Goal: Task Accomplishment & Management: Complete application form

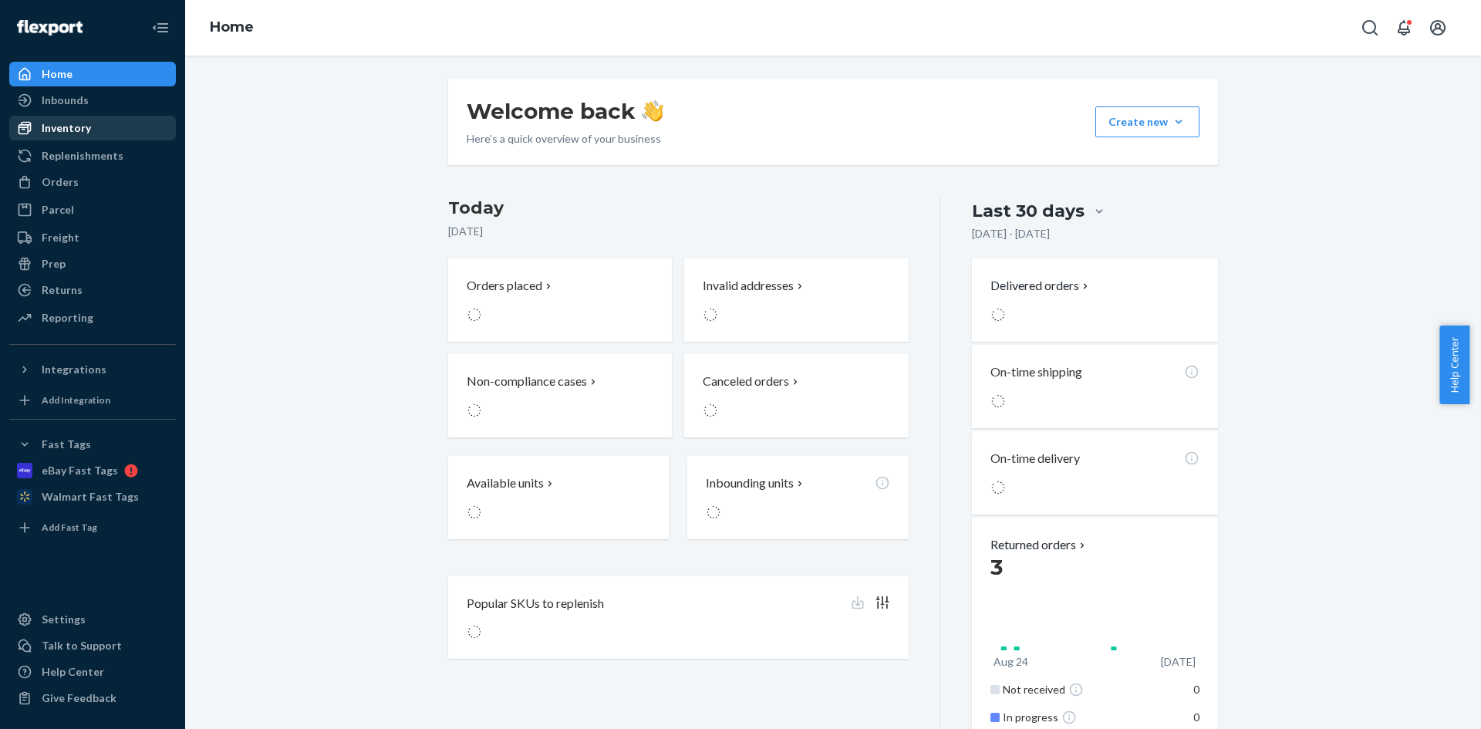
click at [84, 128] on div "Inventory" at bounding box center [66, 127] width 49 height 15
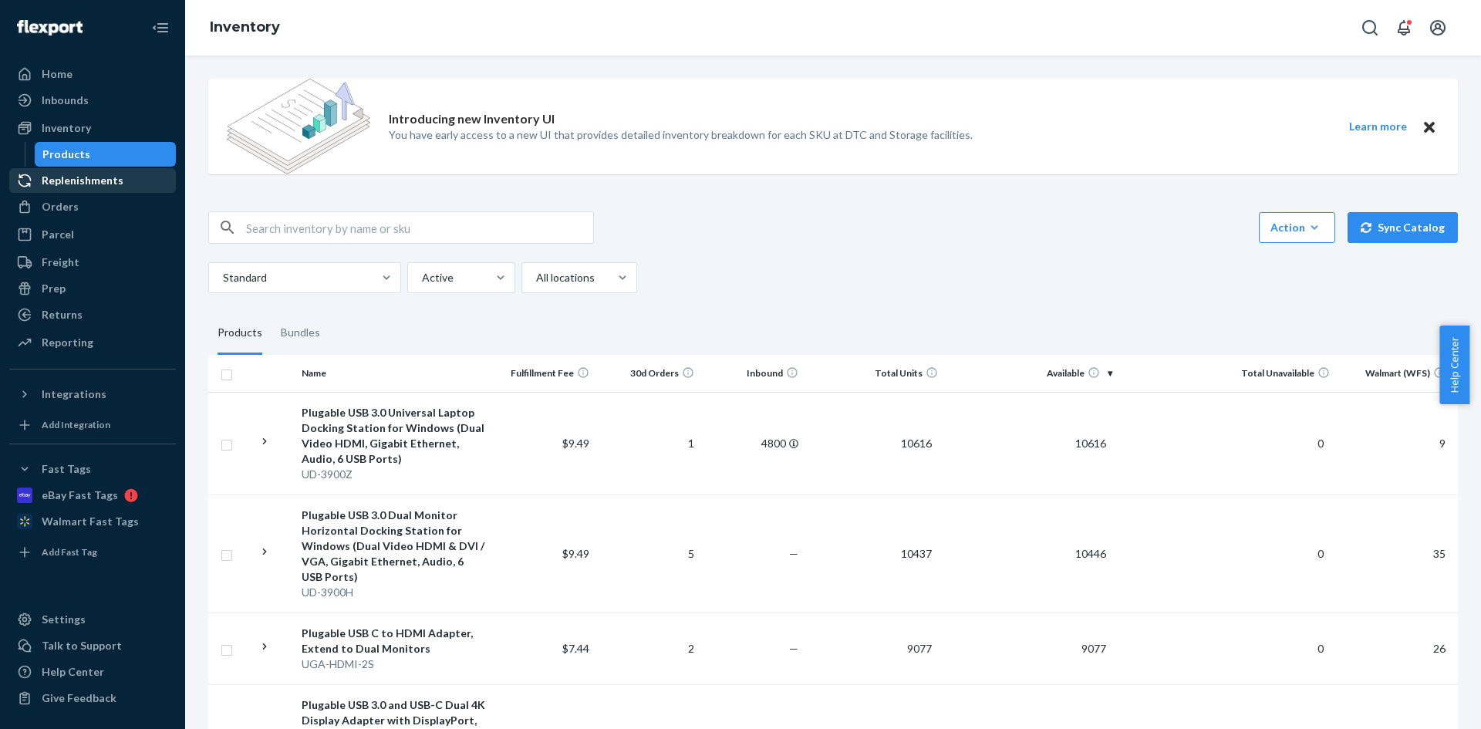
click at [84, 184] on div "Replenishments" at bounding box center [83, 180] width 82 height 15
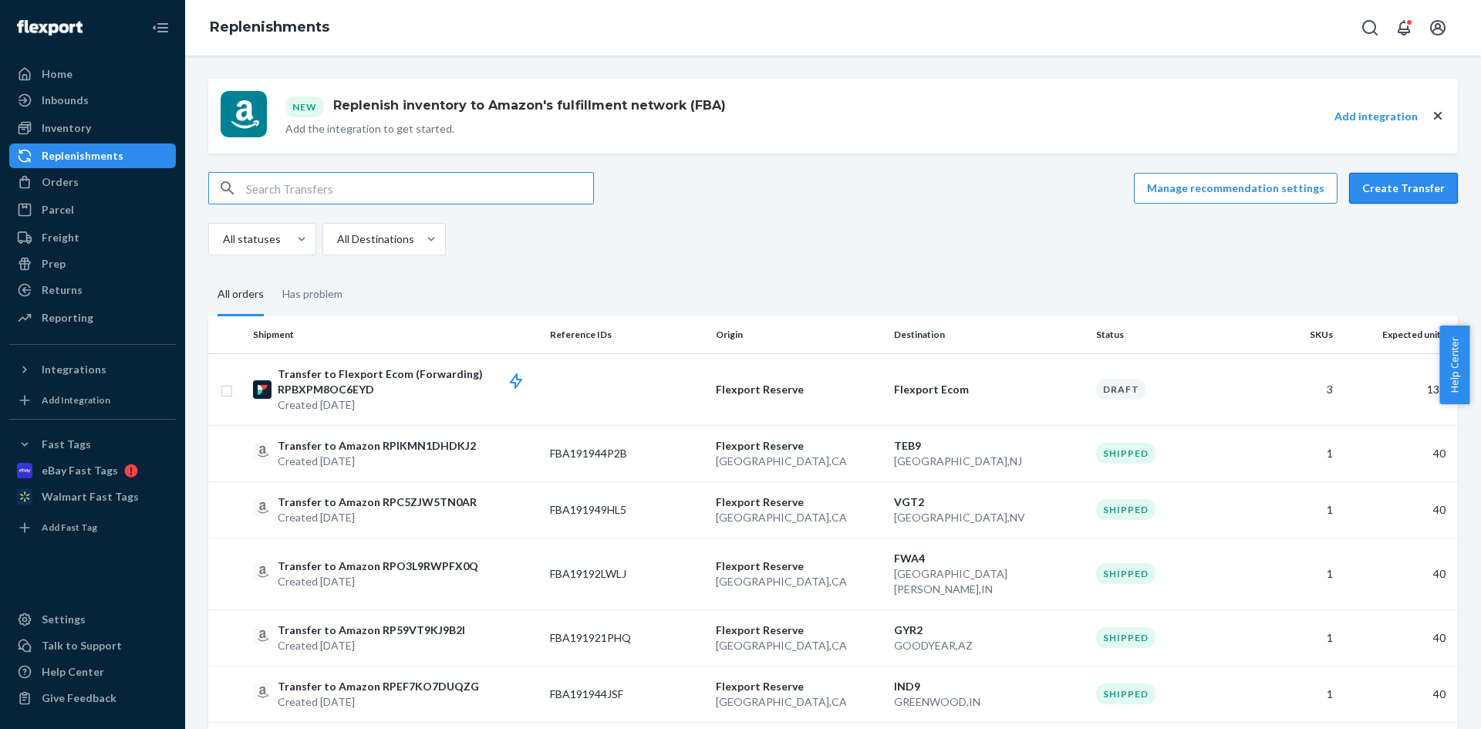
click at [1396, 197] on button "Create Transfer" at bounding box center [1403, 188] width 109 height 31
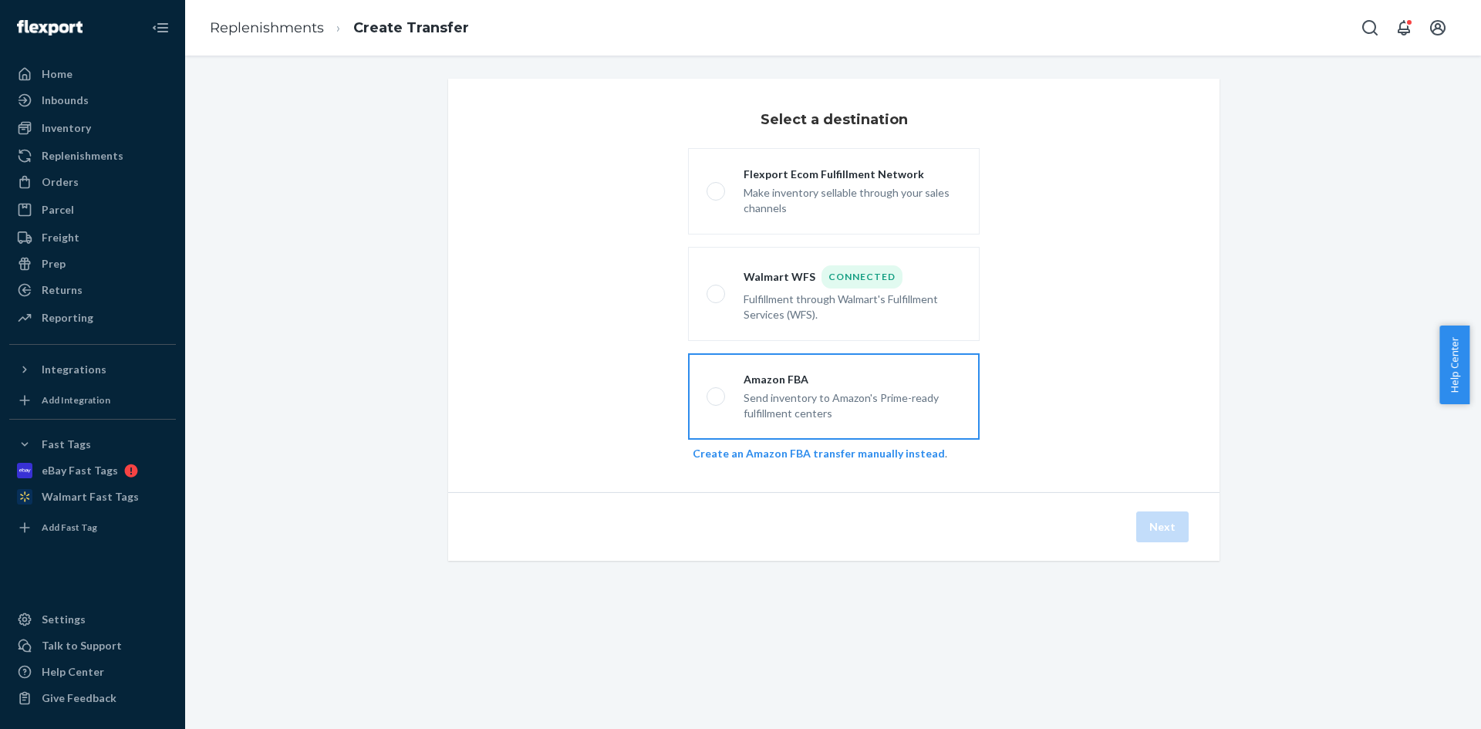
click at [877, 383] on div "Amazon FBA" at bounding box center [853, 379] width 218 height 15
click at [717, 392] on input "Amazon FBA Send inventory to Amazon's Prime-ready fulfillment centers" at bounding box center [712, 397] width 10 height 10
radio input "true"
click at [1158, 538] on button "Next" at bounding box center [1162, 526] width 52 height 31
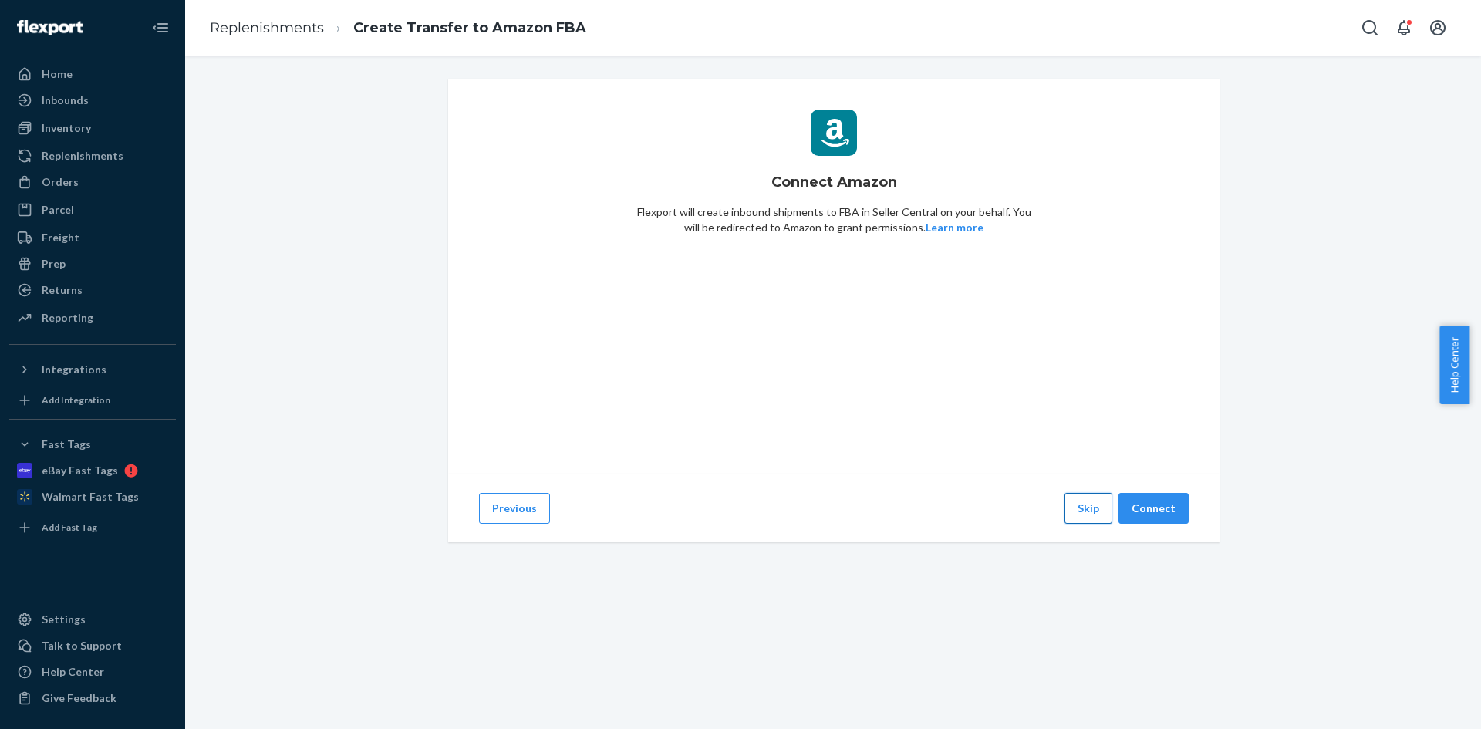
click at [1097, 511] on button "Skip" at bounding box center [1088, 508] width 48 height 31
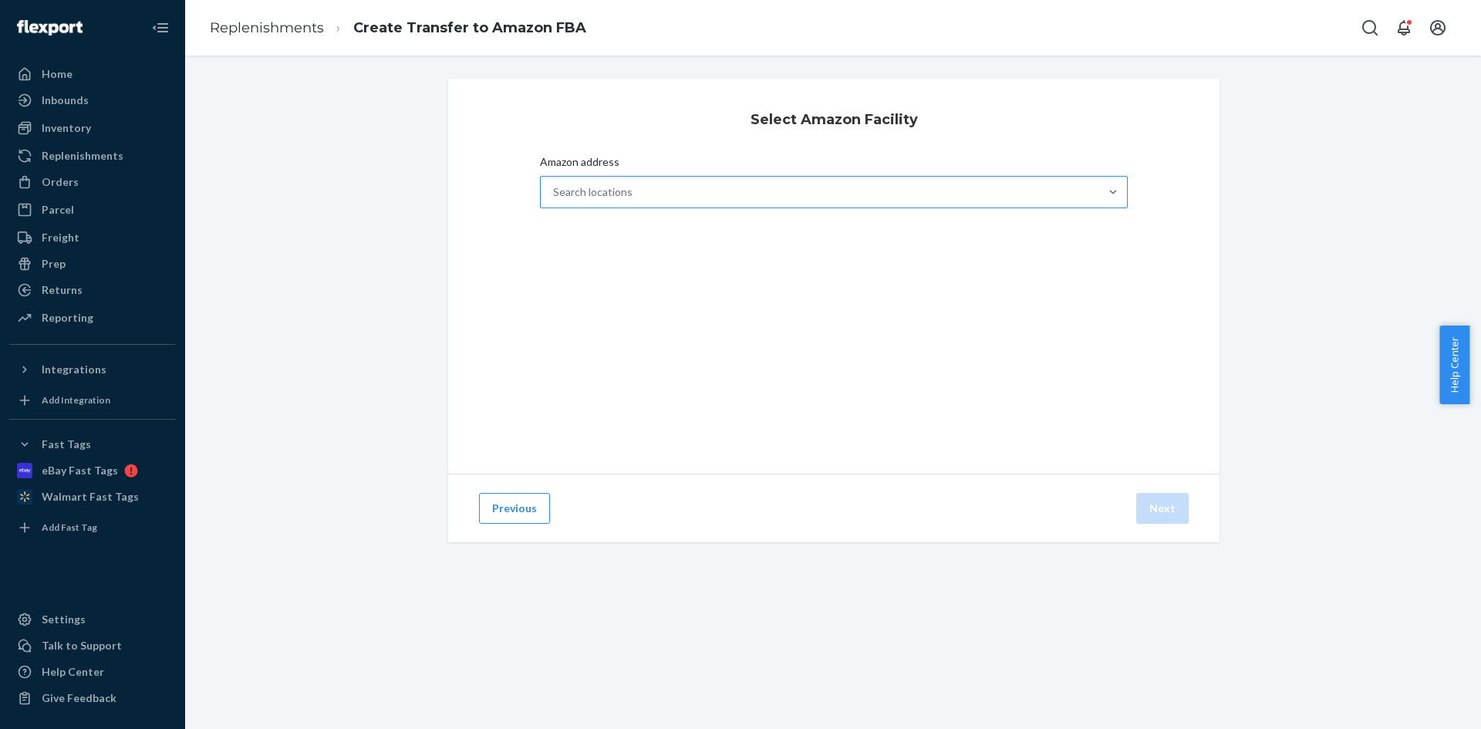
drag, startPoint x: 700, startPoint y: 180, endPoint x: 715, endPoint y: 195, distance: 21.3
click at [700, 180] on div "Search locations" at bounding box center [820, 192] width 558 height 31
click at [555, 184] on input "Amazon address Search locations" at bounding box center [554, 191] width 2 height 15
paste input "IAH3"
type input "IAH3"
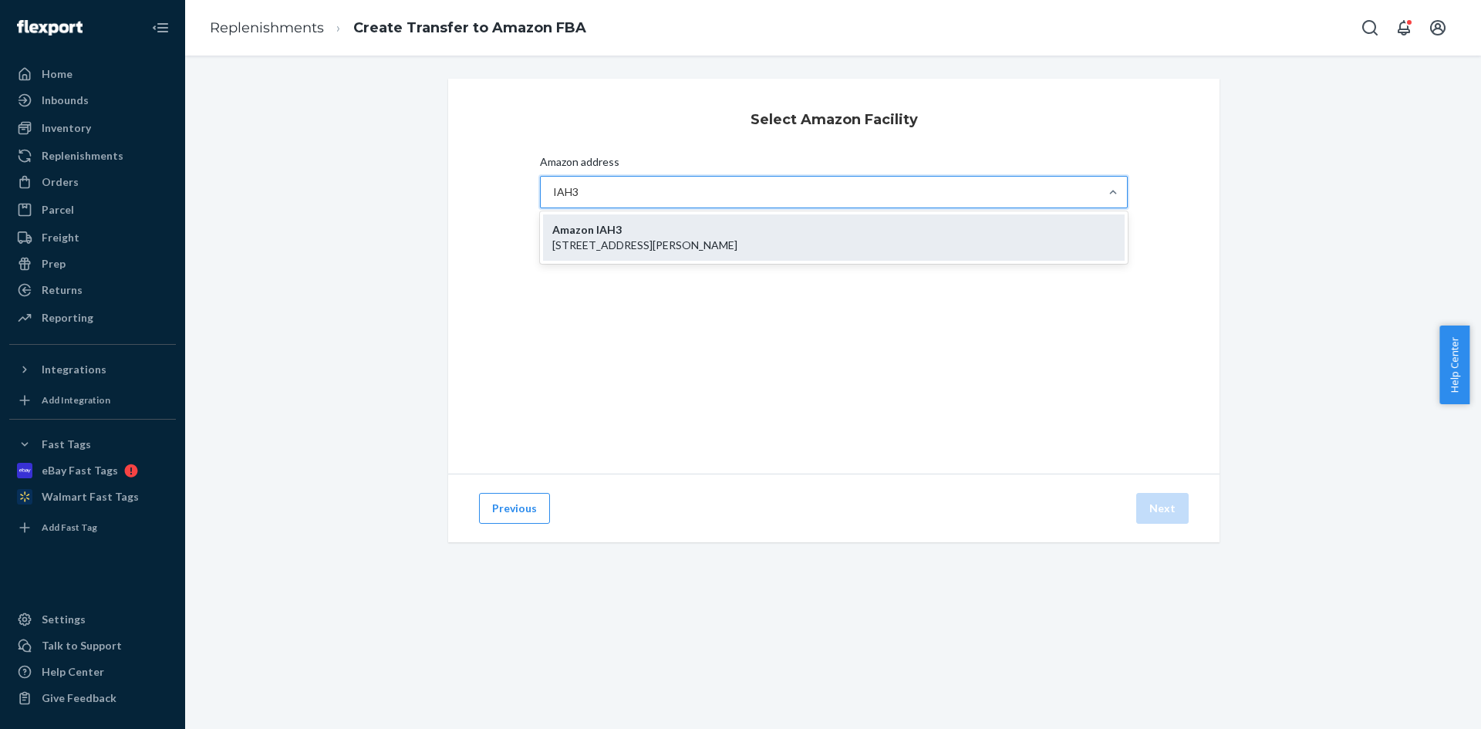
click at [794, 244] on p "[STREET_ADDRESS][PERSON_NAME]" at bounding box center [833, 245] width 563 height 15
click at [580, 200] on input "IAH3" at bounding box center [566, 191] width 27 height 15
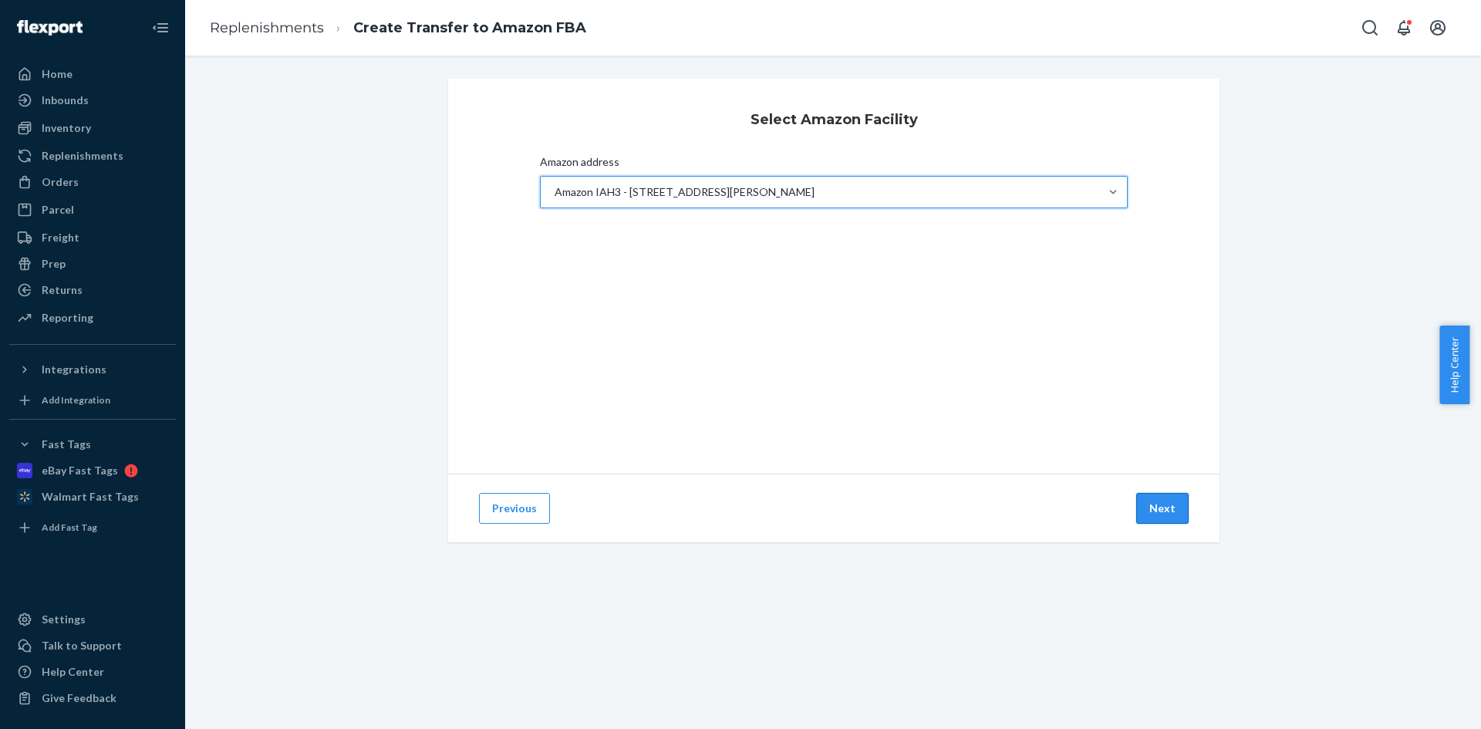
click at [1159, 501] on button "Next" at bounding box center [1162, 508] width 52 height 31
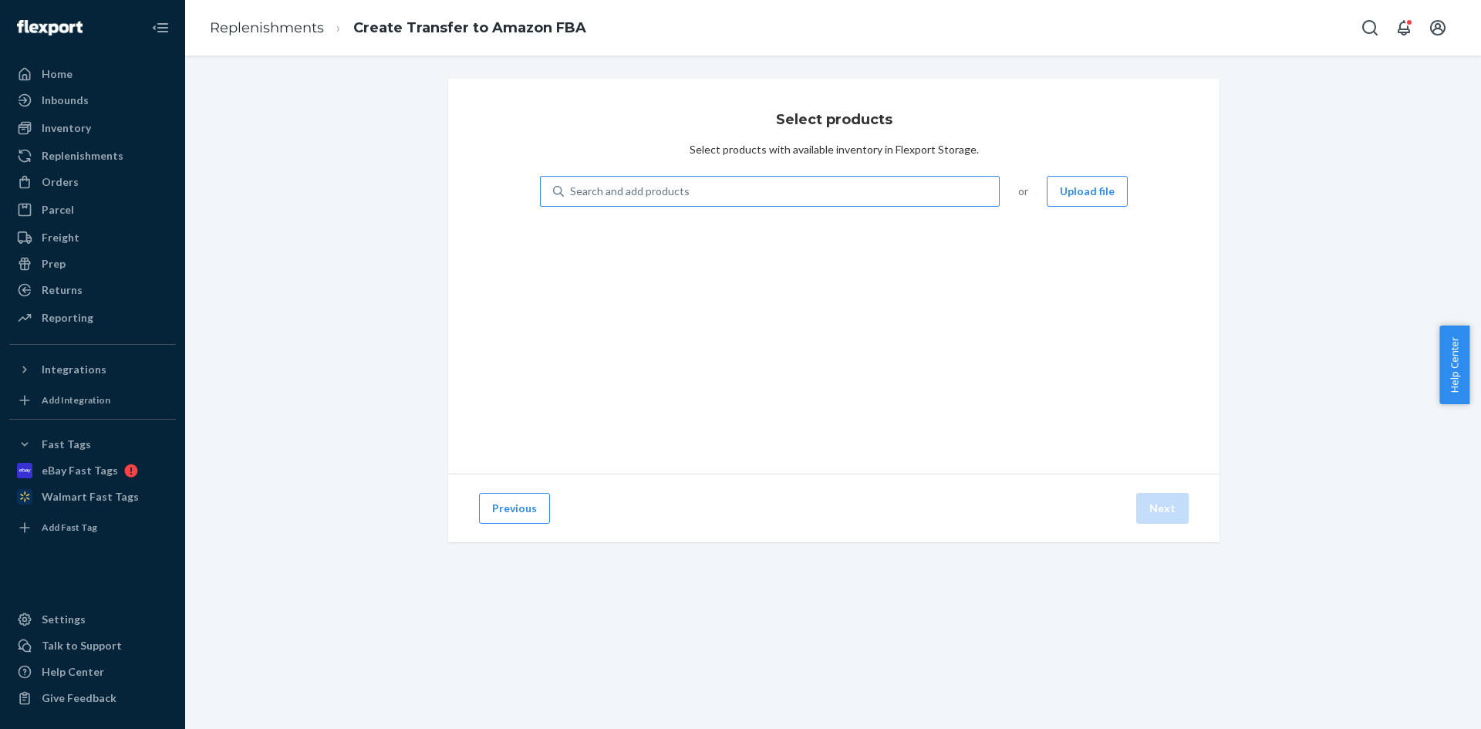
drag, startPoint x: 659, startPoint y: 175, endPoint x: 663, endPoint y: 183, distance: 9.0
click at [659, 175] on div "Select products Select products with available inventory in Flexport Storage. S…" at bounding box center [833, 276] width 771 height 395
click at [668, 194] on div "Search and add products" at bounding box center [630, 191] width 120 height 15
click at [572, 194] on input "Search and add products" at bounding box center [571, 191] width 2 height 15
paste input "UD-3900PDZ"
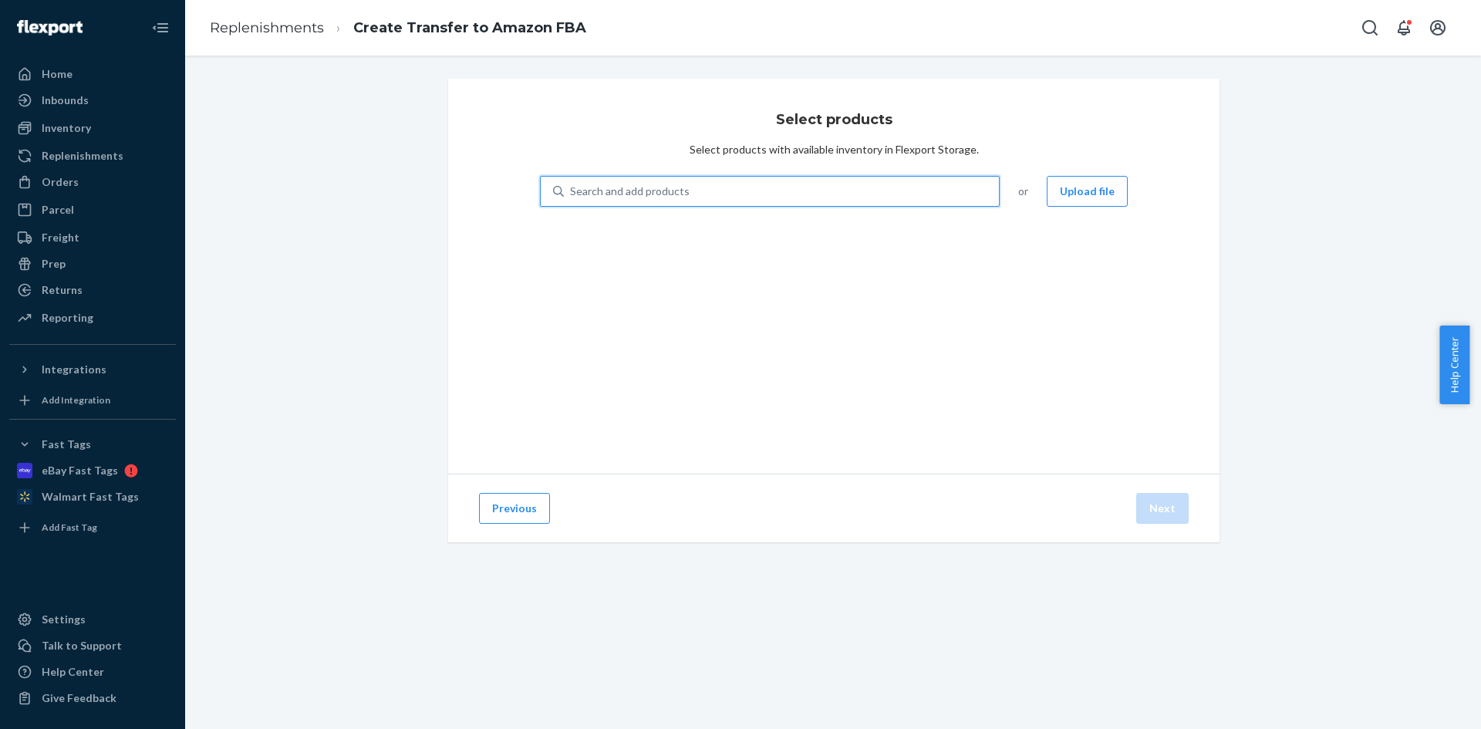
type input "UD-3900PDZ"
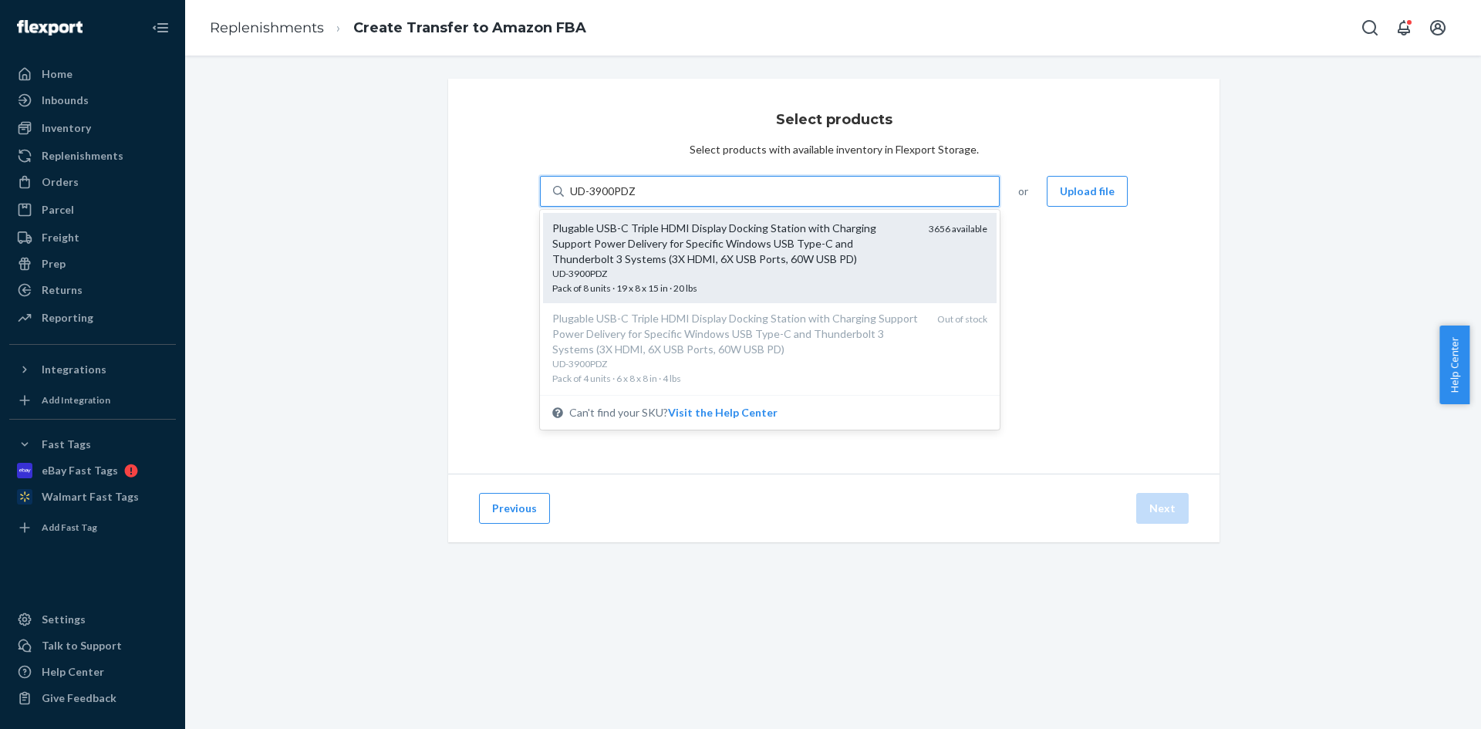
click at [709, 243] on div "Plugable USB-C Triple HDMI Display Docking Station with Charging Support Power …" at bounding box center [734, 244] width 364 height 46
click at [637, 199] on input "UD-3900PDZ" at bounding box center [603, 191] width 67 height 15
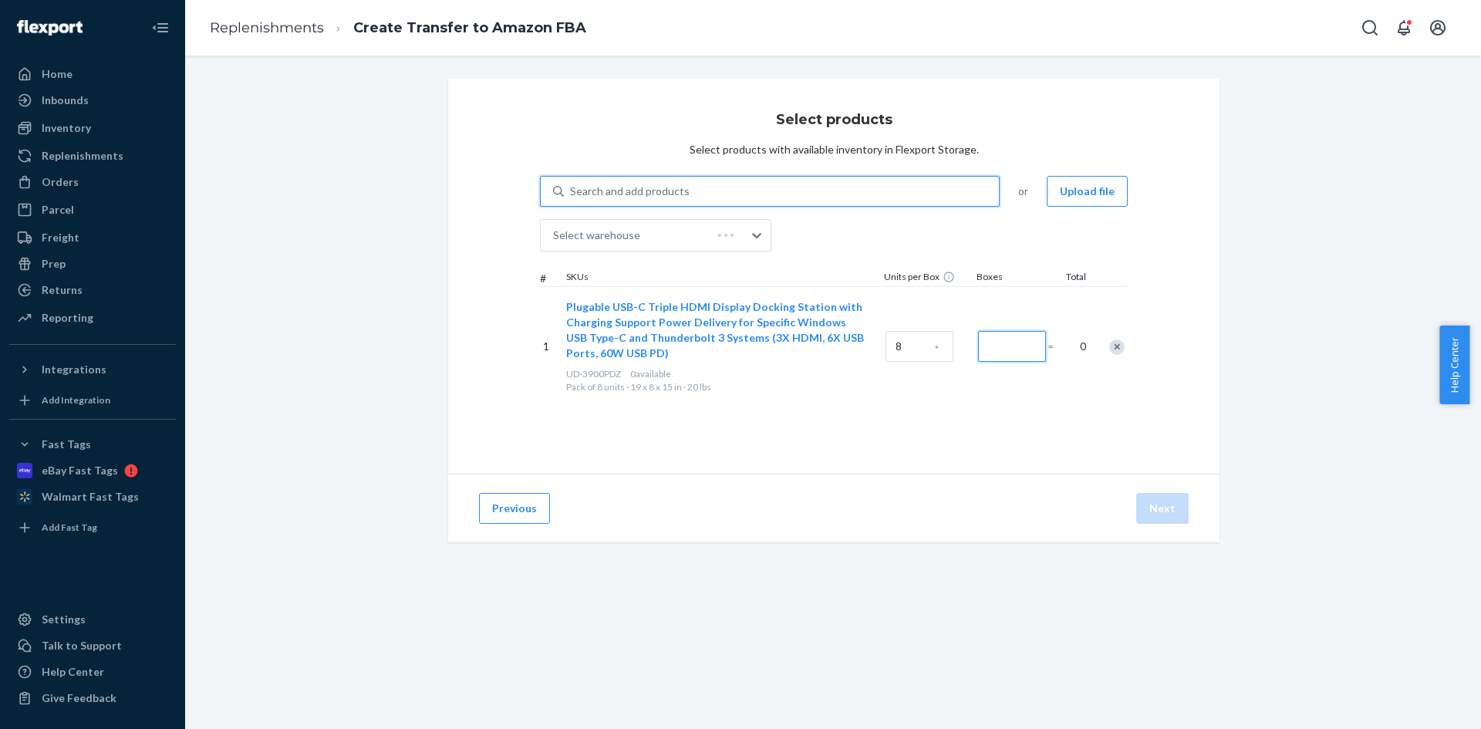
click at [1000, 352] on input "Number of boxes" at bounding box center [1012, 346] width 68 height 31
drag, startPoint x: 1004, startPoint y: 352, endPoint x: 910, endPoint y: 339, distance: 95.0
click at [910, 339] on div "1 Plugable USB-C Triple HDMI Display Docking Station with Charging Support Powe…" at bounding box center [834, 346] width 588 height 120
type input "53"
click at [1162, 509] on button "Next" at bounding box center [1162, 508] width 52 height 31
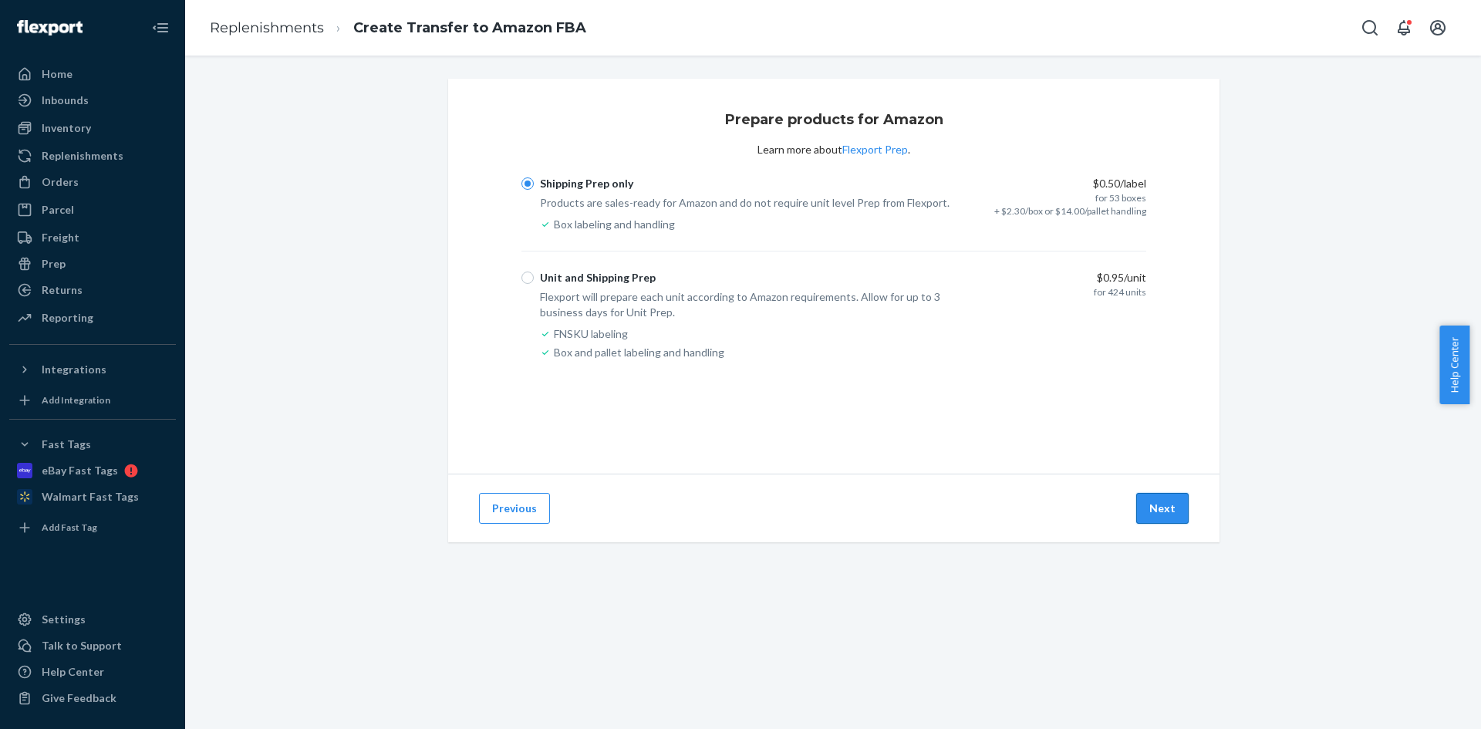
click at [1147, 497] on button "Next" at bounding box center [1162, 508] width 52 height 31
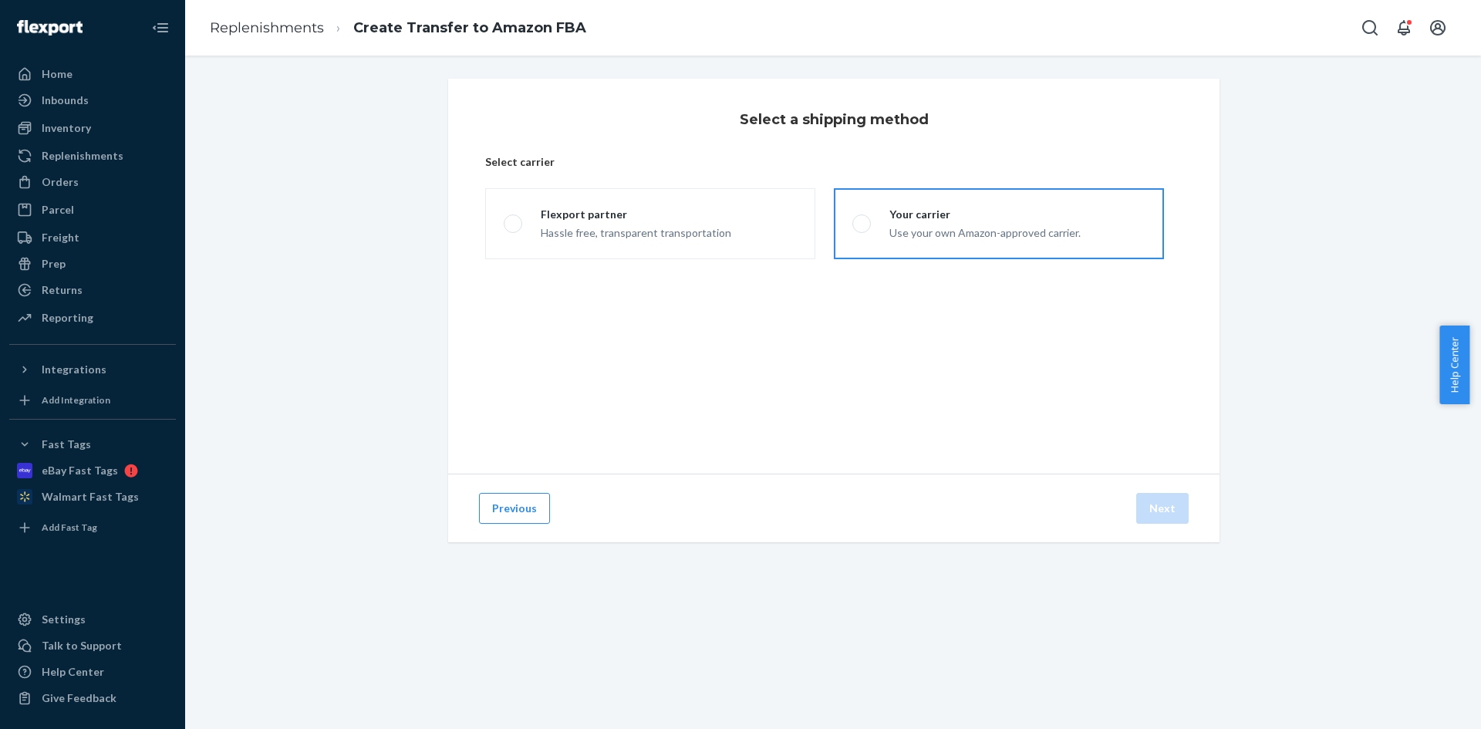
click at [909, 228] on div "Use your own Amazon-approved carrier." at bounding box center [984, 231] width 191 height 19
click at [862, 228] on input "Your carrier Use your own Amazon-approved carrier." at bounding box center [857, 224] width 10 height 10
radio input "true"
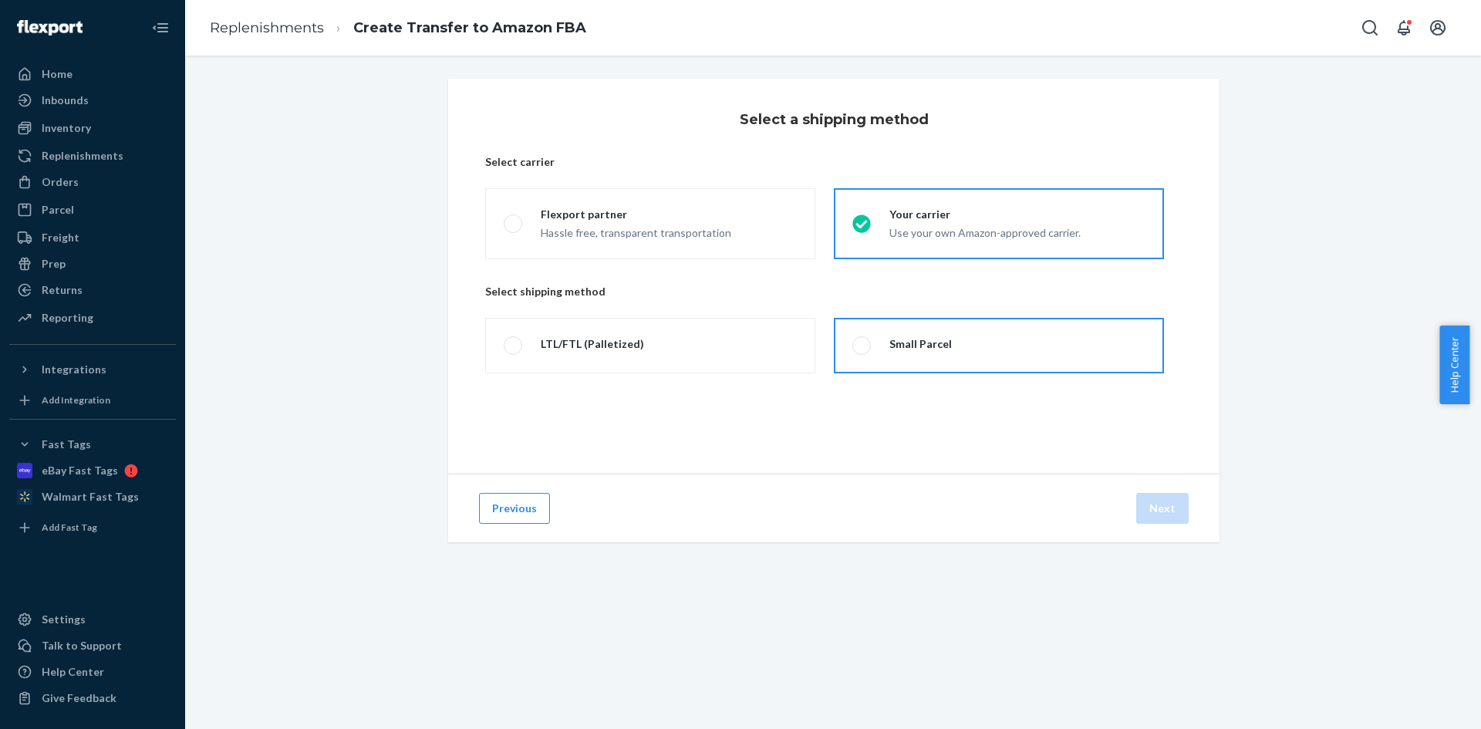
click at [937, 335] on label "Small Parcel" at bounding box center [999, 346] width 330 height 56
click at [862, 341] on input "Small Parcel" at bounding box center [857, 346] width 10 height 10
radio input "true"
click at [1171, 507] on button "Next" at bounding box center [1162, 508] width 52 height 31
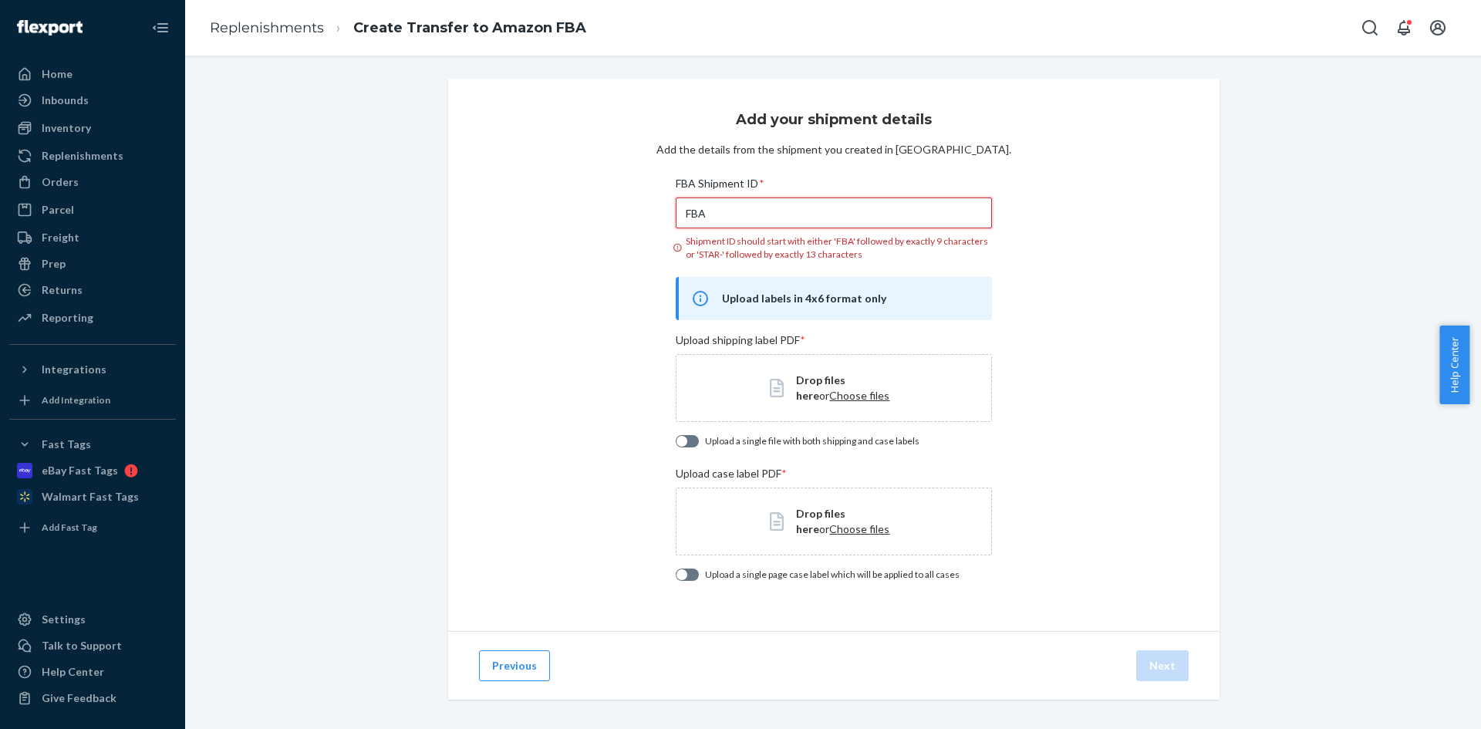
drag, startPoint x: 767, startPoint y: 211, endPoint x: 346, endPoint y: 183, distance: 422.1
click at [346, 183] on div "Add your shipment details Add the details from the shipment you created in Sell…" at bounding box center [833, 408] width 1273 height 658
paste input "191RDPZR1"
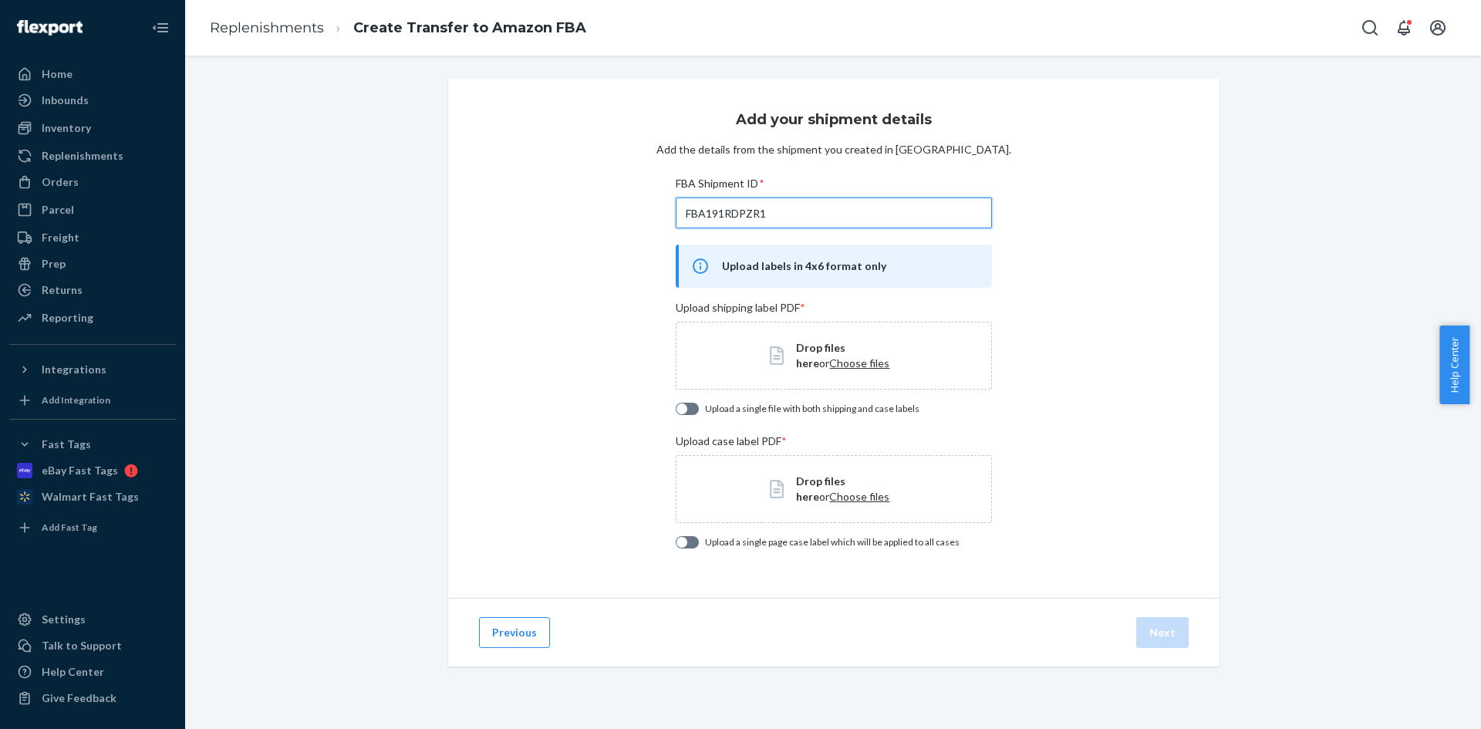
type input "FBA191RDPZR1"
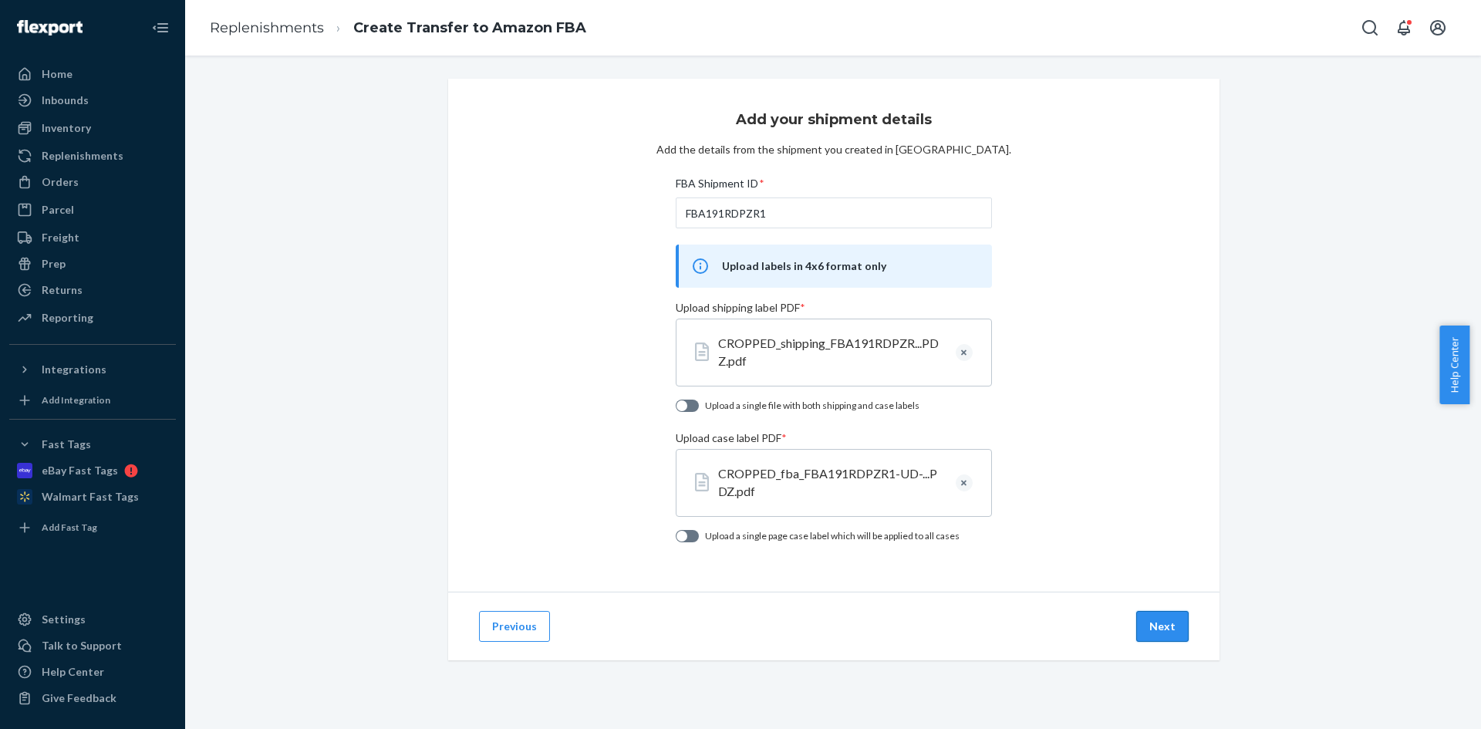
click at [1155, 626] on button "Next" at bounding box center [1162, 626] width 52 height 31
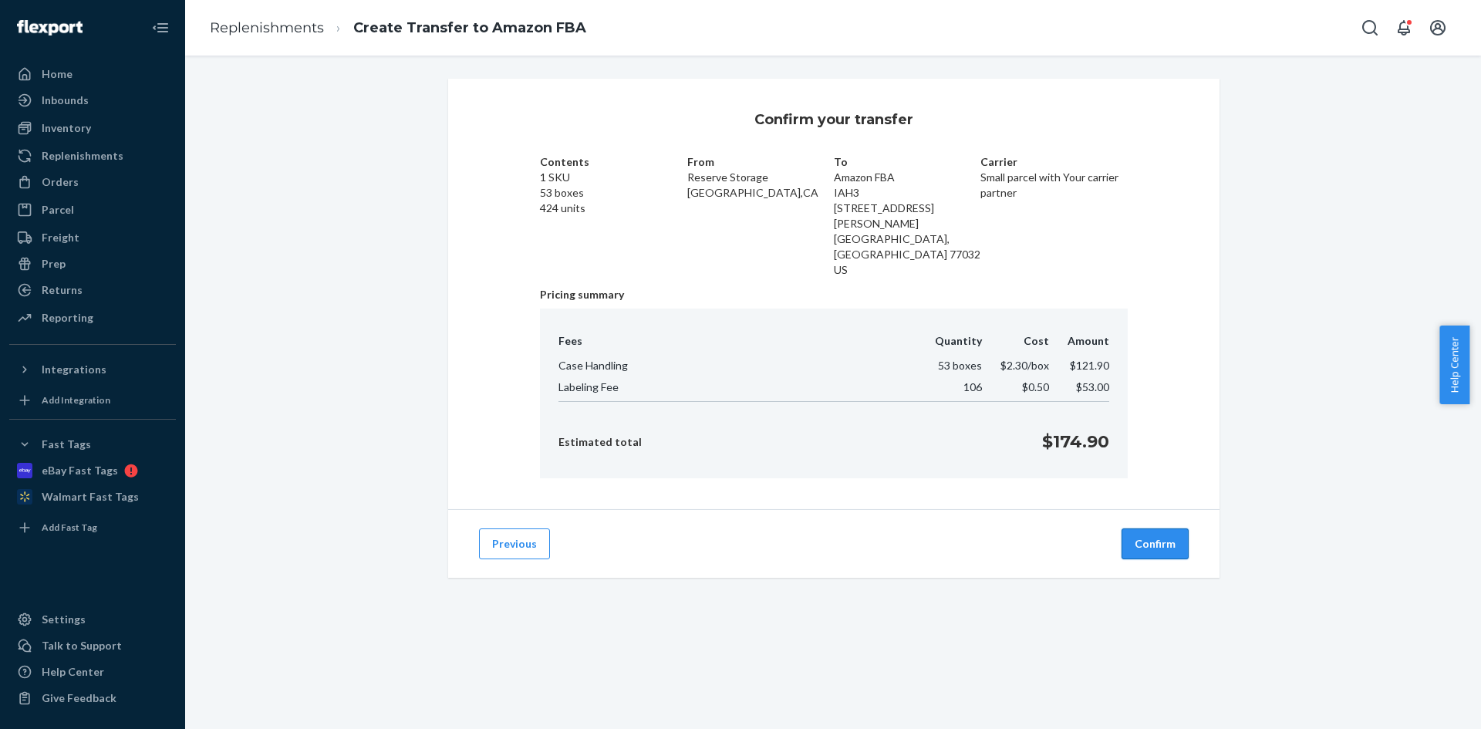
click at [1159, 528] on button "Confirm" at bounding box center [1155, 543] width 67 height 31
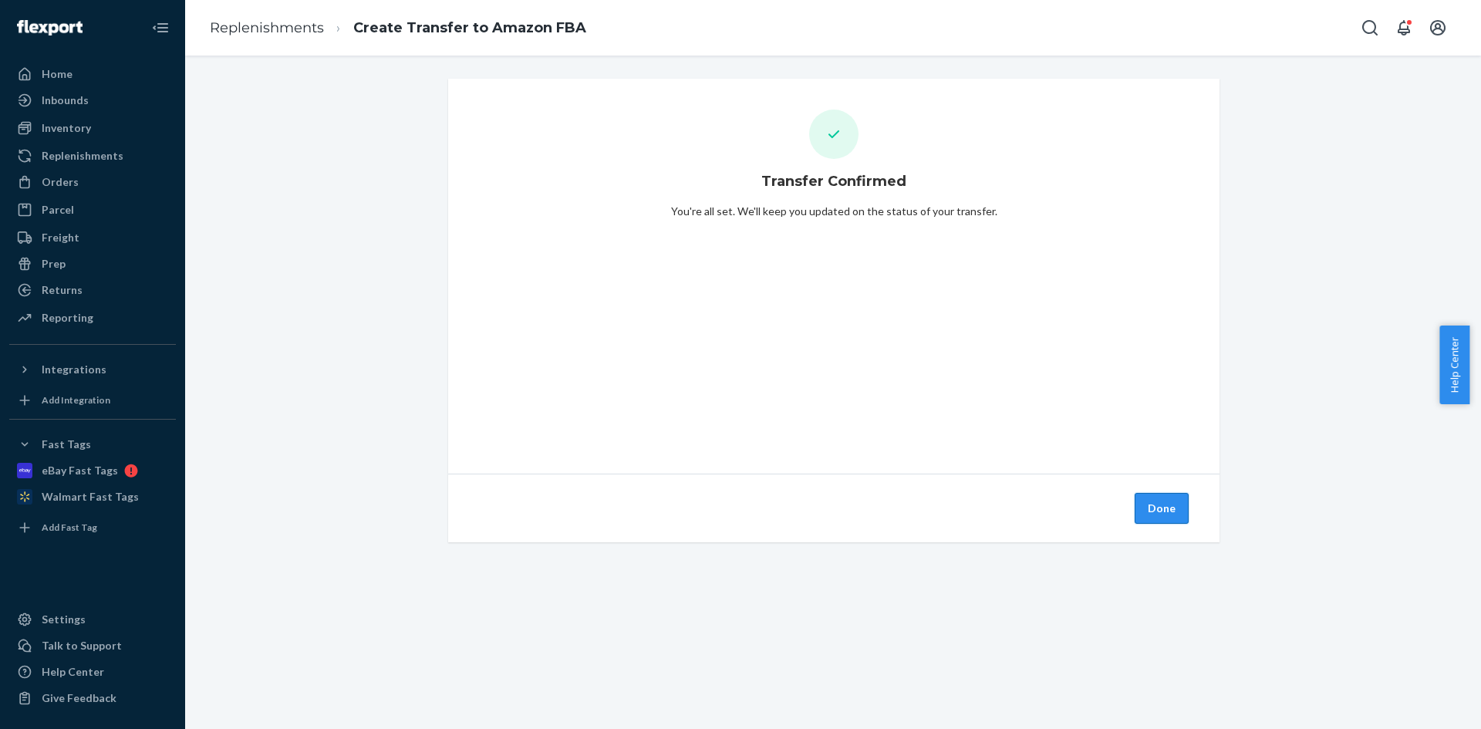
click at [1152, 507] on button "Done" at bounding box center [1162, 508] width 54 height 31
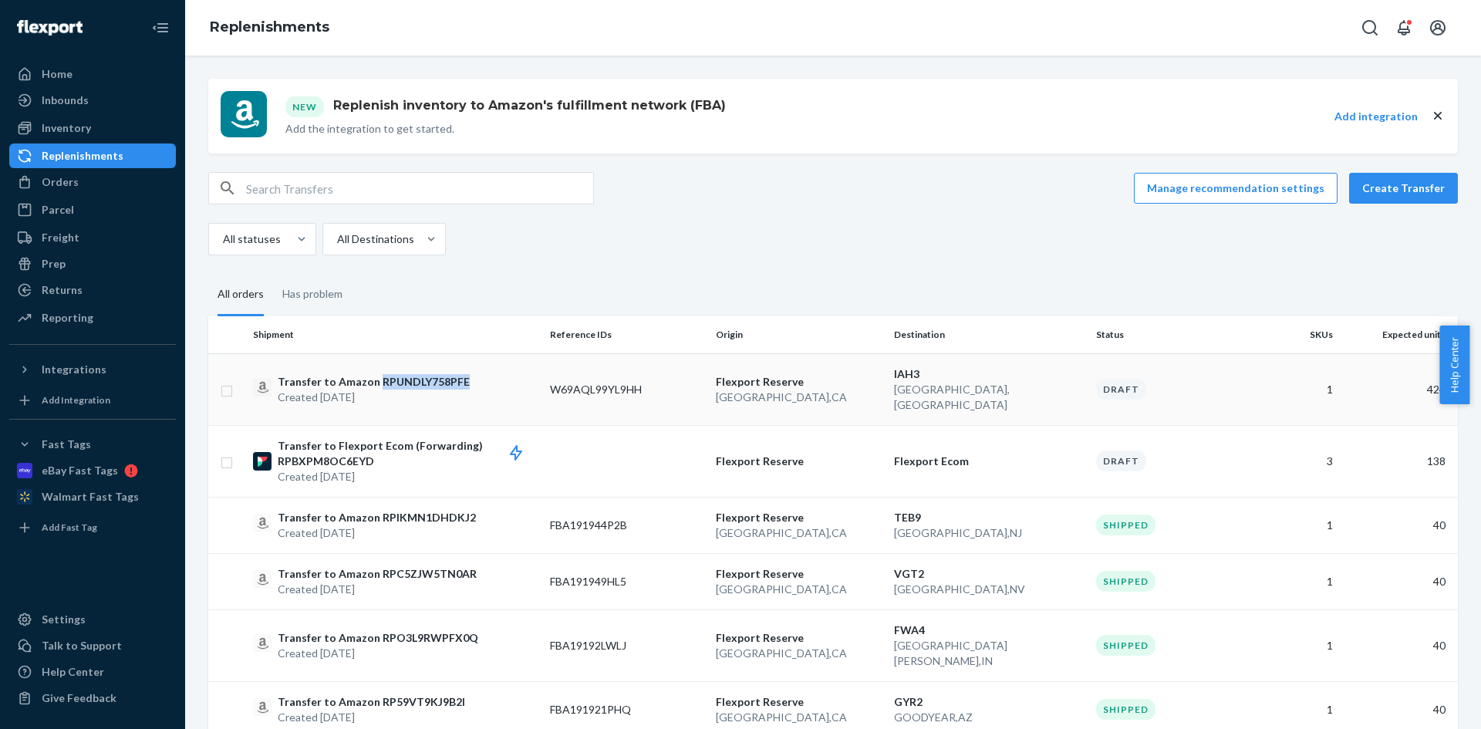
copy p "RPUNDLY758PFE"
drag, startPoint x: 467, startPoint y: 372, endPoint x: 659, endPoint y: 130, distance: 308.0
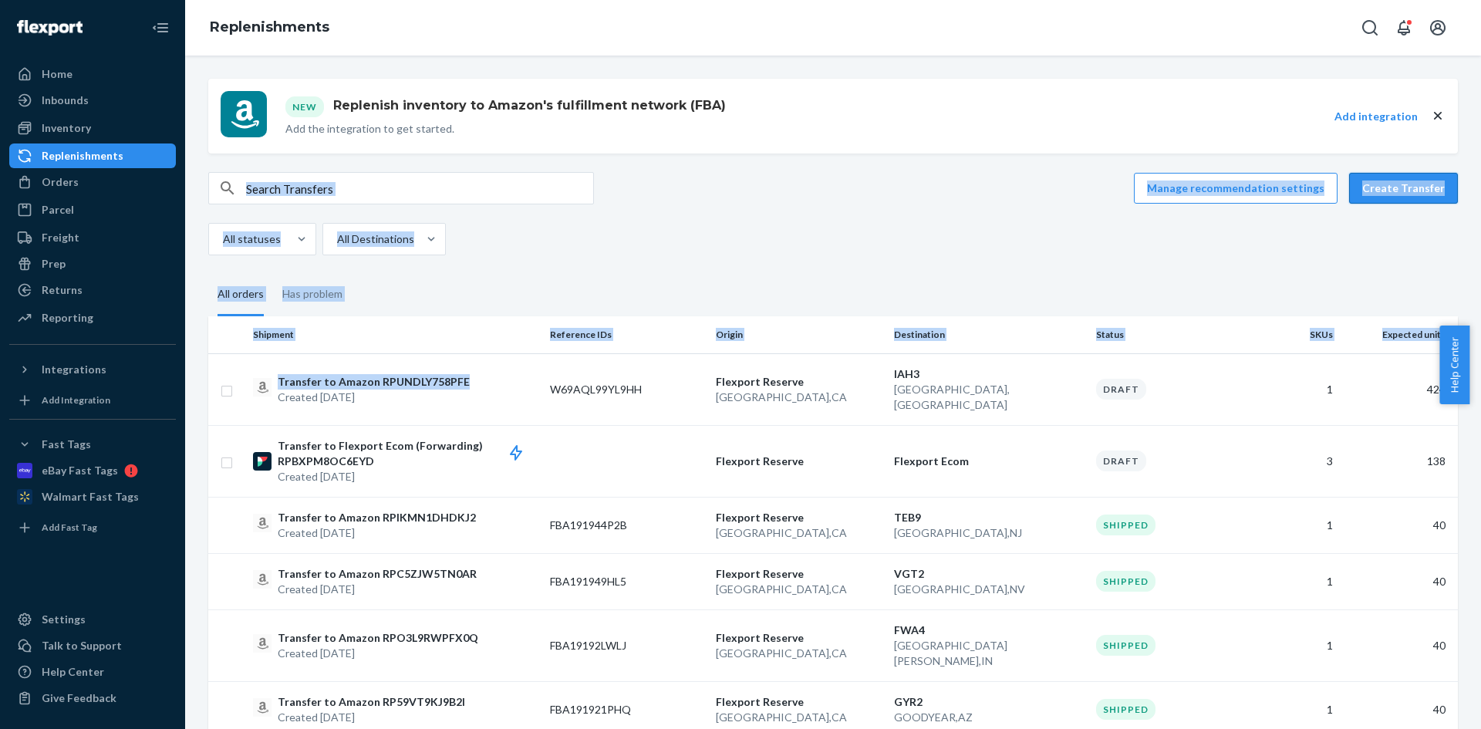
click at [1384, 188] on button "Create Transfer" at bounding box center [1403, 188] width 109 height 31
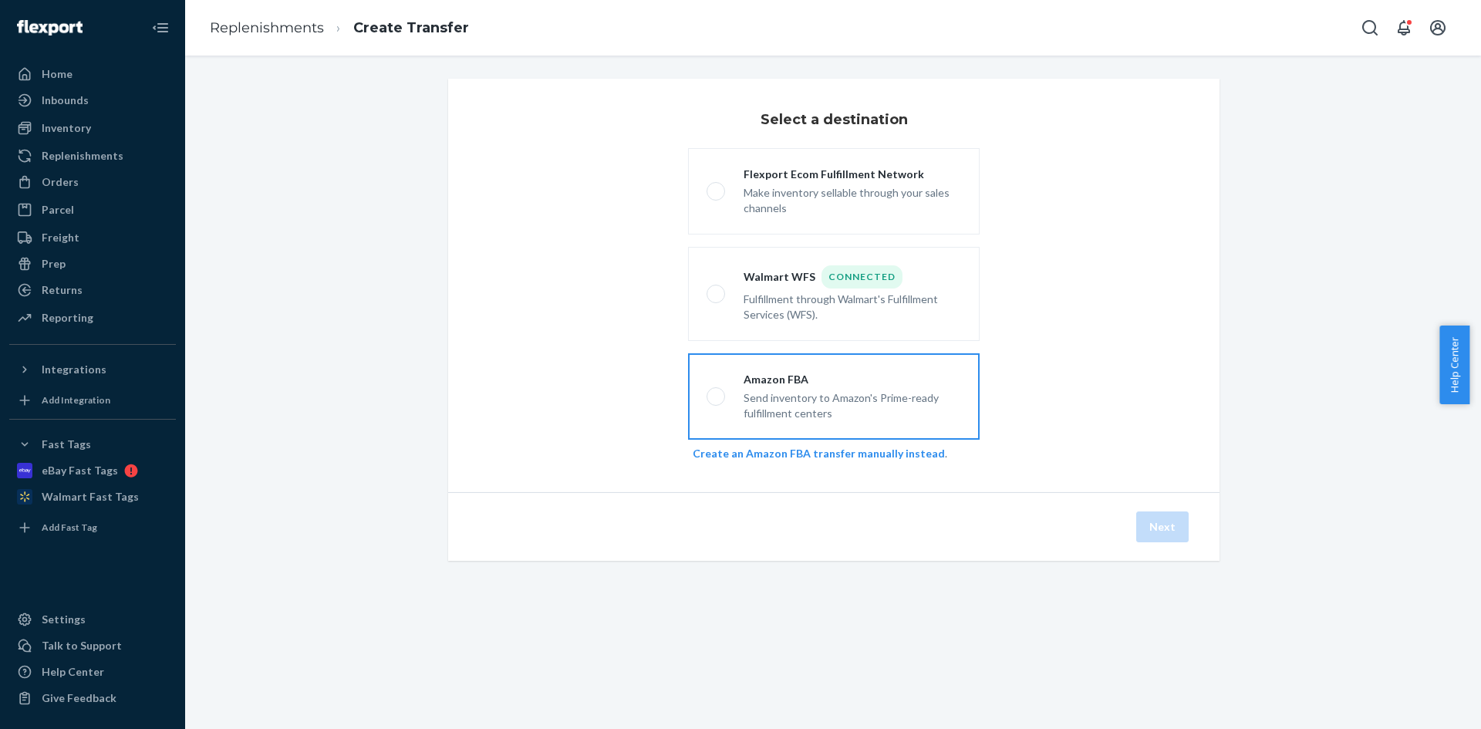
click at [898, 391] on div "Send inventory to Amazon's Prime-ready fulfillment centers" at bounding box center [853, 404] width 218 height 34
click at [717, 392] on input "Amazon FBA Send inventory to Amazon's Prime-ready fulfillment centers" at bounding box center [712, 397] width 10 height 10
radio input "true"
click at [1182, 533] on button "Next" at bounding box center [1162, 526] width 52 height 31
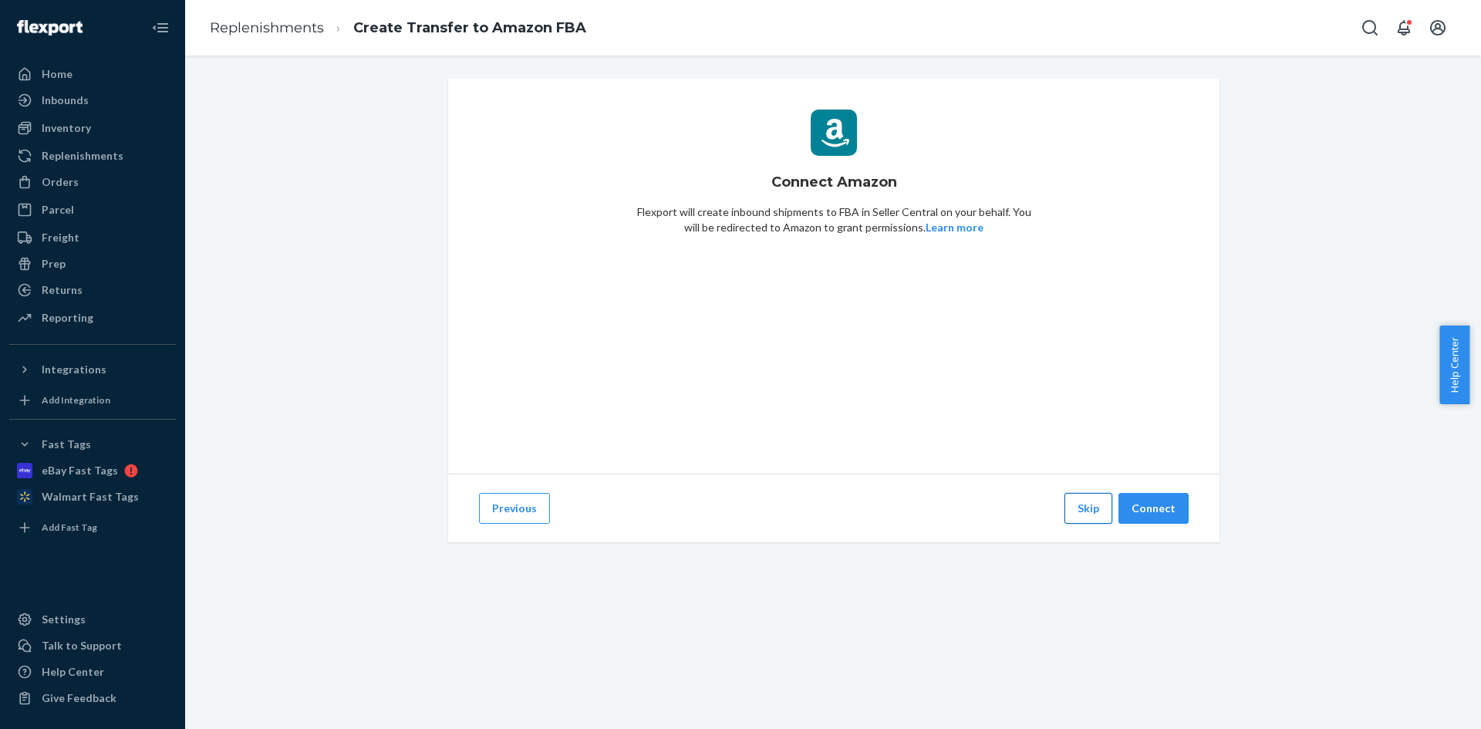
click at [1074, 519] on button "Skip" at bounding box center [1088, 508] width 48 height 31
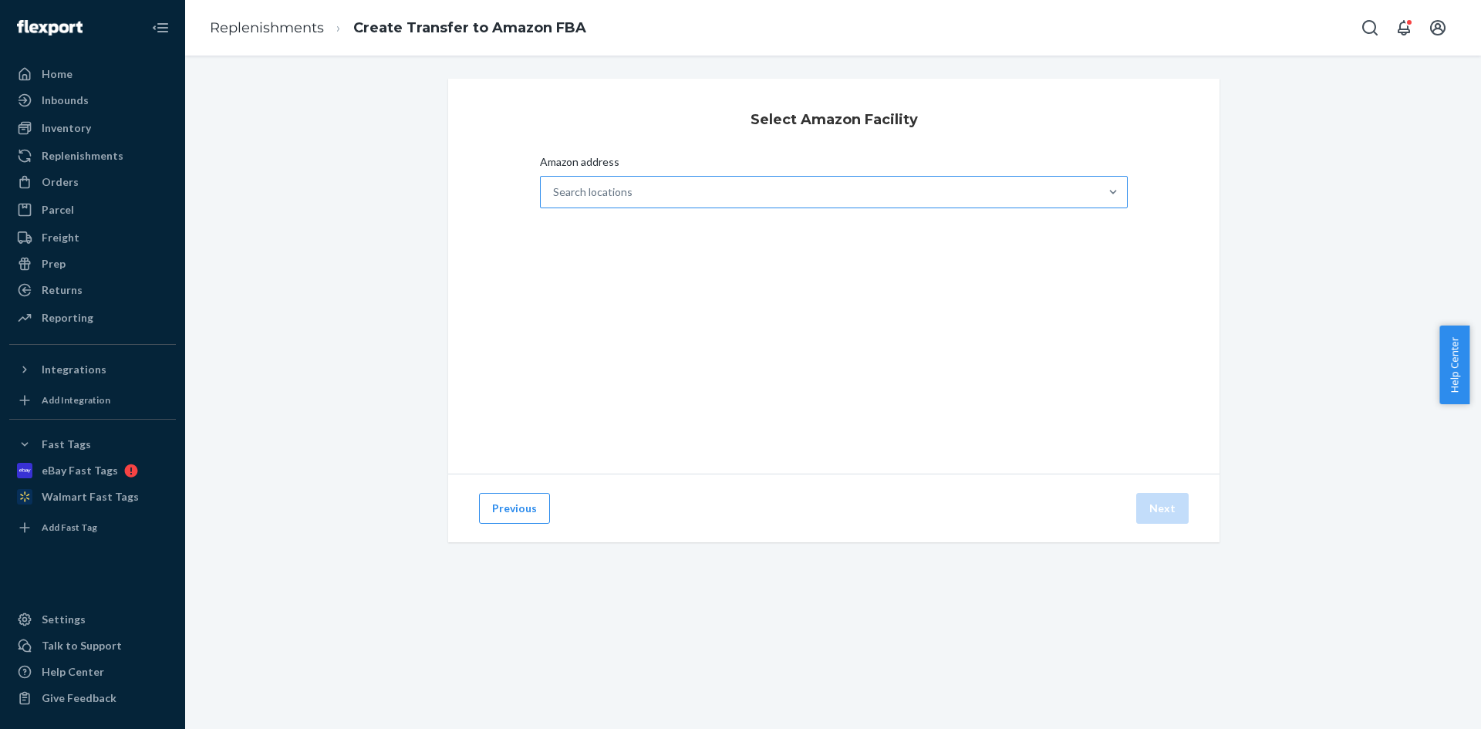
click at [694, 195] on div "Search locations" at bounding box center [820, 192] width 558 height 31
click at [555, 195] on input "Amazon address Search locations" at bounding box center [554, 191] width 2 height 15
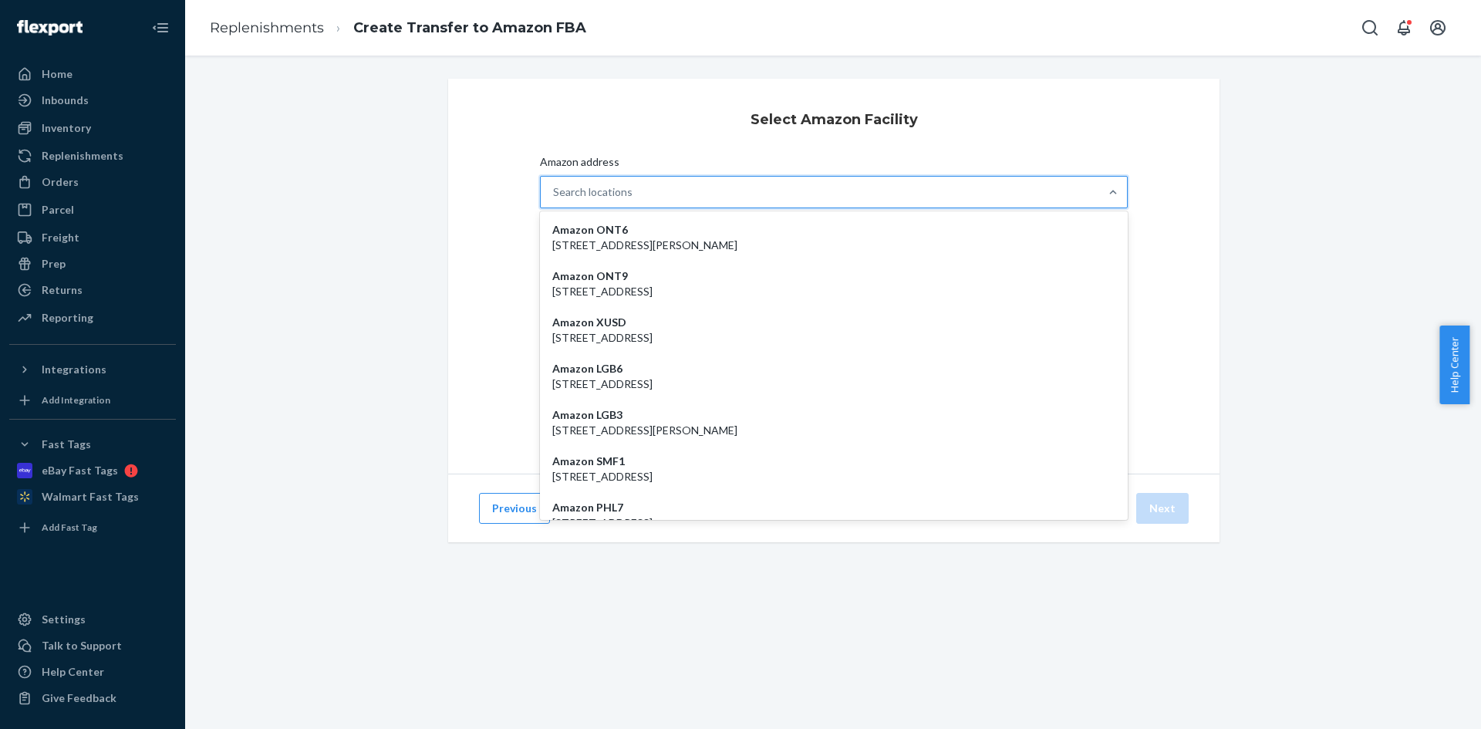
paste input "RMN3"
type input "RMN3"
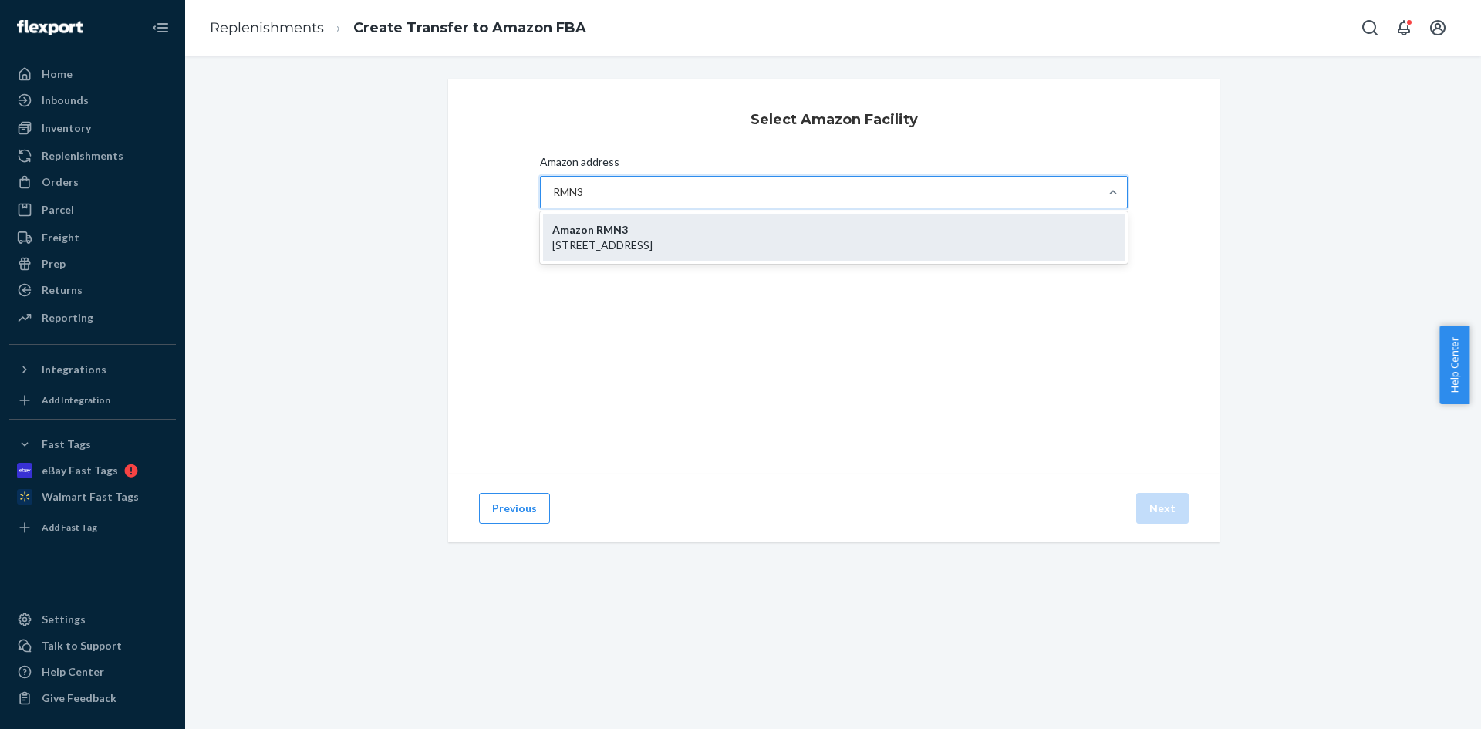
click at [659, 240] on p "[STREET_ADDRESS]" at bounding box center [833, 245] width 563 height 15
click at [586, 200] on input "RMN3" at bounding box center [569, 191] width 33 height 15
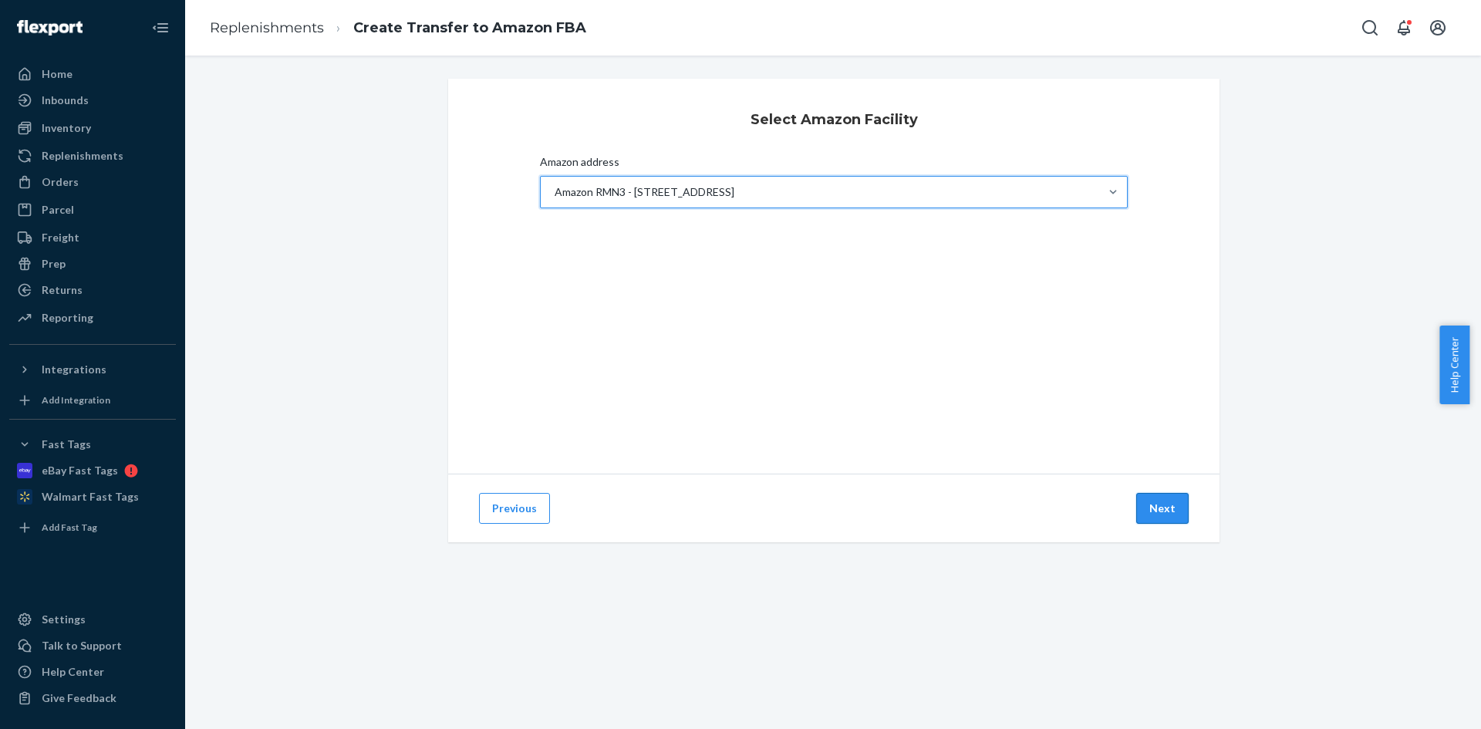
click at [1164, 504] on button "Next" at bounding box center [1162, 508] width 52 height 31
click at [698, 198] on div "Search and add products" at bounding box center [781, 191] width 435 height 28
click at [572, 198] on input "Search and add products" at bounding box center [571, 191] width 2 height 15
paste input "UD-3900PDZ"
type input "UD-3900PDZ"
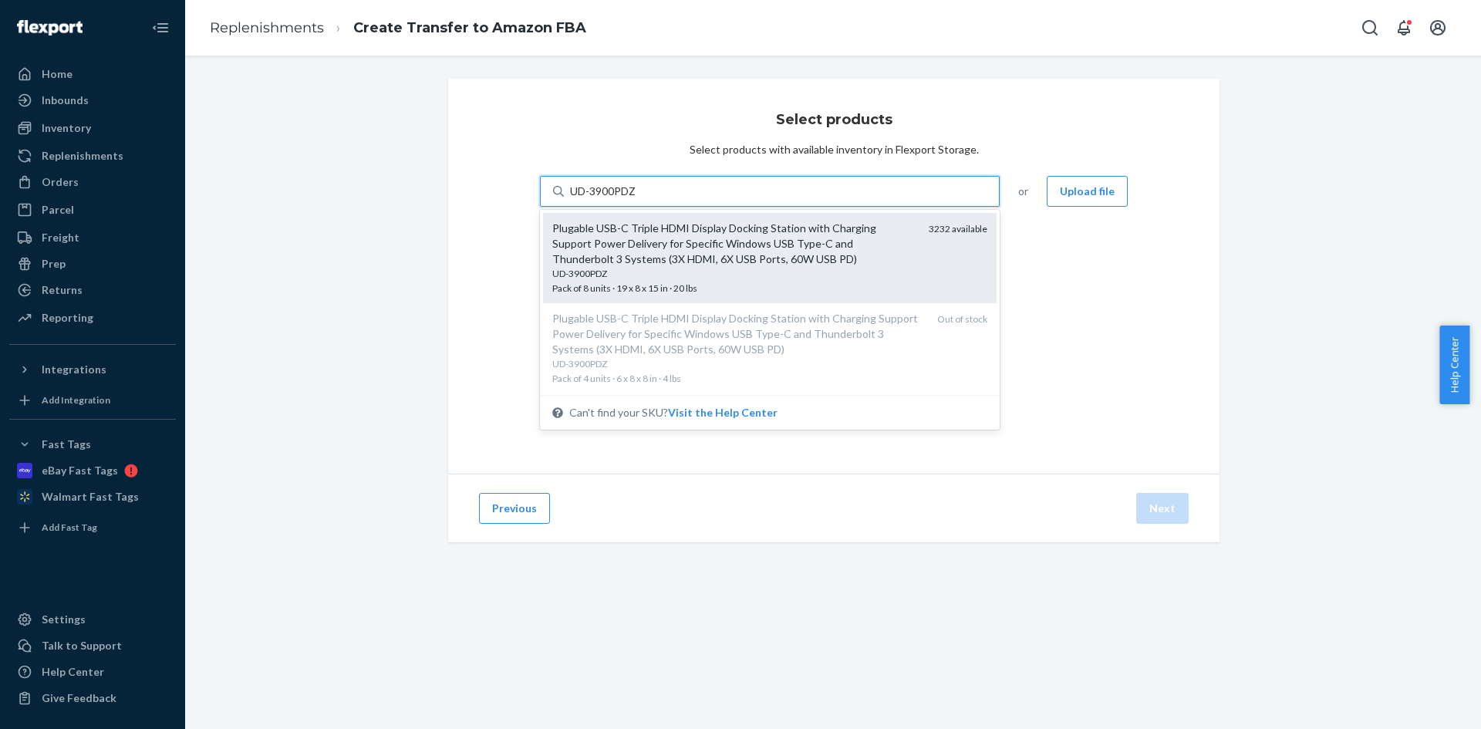
click at [703, 240] on div "Plugable USB-C Triple HDMI Display Docking Station with Charging Support Power …" at bounding box center [734, 244] width 364 height 46
click at [637, 199] on input "UD-3900PDZ" at bounding box center [603, 191] width 67 height 15
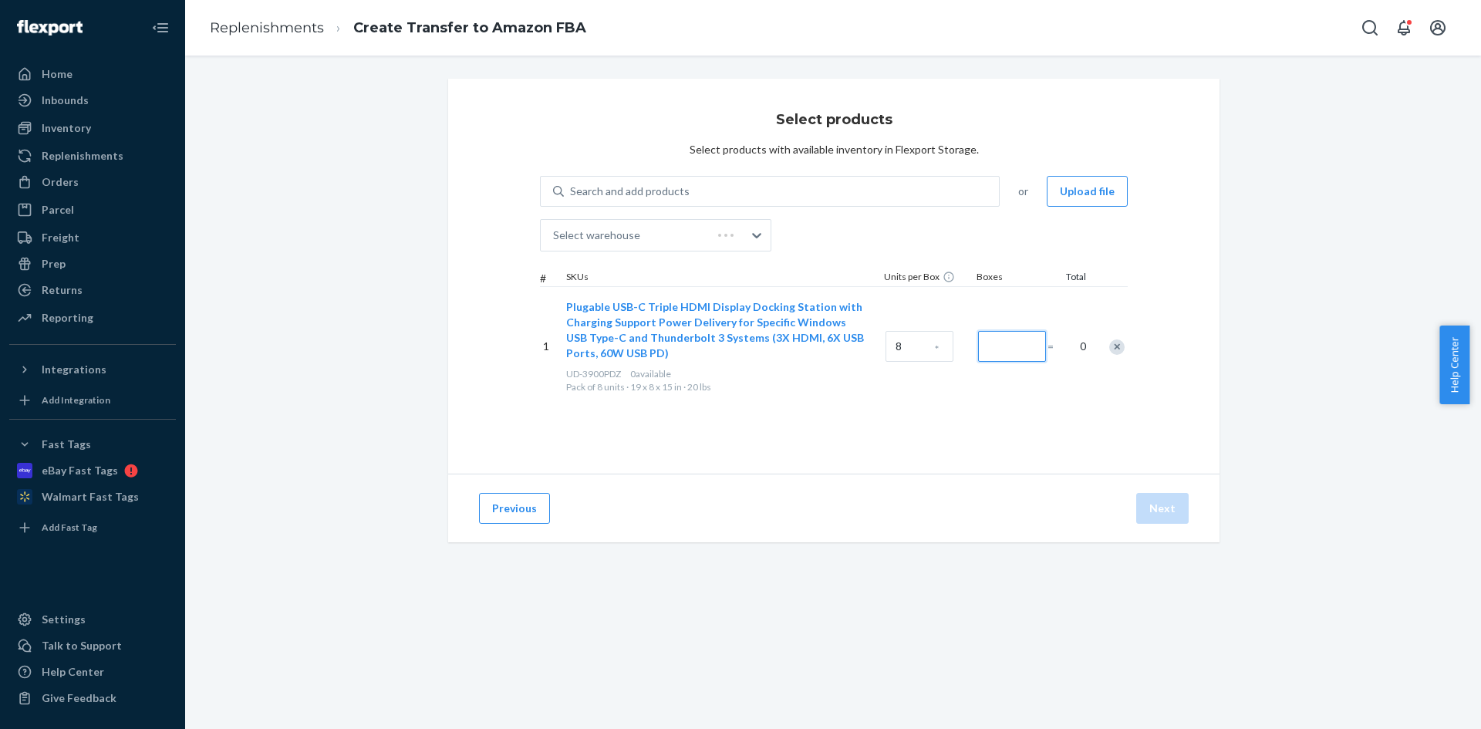
click at [992, 340] on input "Number of boxes" at bounding box center [1012, 346] width 68 height 31
drag, startPoint x: 1009, startPoint y: 346, endPoint x: 944, endPoint y: 337, distance: 65.3
click at [944, 337] on div "1 Plugable USB-C Triple HDMI Display Docking Station with Charging Support Powe…" at bounding box center [834, 346] width 588 height 120
type input "62"
click at [1177, 508] on button "Next" at bounding box center [1162, 508] width 52 height 31
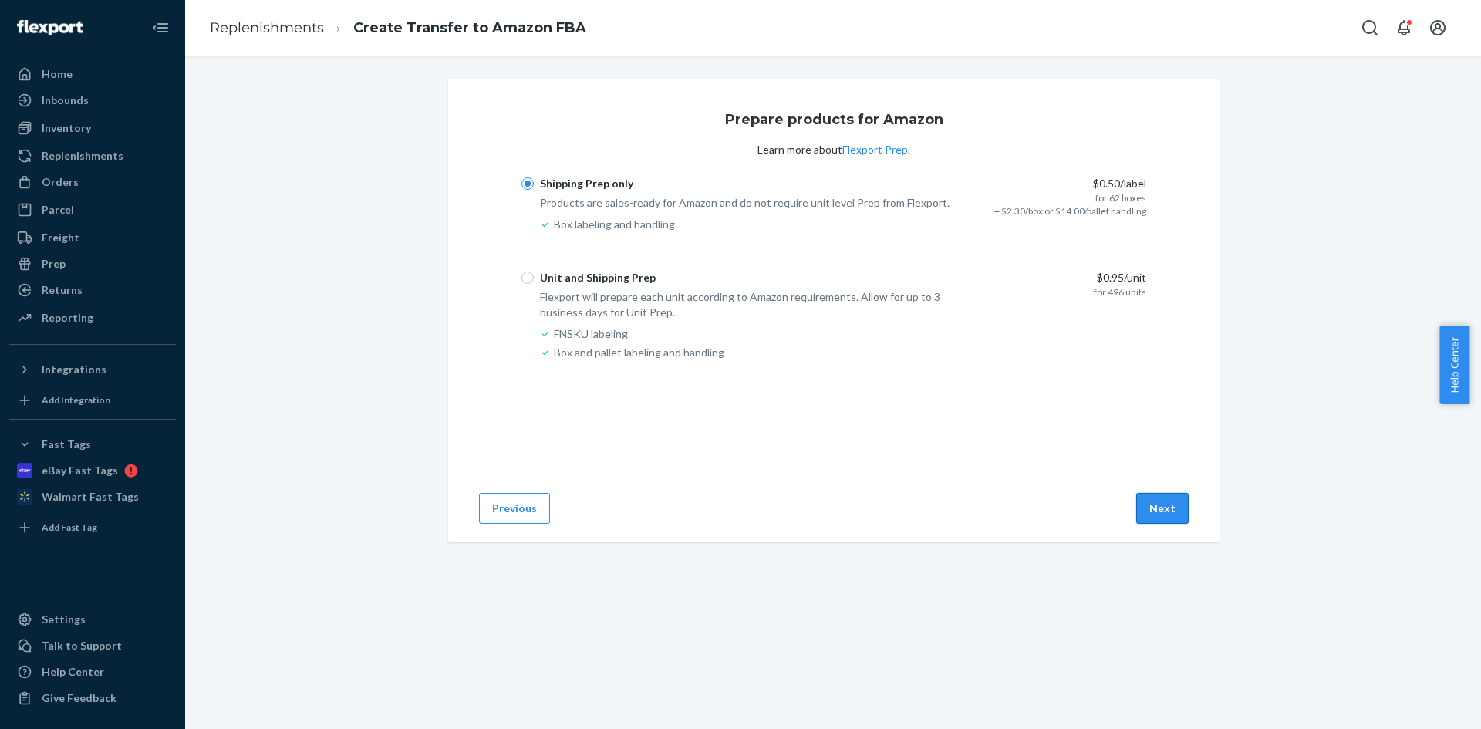
click at [1169, 510] on button "Next" at bounding box center [1162, 508] width 52 height 31
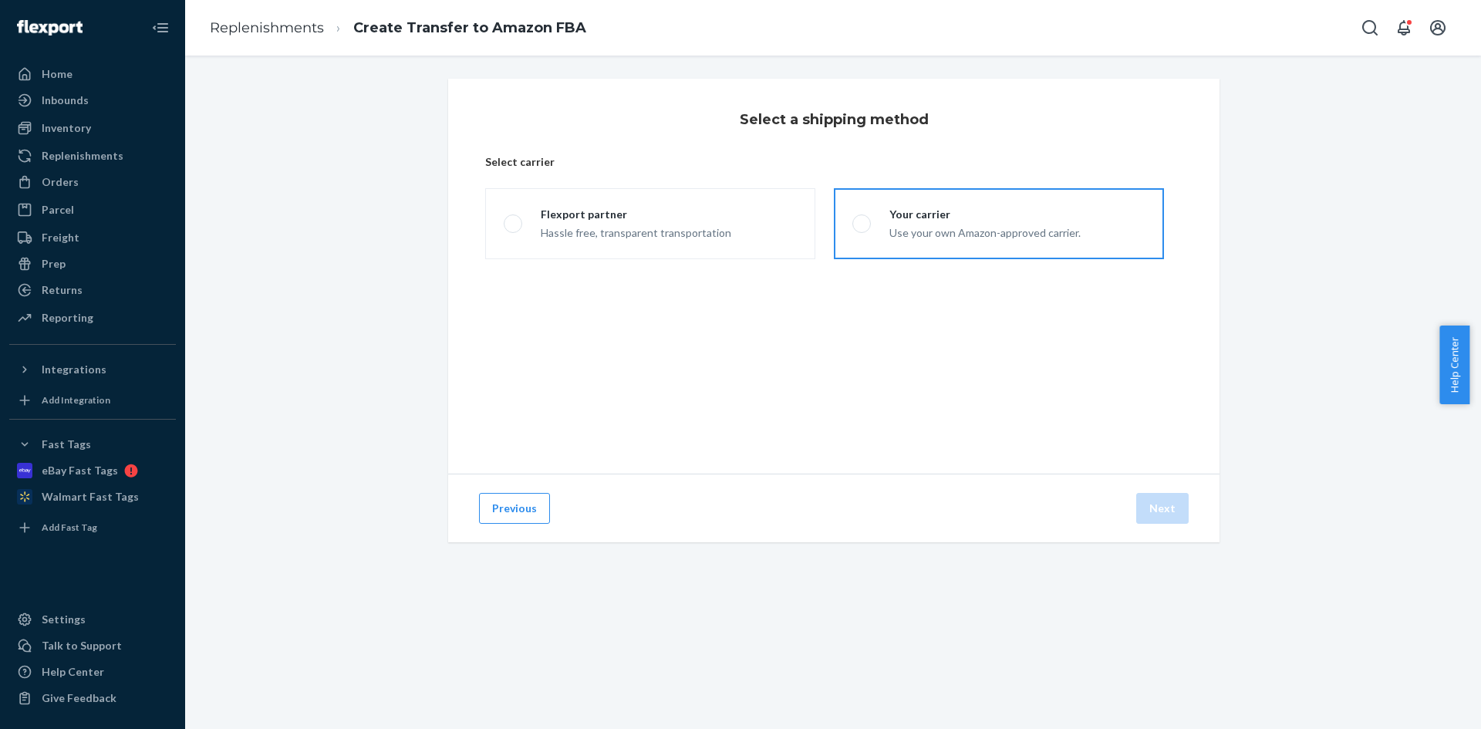
click at [930, 216] on div "Your carrier" at bounding box center [984, 214] width 191 height 15
click at [862, 219] on input "Your carrier Use your own Amazon-approved carrier." at bounding box center [857, 224] width 10 height 10
radio input "true"
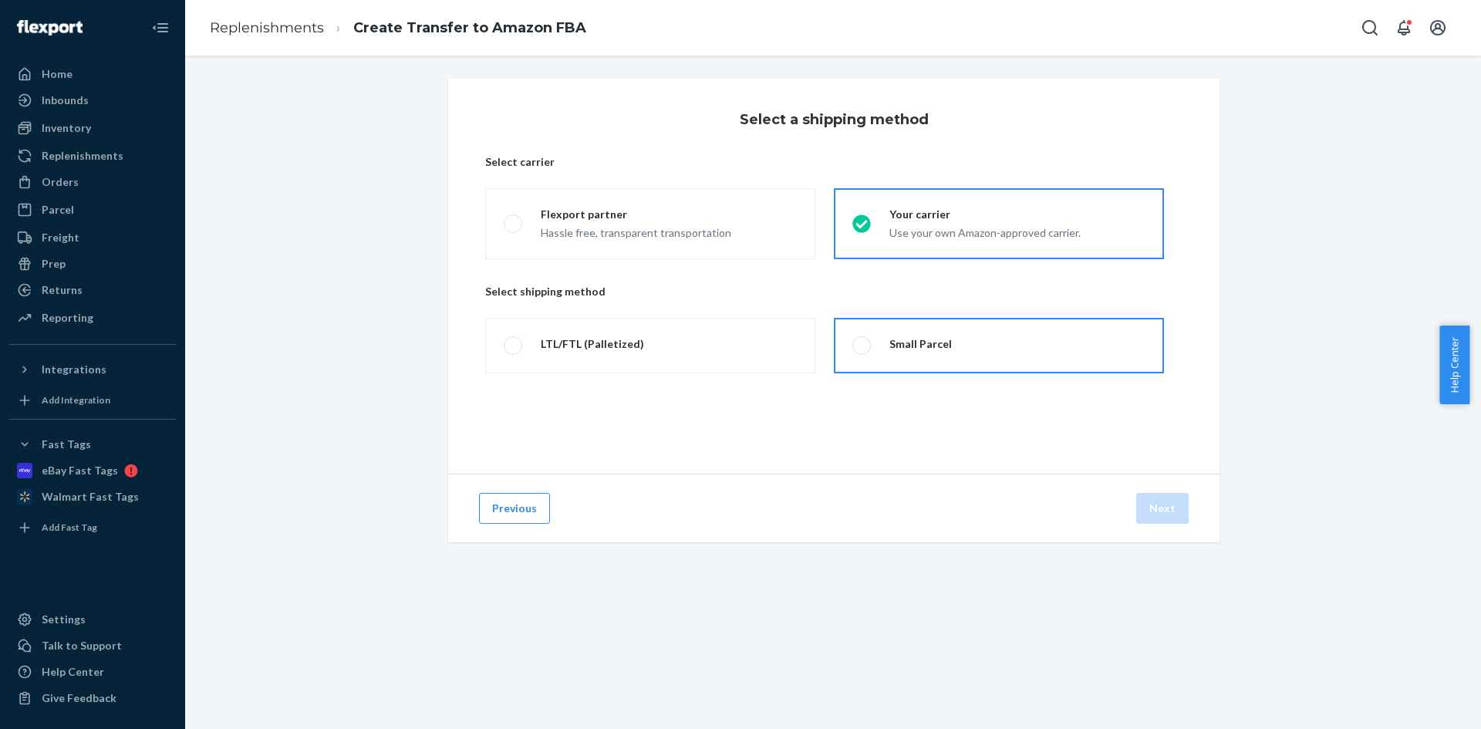
click at [895, 353] on div at bounding box center [920, 353] width 62 height 3
click at [862, 351] on input "Small Parcel" at bounding box center [857, 346] width 10 height 10
radio input "true"
click at [1152, 506] on button "Next" at bounding box center [1162, 508] width 52 height 31
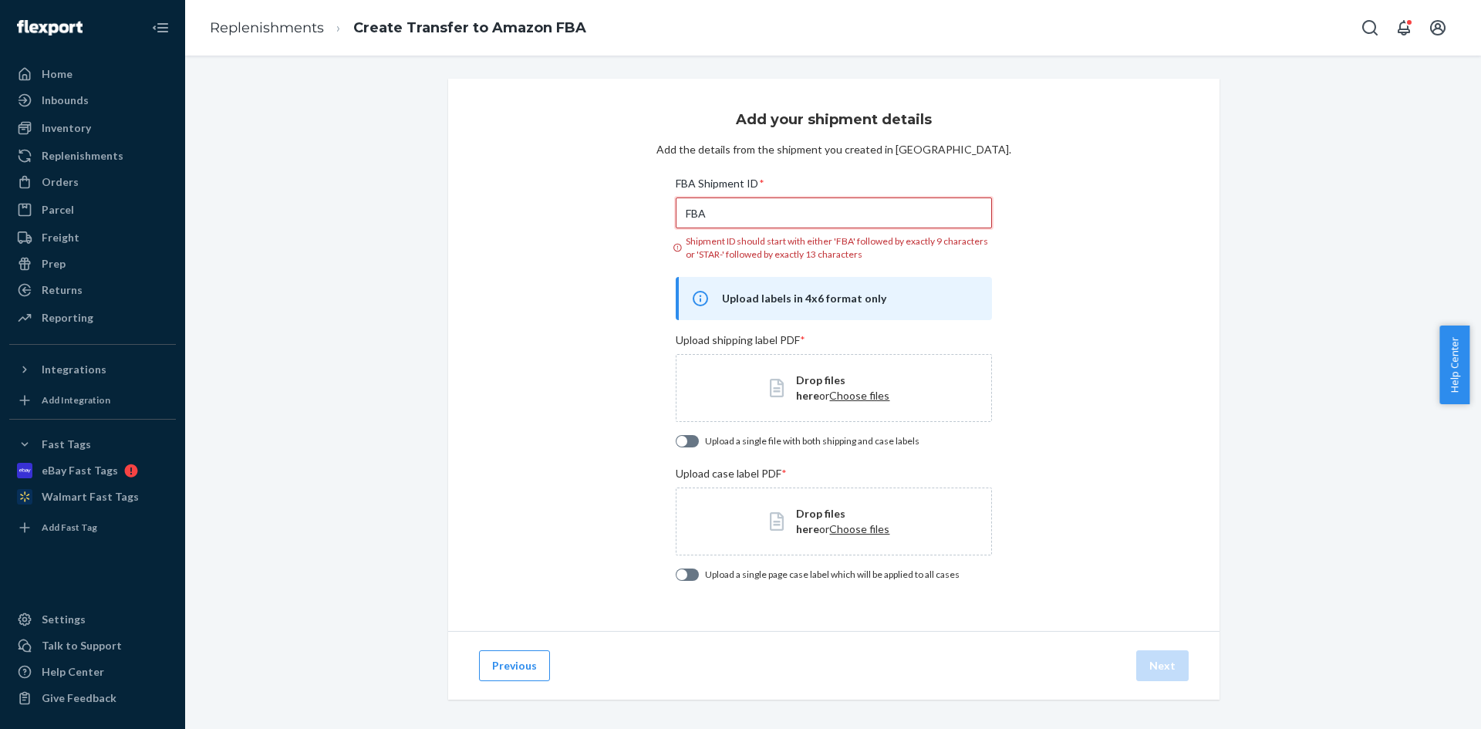
drag, startPoint x: 800, startPoint y: 203, endPoint x: 428, endPoint y: 207, distance: 371.8
click at [428, 207] on div "Add your shipment details Add the details from the shipment you created in Sell…" at bounding box center [833, 408] width 1273 height 658
paste input "191RDX1H1"
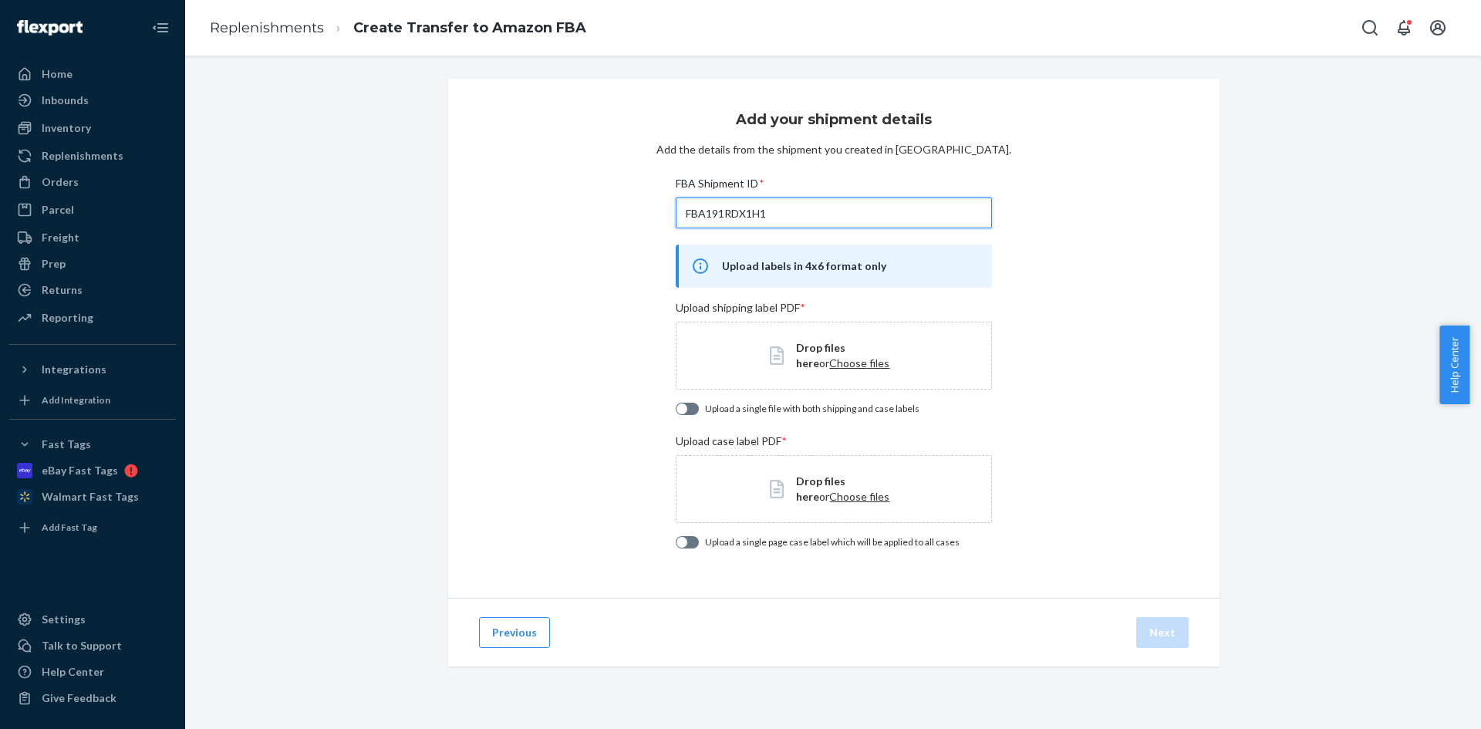
type input "FBA191RDX1H1"
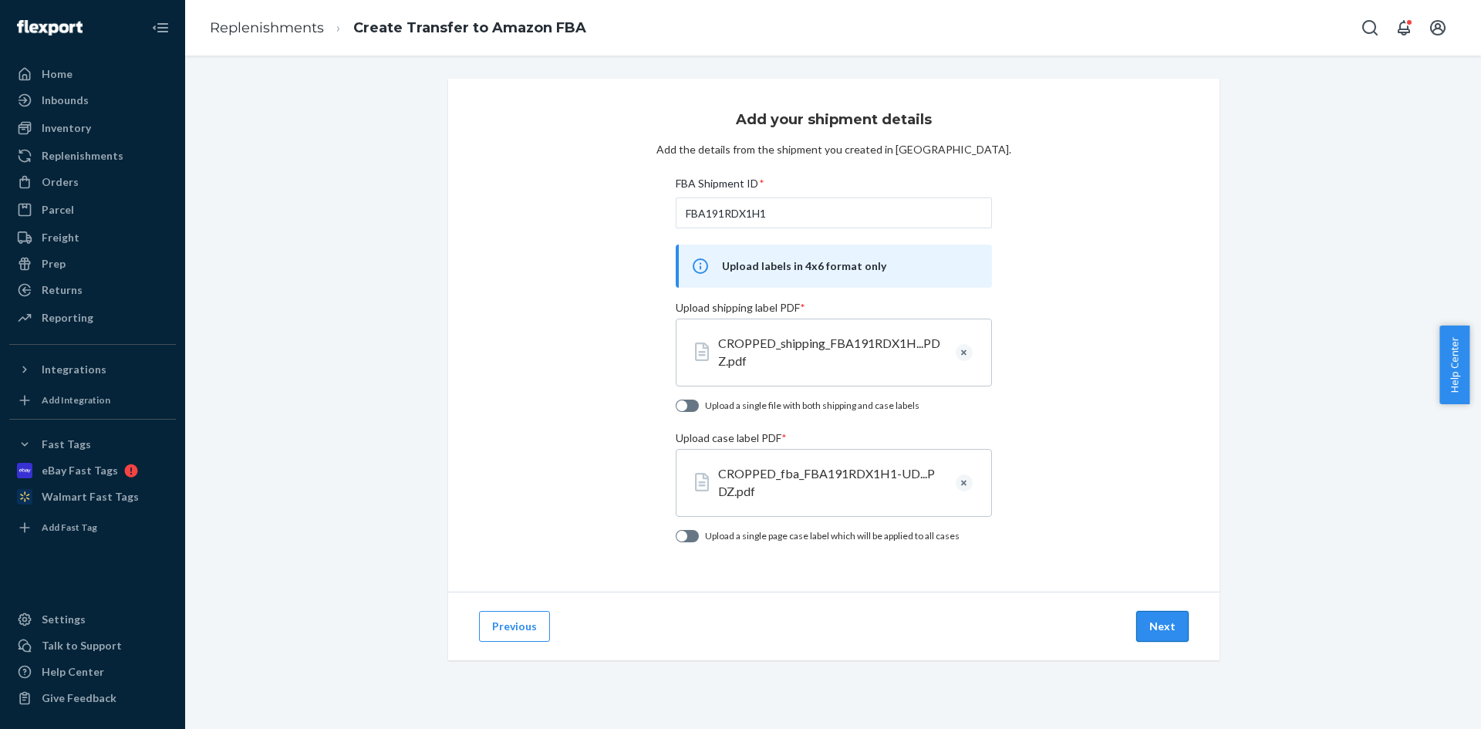
click at [1147, 616] on button "Next" at bounding box center [1162, 626] width 52 height 31
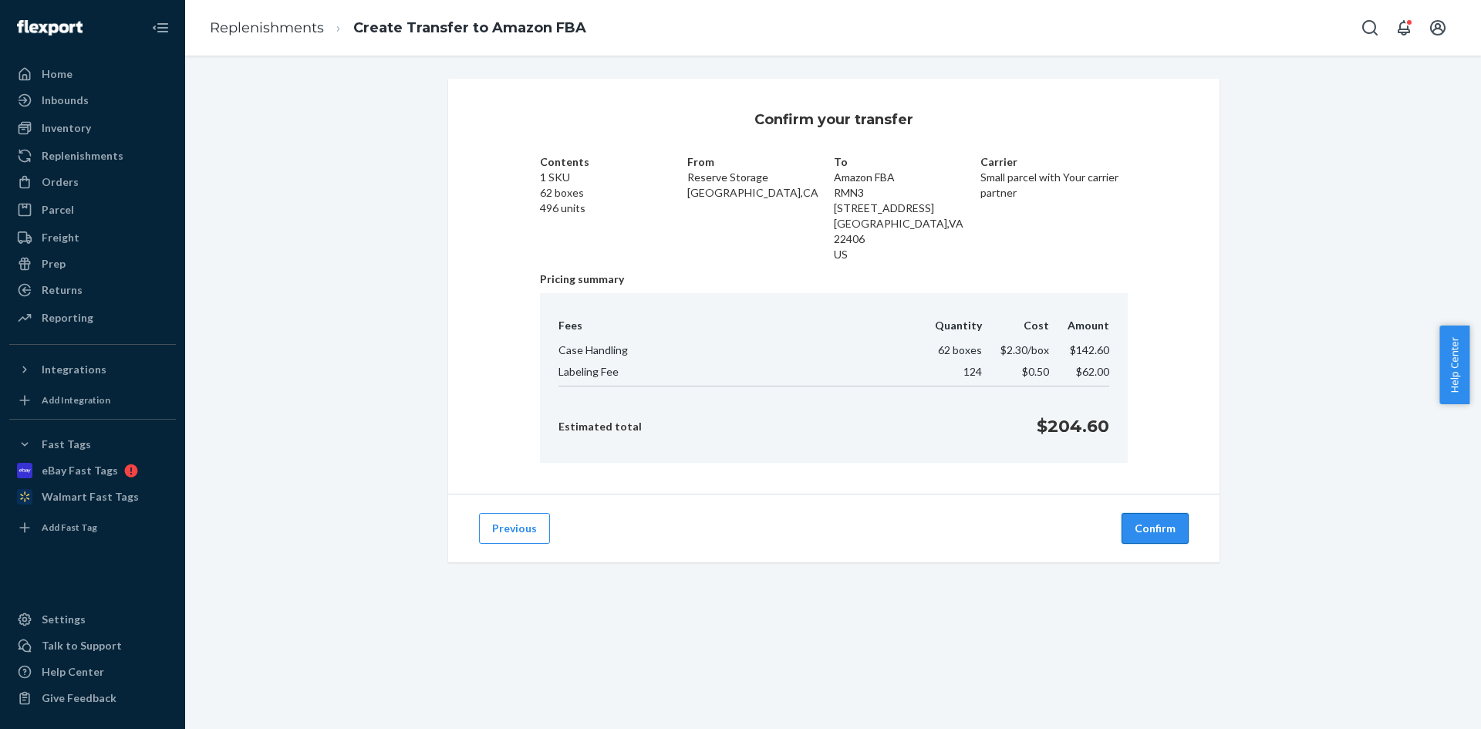
click at [1145, 518] on button "Confirm" at bounding box center [1155, 528] width 67 height 31
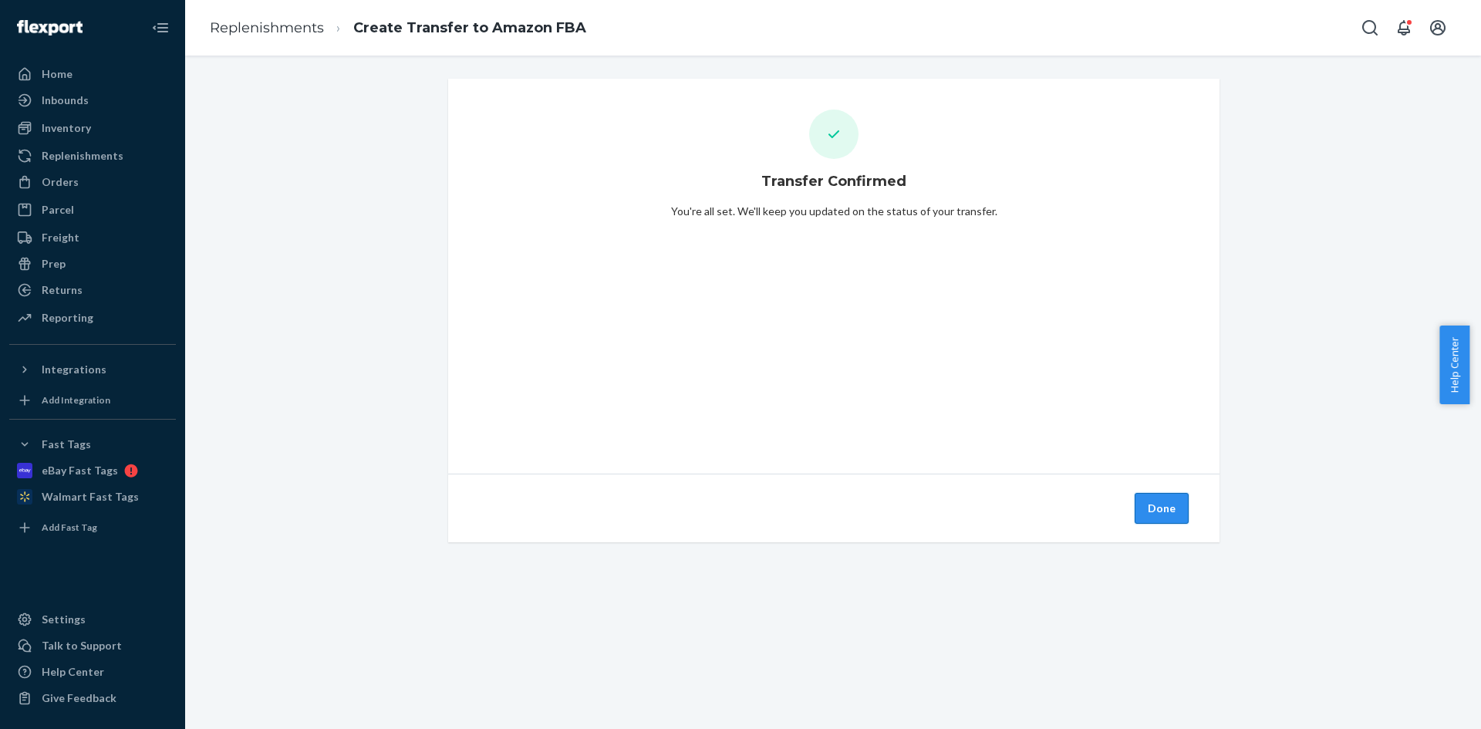
click at [1154, 499] on button "Done" at bounding box center [1162, 508] width 54 height 31
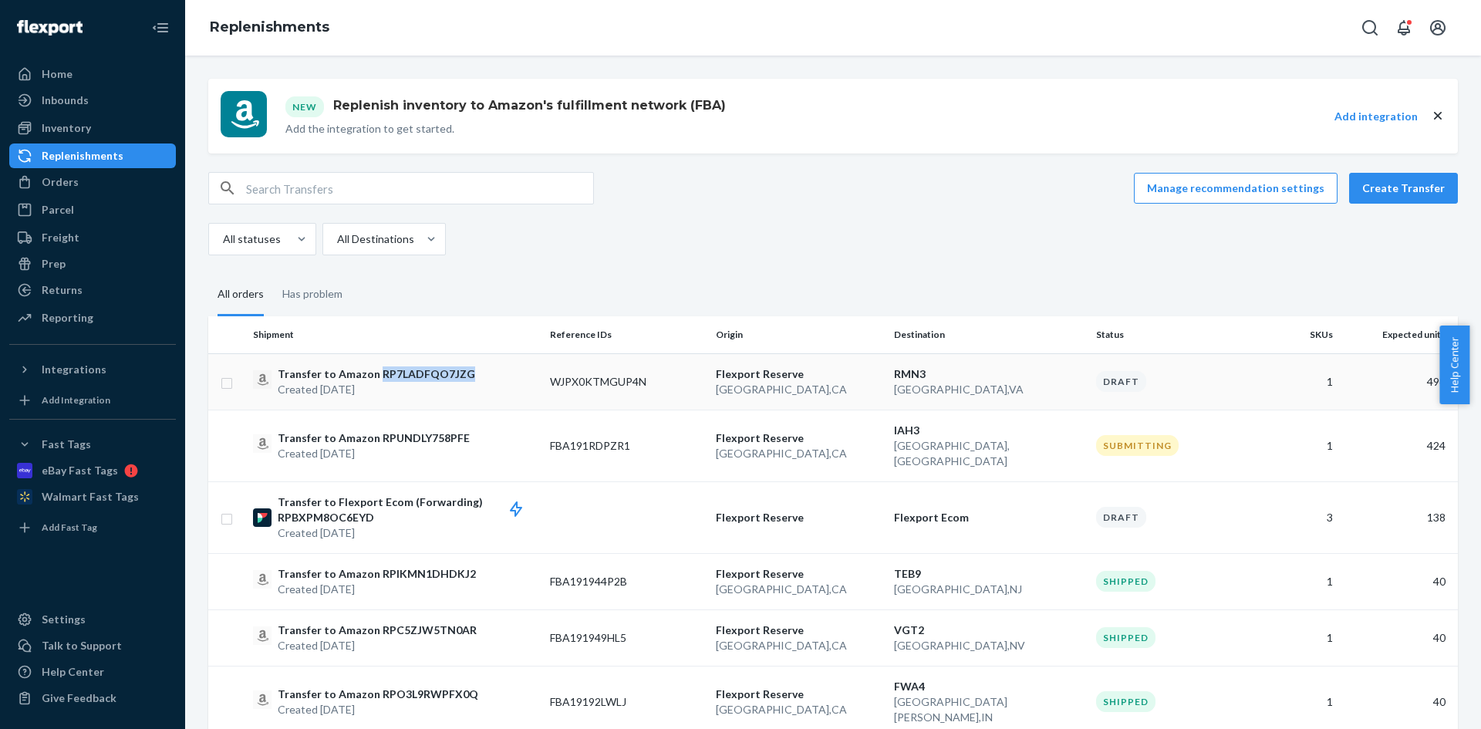
copy p "RP7LADFQO7JZG"
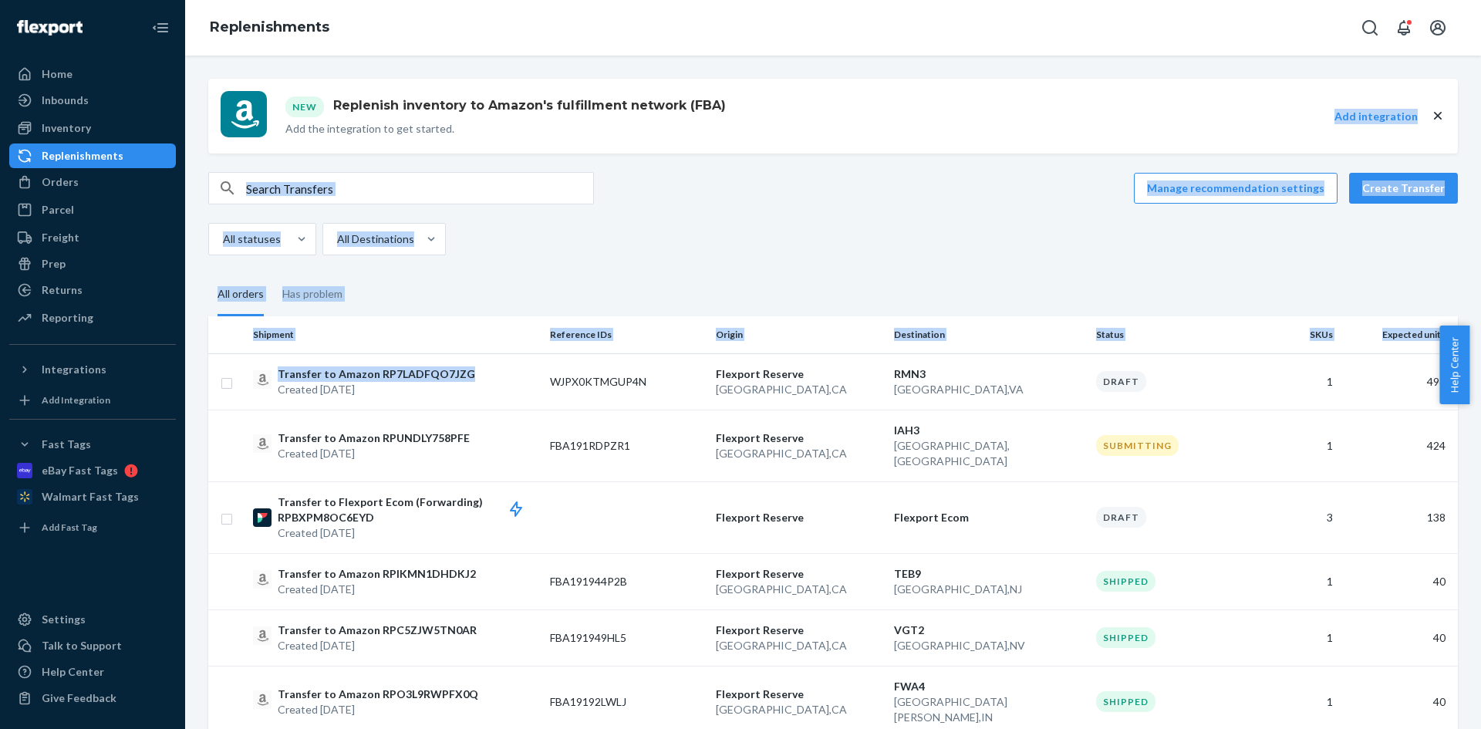
drag, startPoint x: 462, startPoint y: 376, endPoint x: 813, endPoint y: 69, distance: 466.8
click at [1391, 203] on button "Create Transfer" at bounding box center [1403, 188] width 109 height 31
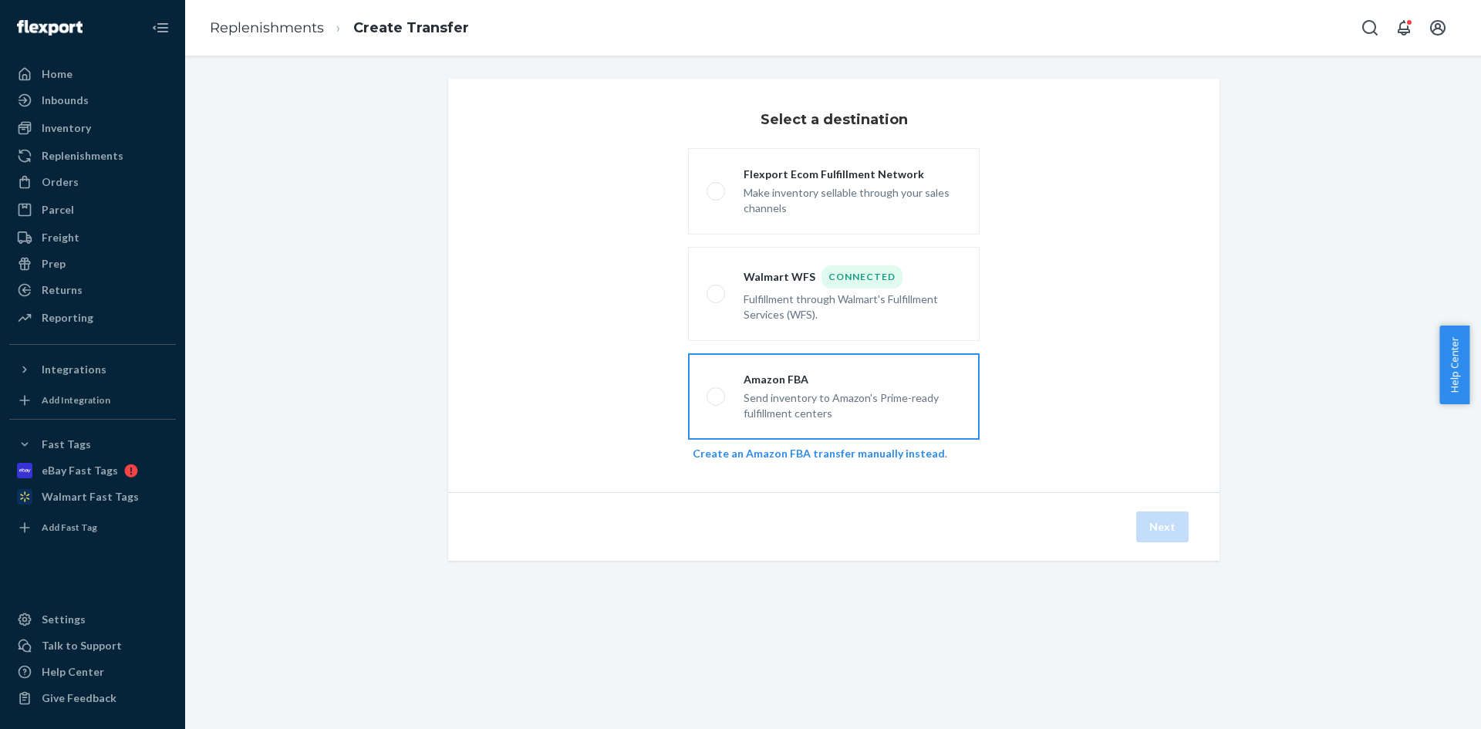
click at [850, 387] on div "Send inventory to Amazon's Prime-ready fulfillment centers" at bounding box center [853, 404] width 218 height 34
click at [717, 392] on input "Amazon FBA Send inventory to Amazon's Prime-ready fulfillment centers" at bounding box center [712, 397] width 10 height 10
radio input "true"
click at [1150, 519] on button "Next" at bounding box center [1162, 526] width 52 height 31
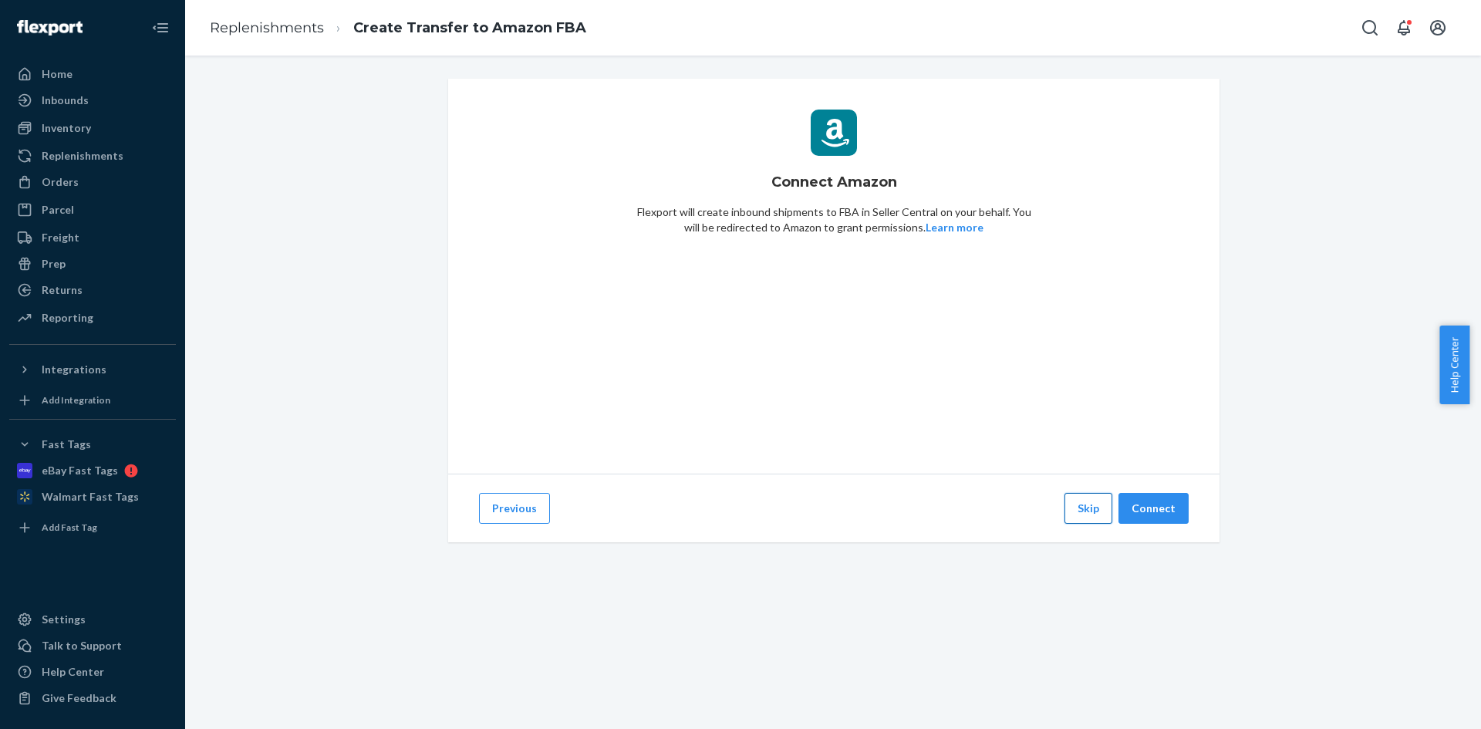
click at [1081, 508] on button "Skip" at bounding box center [1088, 508] width 48 height 31
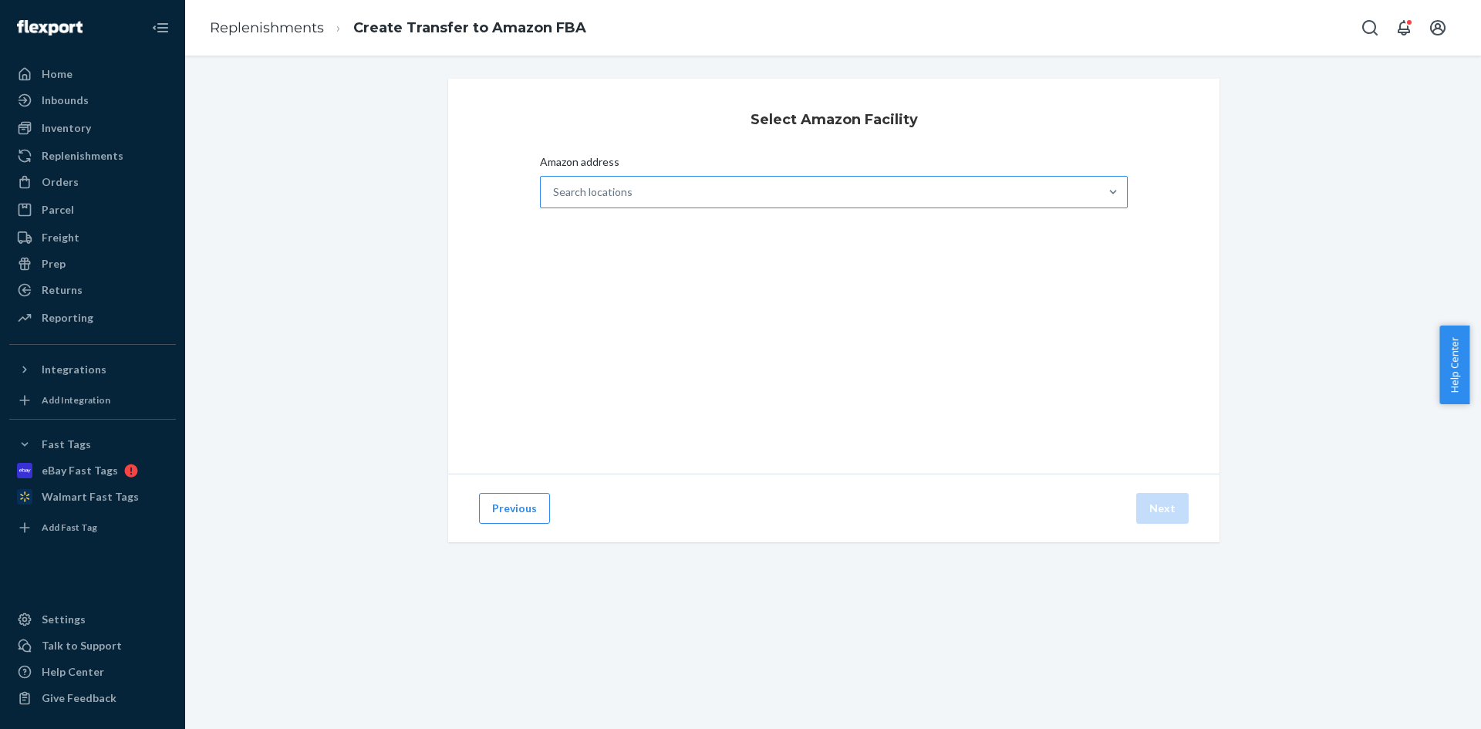
click at [705, 201] on div "Search locations" at bounding box center [820, 192] width 558 height 31
click at [555, 200] on input "Amazon address Search locations" at bounding box center [554, 191] width 2 height 15
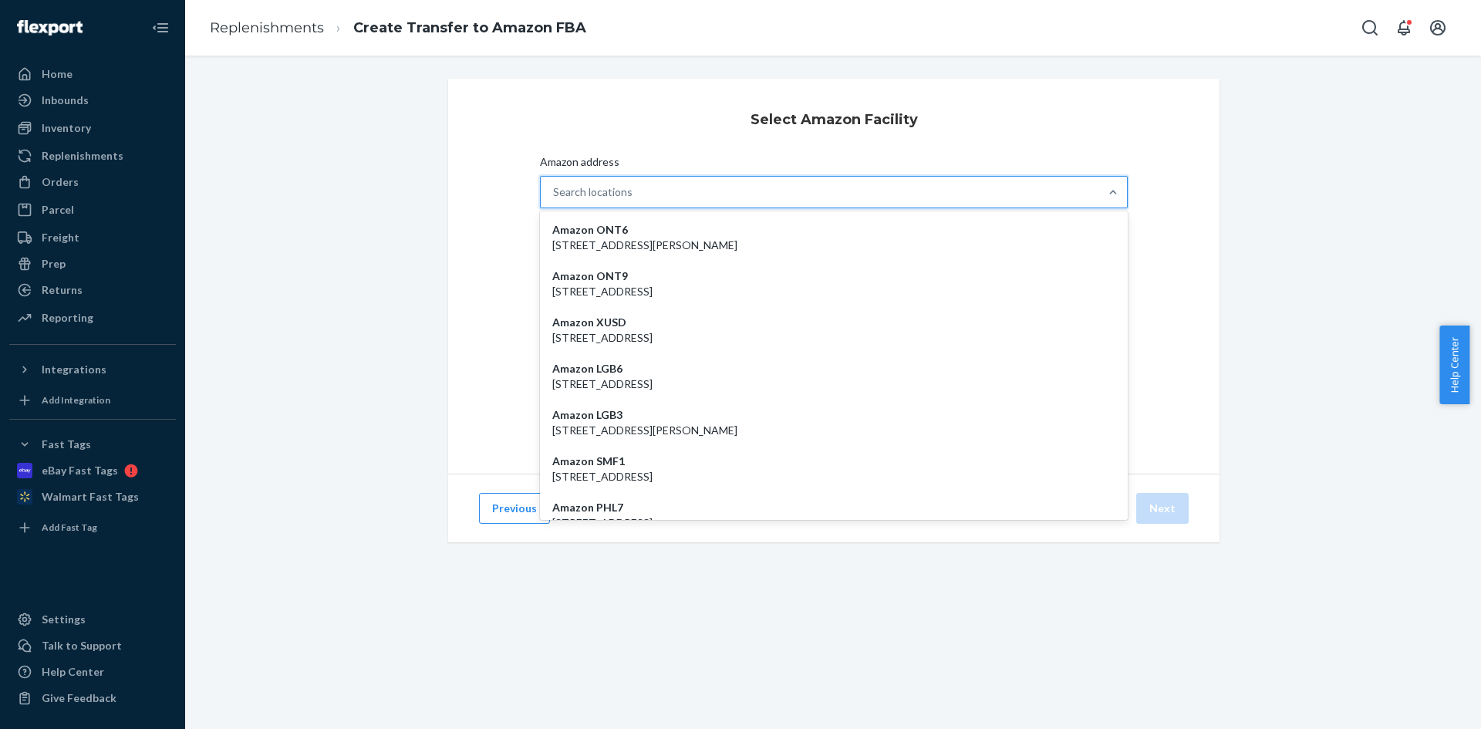
paste input "AVP1"
type input "AVP1"
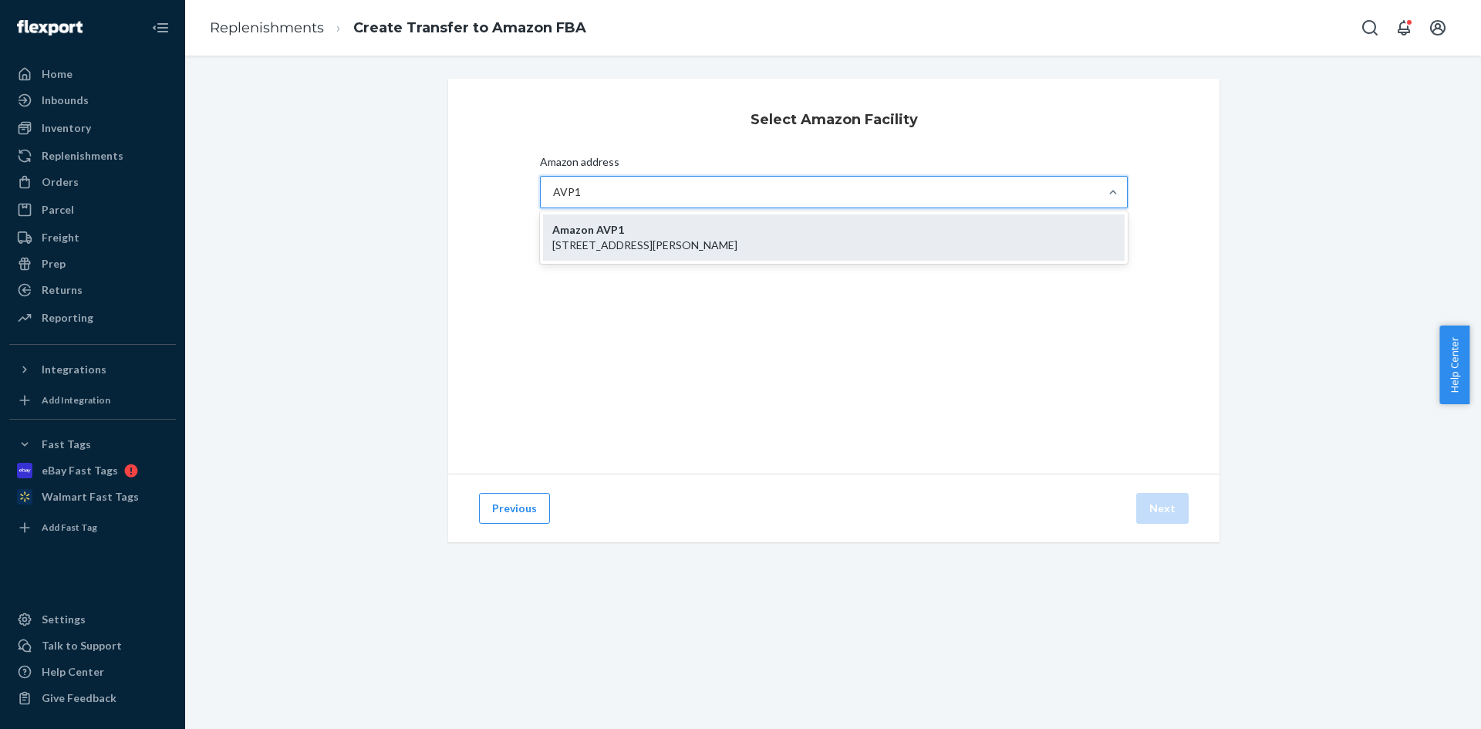
click at [649, 241] on p "[STREET_ADDRESS][PERSON_NAME]" at bounding box center [833, 245] width 563 height 15
click at [582, 200] on input "AVP1" at bounding box center [567, 191] width 29 height 15
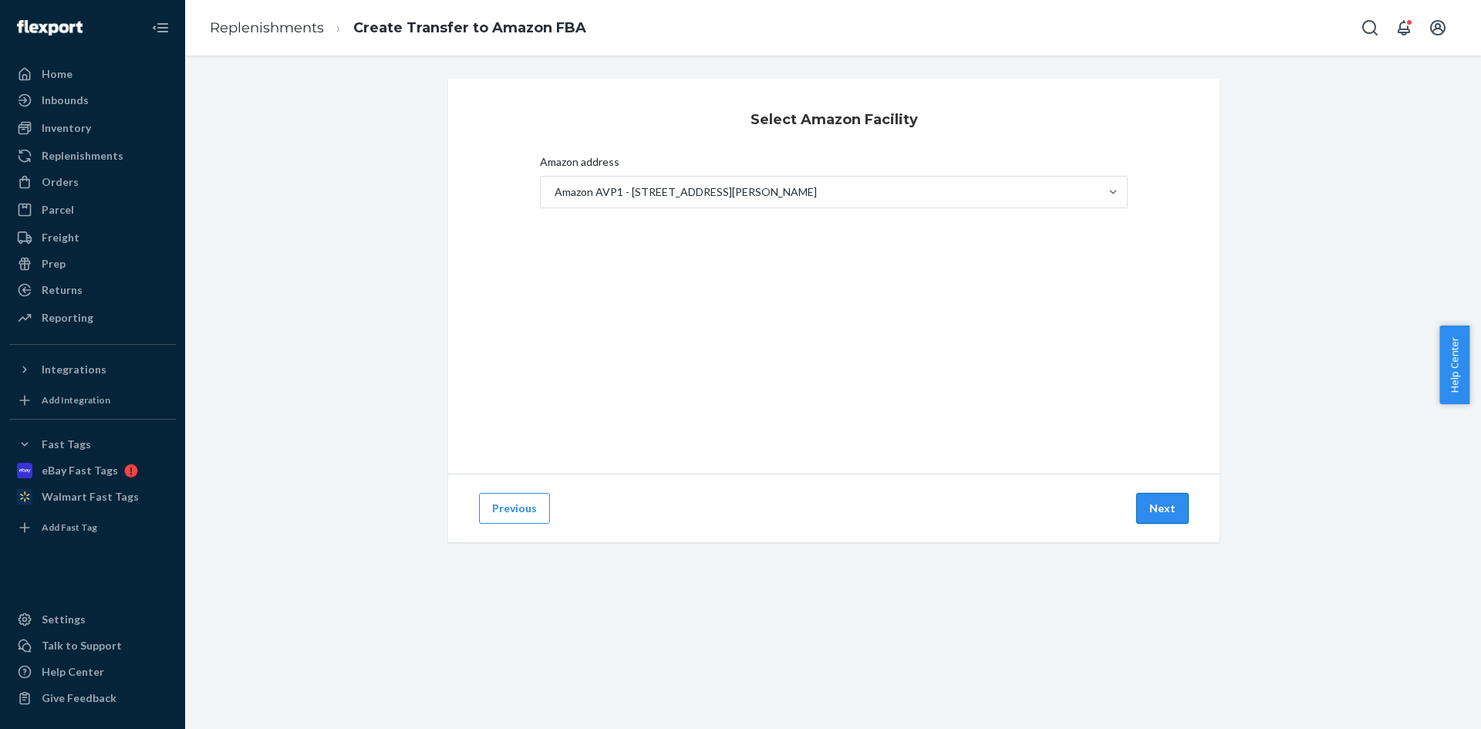
click at [1147, 511] on button "Next" at bounding box center [1162, 508] width 52 height 31
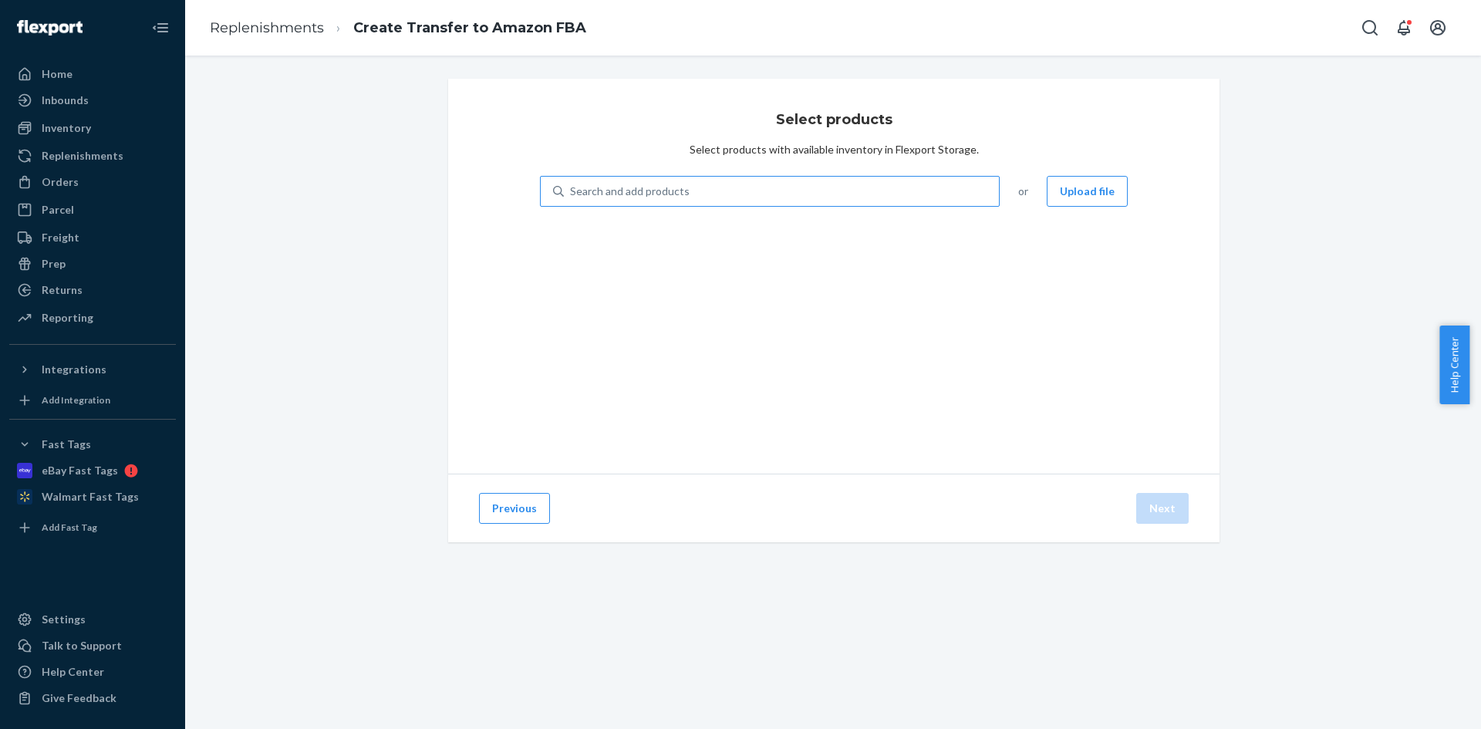
click at [733, 201] on div "Search and add products" at bounding box center [781, 191] width 435 height 28
click at [572, 199] on input "Search and add products" at bounding box center [571, 191] width 2 height 15
paste input "UD-3900PDZ"
type input "UD-3900PDZ"
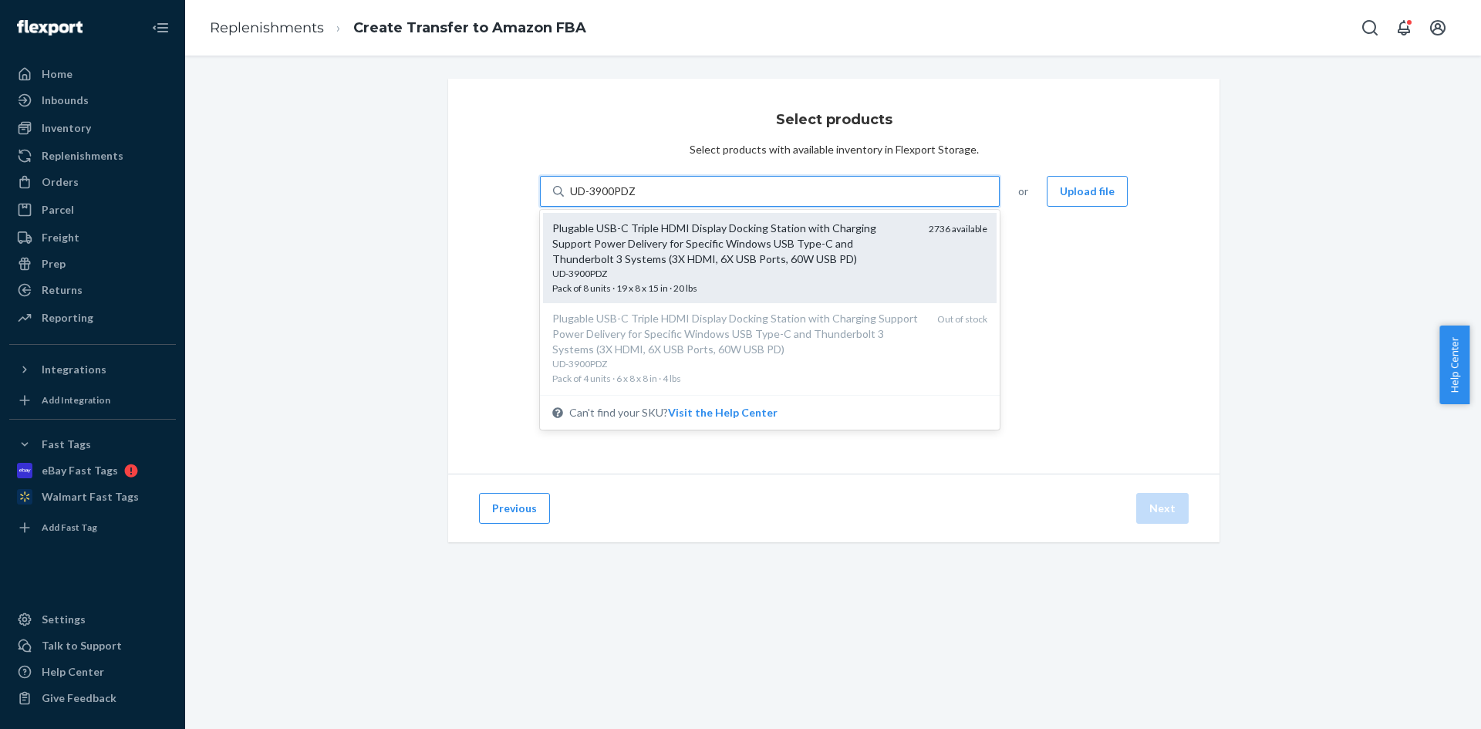
click at [708, 255] on div "Plugable USB-C Triple HDMI Display Docking Station with Charging Support Power …" at bounding box center [734, 244] width 364 height 46
click at [637, 199] on input "UD-3900PDZ" at bounding box center [603, 191] width 67 height 15
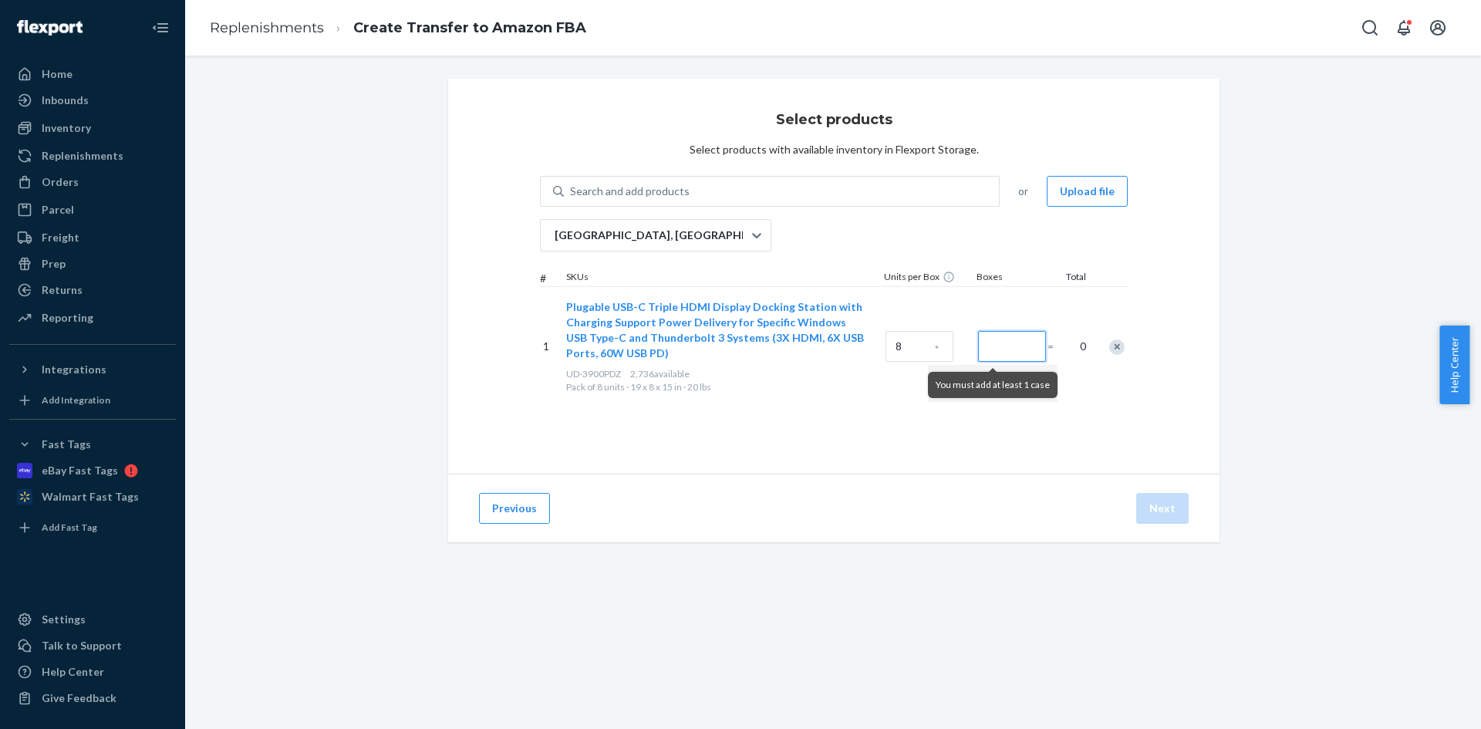
click at [986, 344] on input "Number of boxes" at bounding box center [1012, 346] width 68 height 31
type input "26"
click at [1156, 505] on button "Next" at bounding box center [1162, 508] width 52 height 31
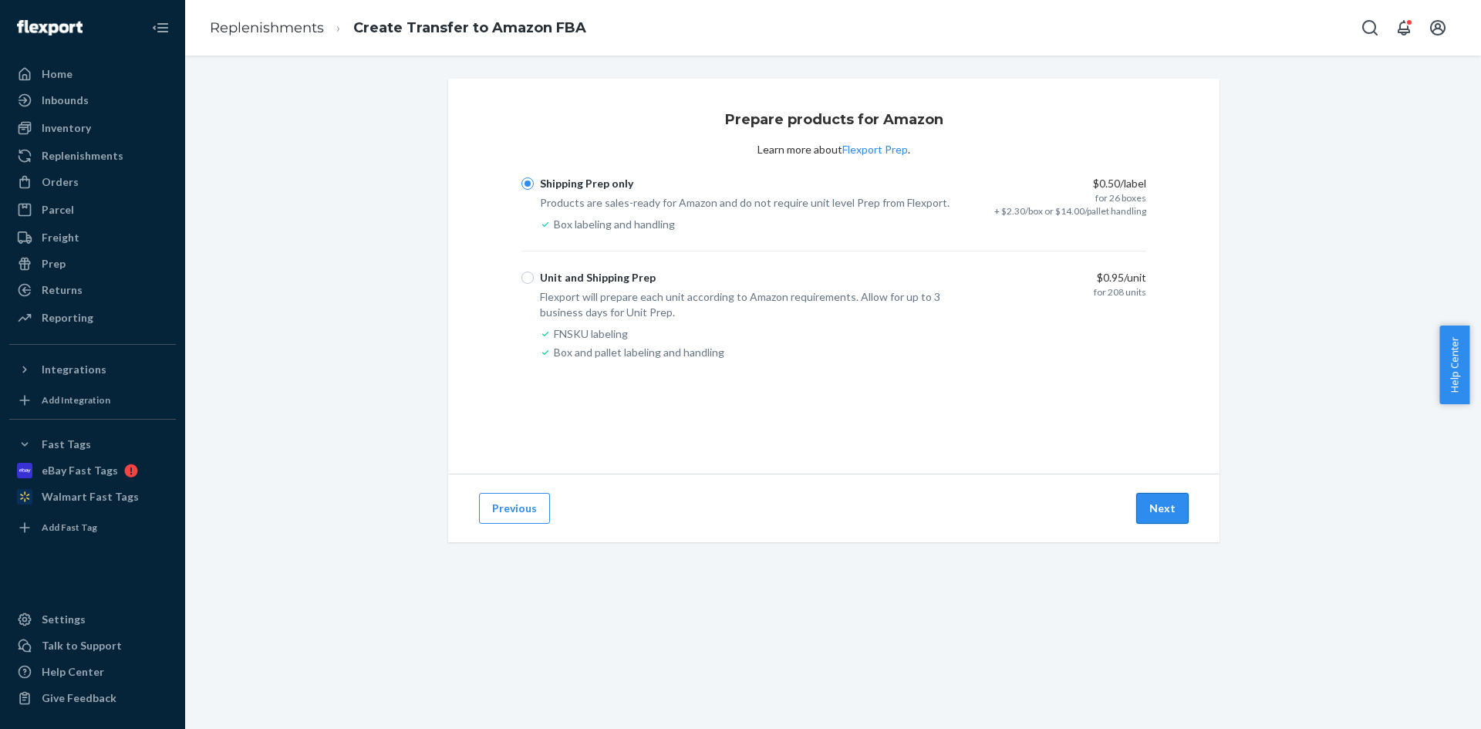
click at [1157, 504] on button "Next" at bounding box center [1162, 508] width 52 height 31
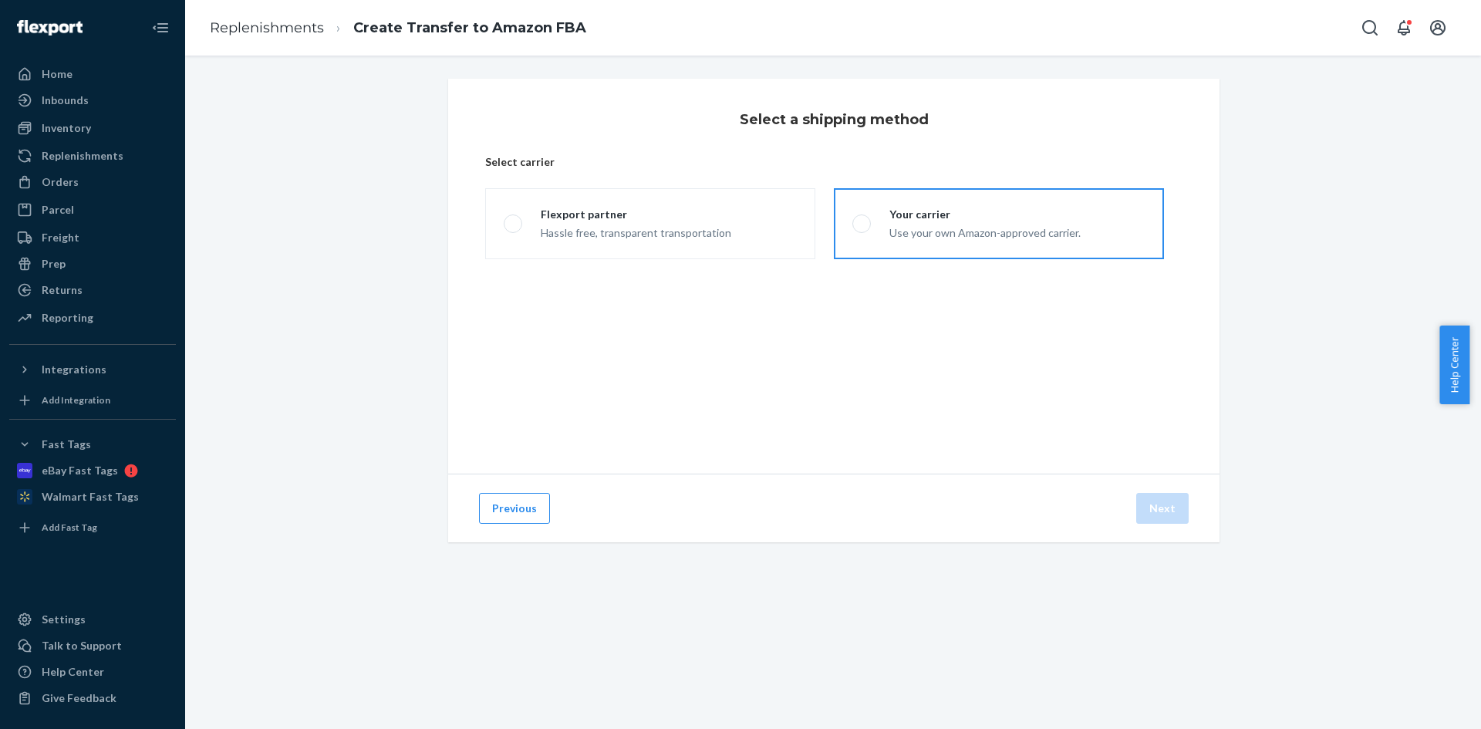
click at [906, 221] on div "Your carrier" at bounding box center [984, 214] width 191 height 15
click at [862, 221] on input "Your carrier Use your own Amazon-approved carrier." at bounding box center [857, 224] width 10 height 10
radio input "true"
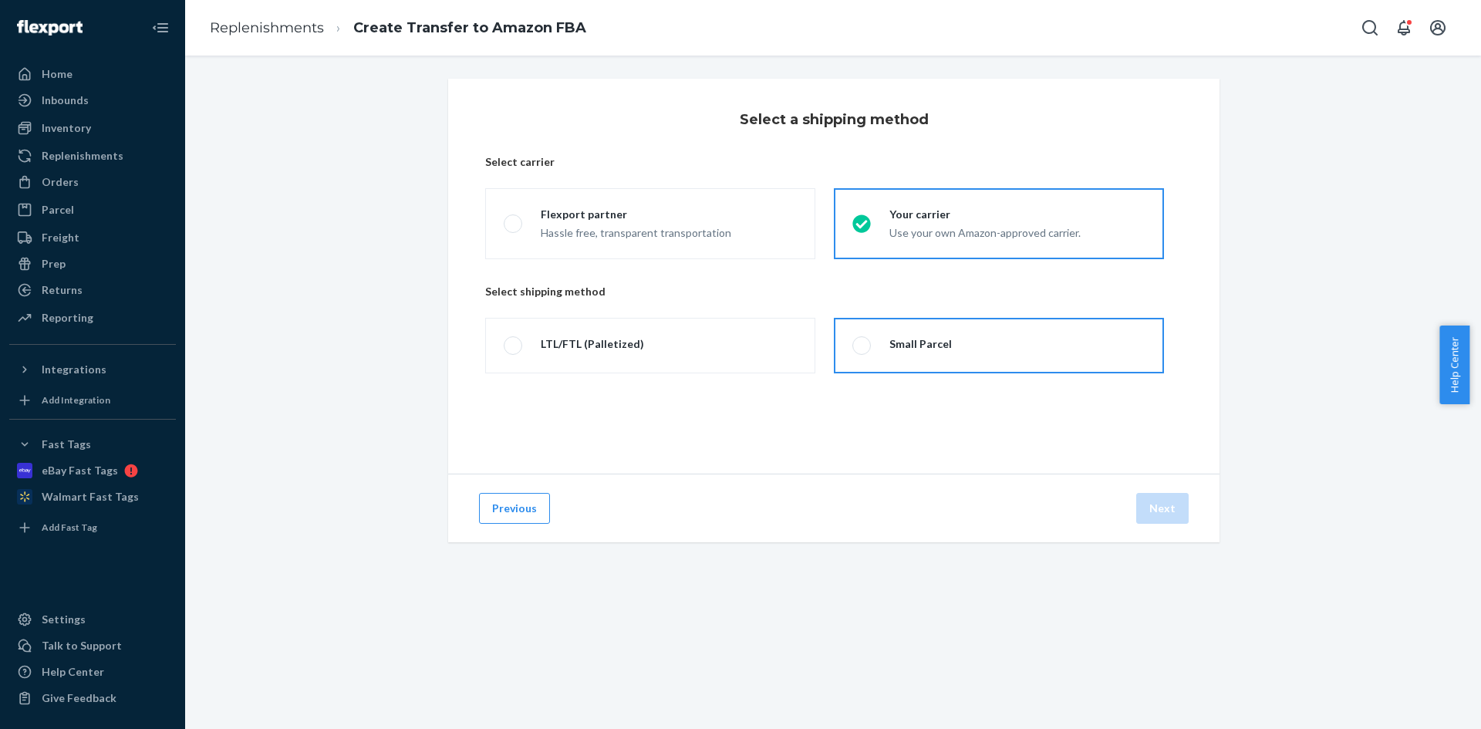
click at [916, 338] on div "Small Parcel" at bounding box center [920, 343] width 62 height 15
click at [862, 341] on input "Small Parcel" at bounding box center [857, 346] width 10 height 10
radio input "true"
click at [1149, 511] on button "Next" at bounding box center [1162, 508] width 52 height 31
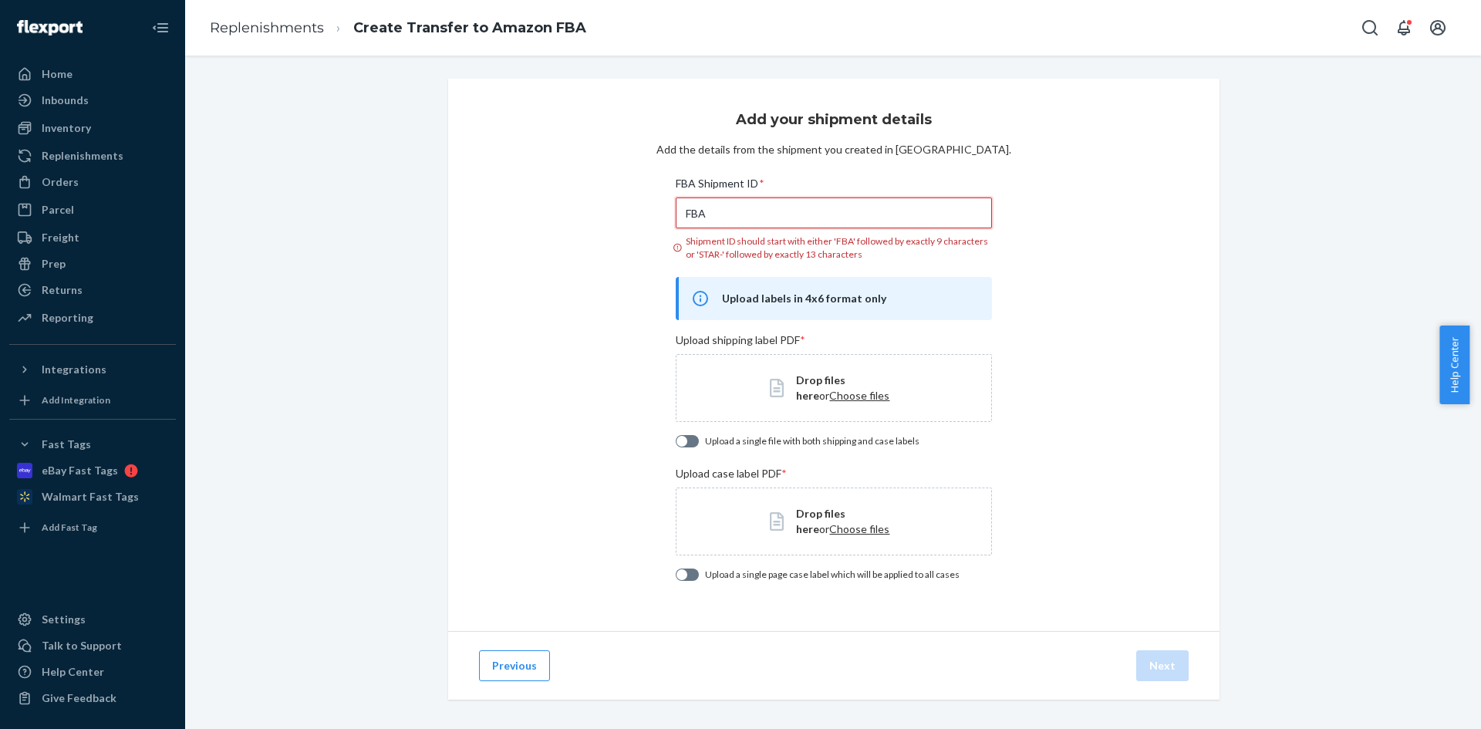
drag, startPoint x: 820, startPoint y: 217, endPoint x: 390, endPoint y: 227, distance: 429.8
click at [390, 227] on div "Add your shipment details Add the details from the shipment you created in Sell…" at bounding box center [833, 408] width 1273 height 658
paste input "191RDD5SG"
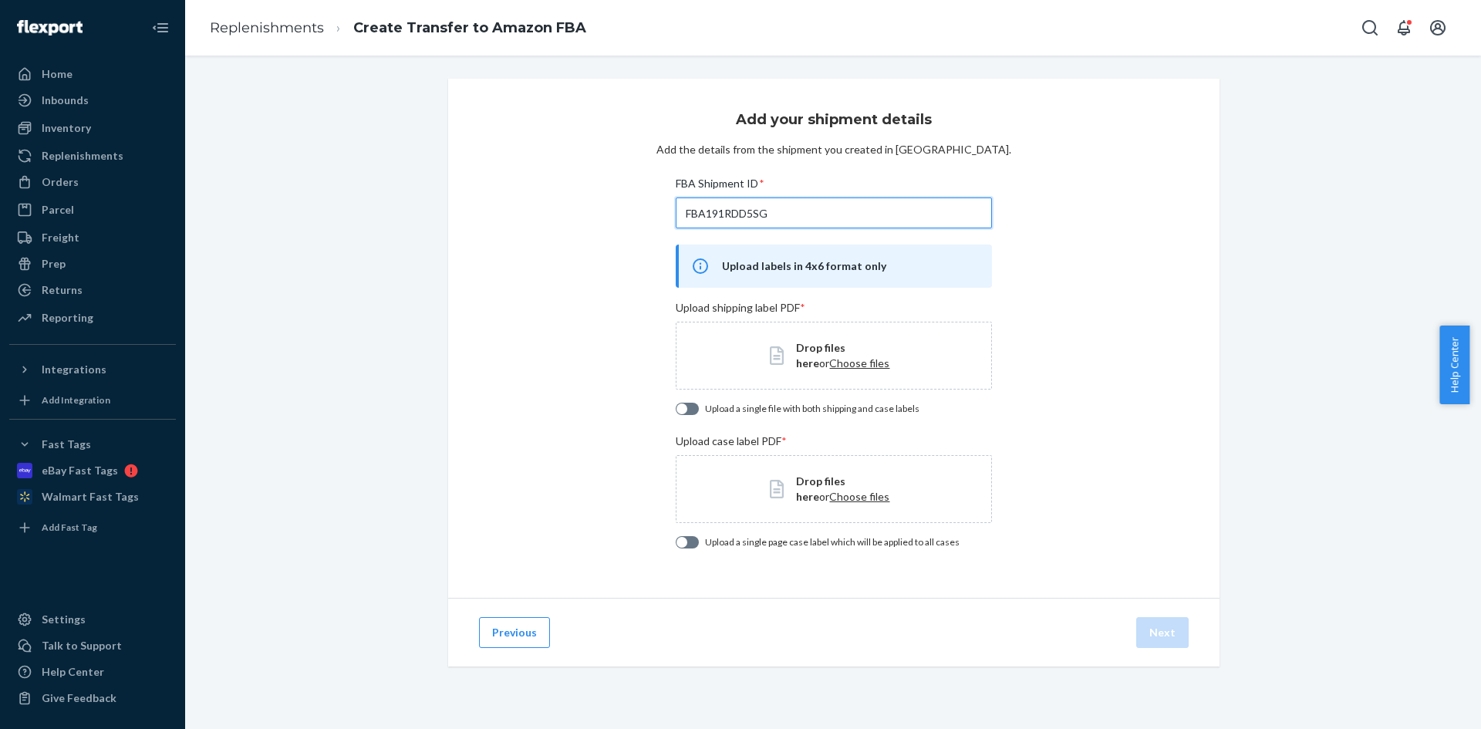
type input "FBA191RDD5SG"
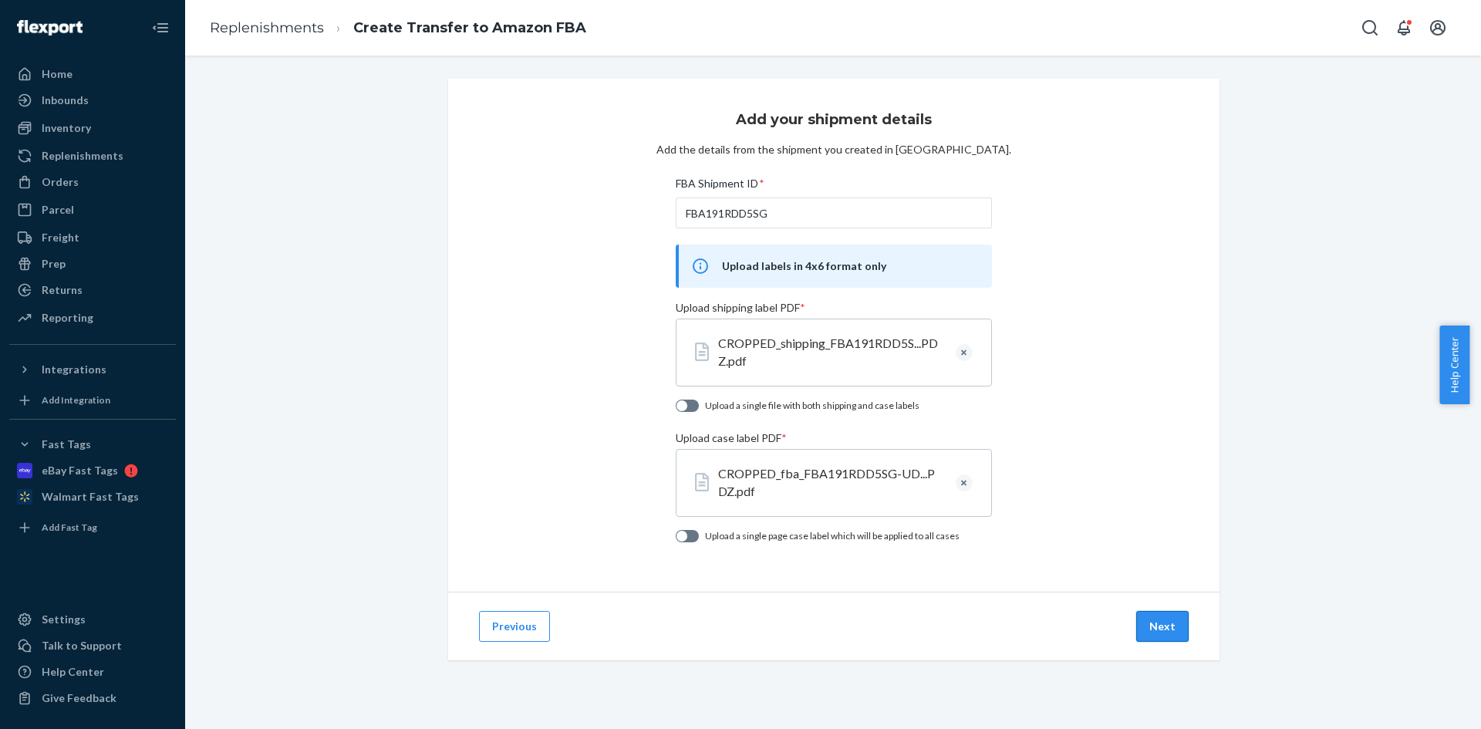
click at [1158, 621] on button "Next" at bounding box center [1162, 626] width 52 height 31
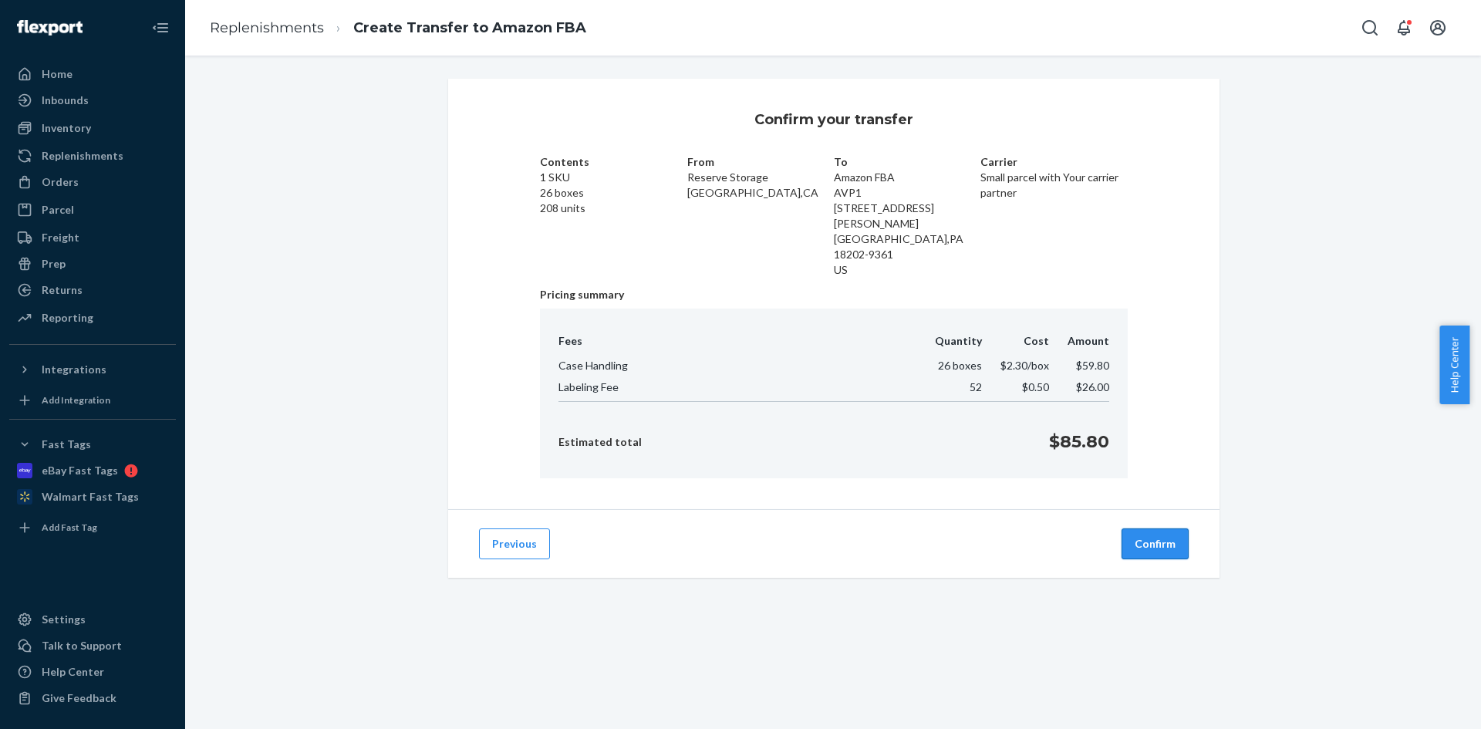
click at [1135, 528] on button "Confirm" at bounding box center [1155, 543] width 67 height 31
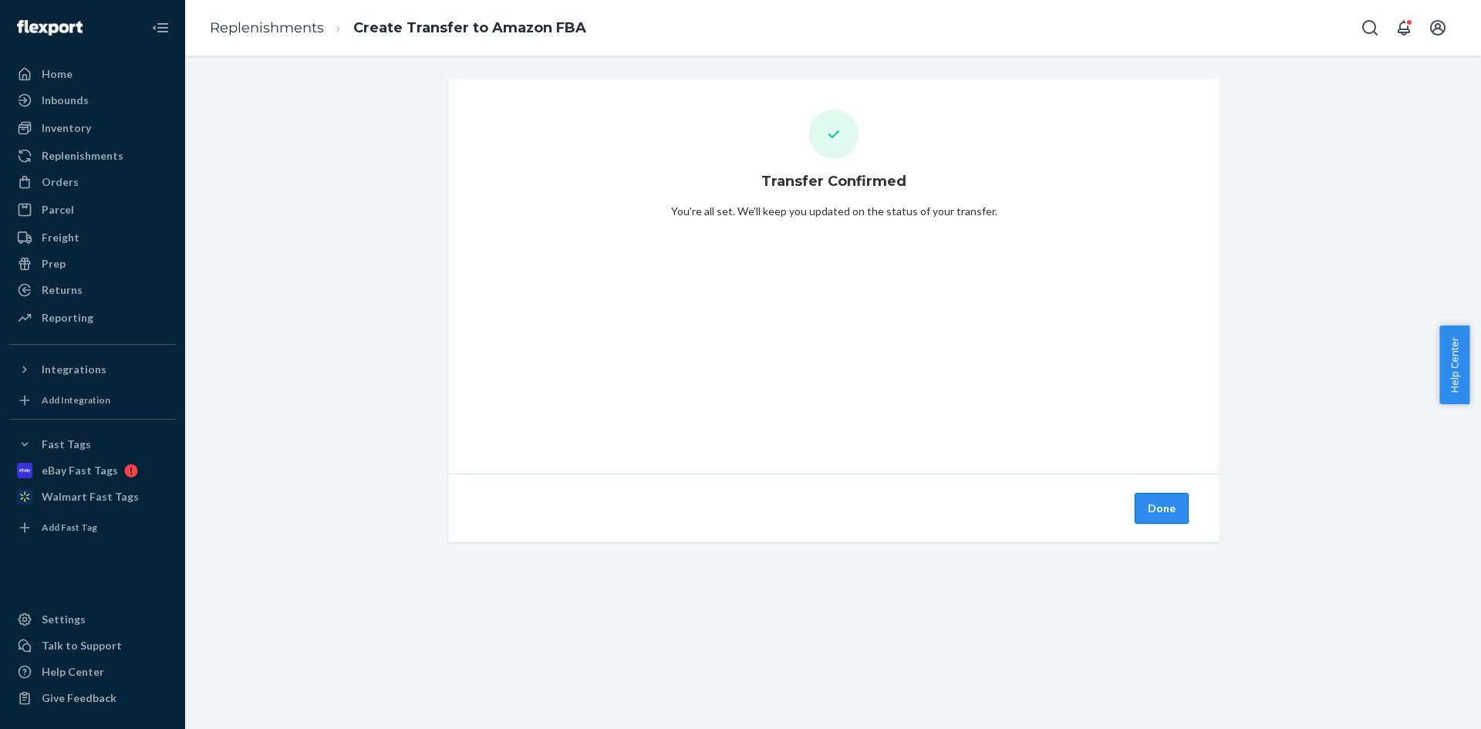
click at [1149, 509] on button "Done" at bounding box center [1162, 508] width 54 height 31
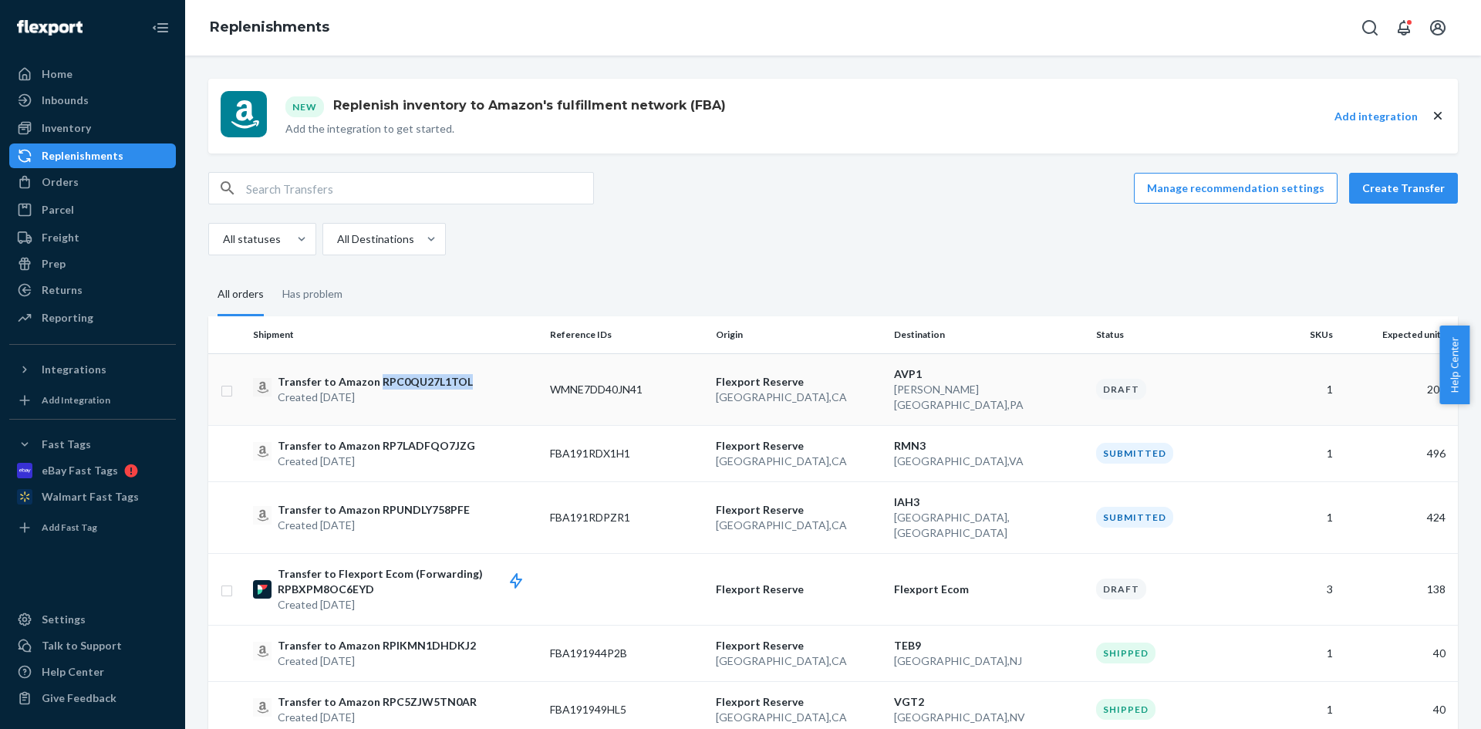
copy p "RPC0QU27L1TOL"
drag, startPoint x: 471, startPoint y: 369, endPoint x: 744, endPoint y: 254, distance: 296.6
click at [1389, 183] on button "Create Transfer" at bounding box center [1403, 188] width 109 height 31
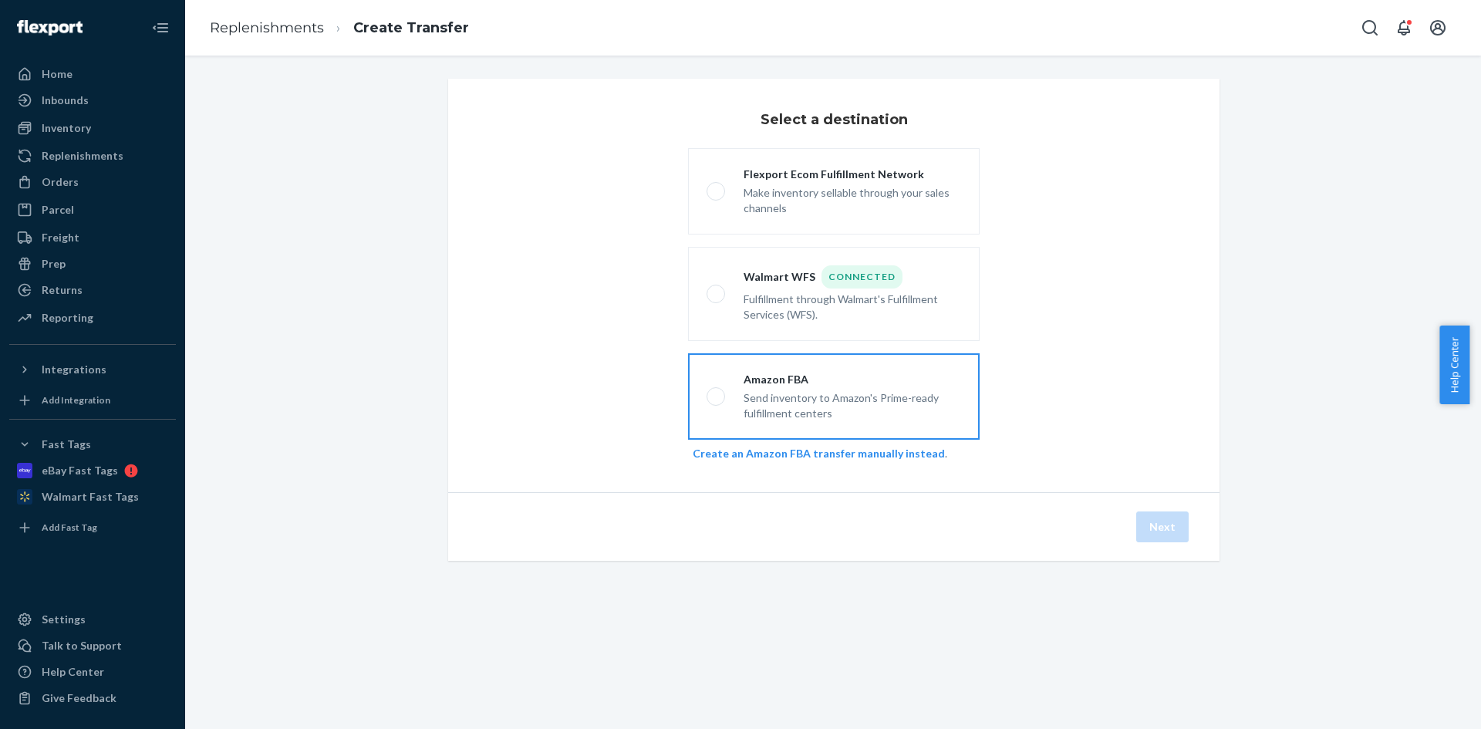
click at [902, 363] on label "Amazon FBA Send inventory to Amazon's Prime-ready fulfillment centers" at bounding box center [834, 396] width 292 height 86
click at [717, 392] on input "Amazon FBA Send inventory to Amazon's Prime-ready fulfillment centers" at bounding box center [712, 397] width 10 height 10
radio input "true"
click at [1155, 521] on button "Next" at bounding box center [1162, 526] width 52 height 31
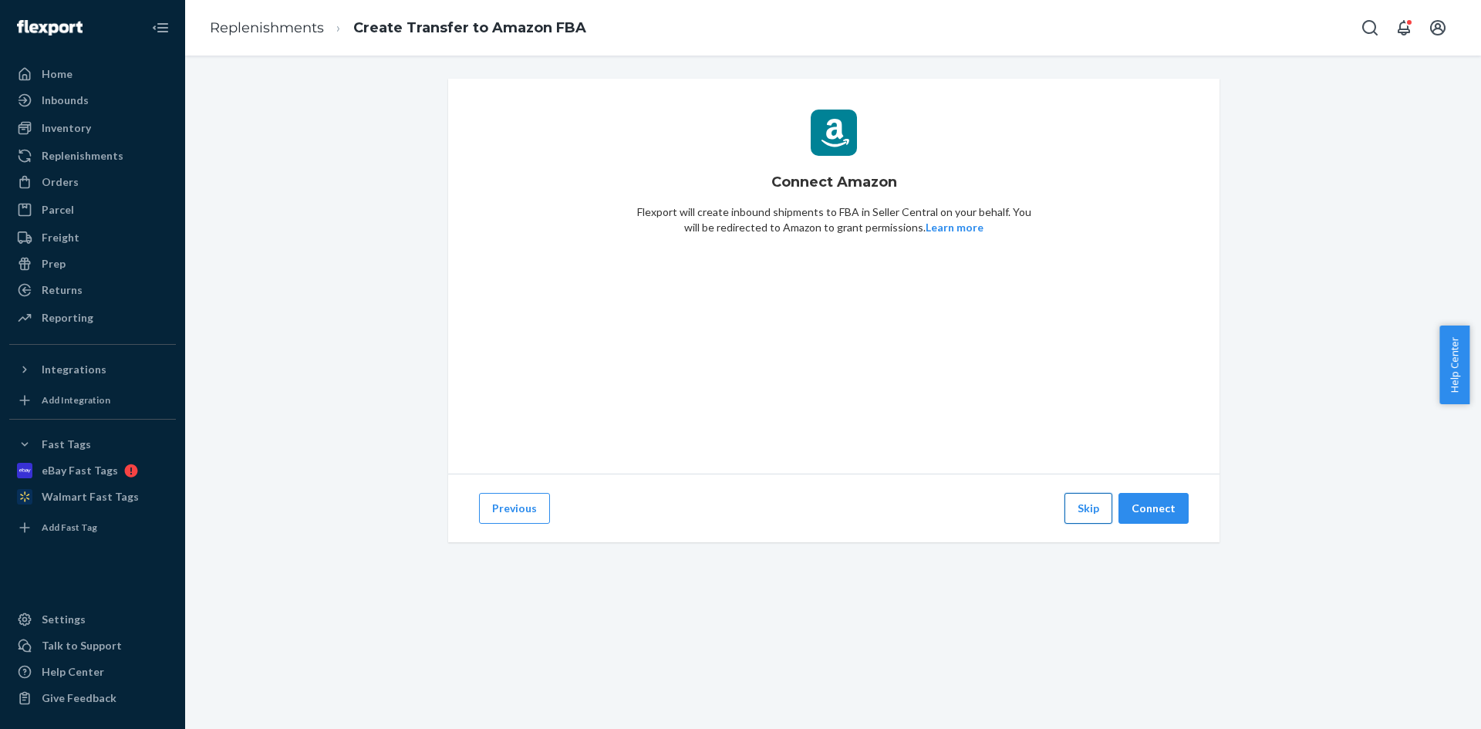
click at [1082, 506] on button "Skip" at bounding box center [1088, 508] width 48 height 31
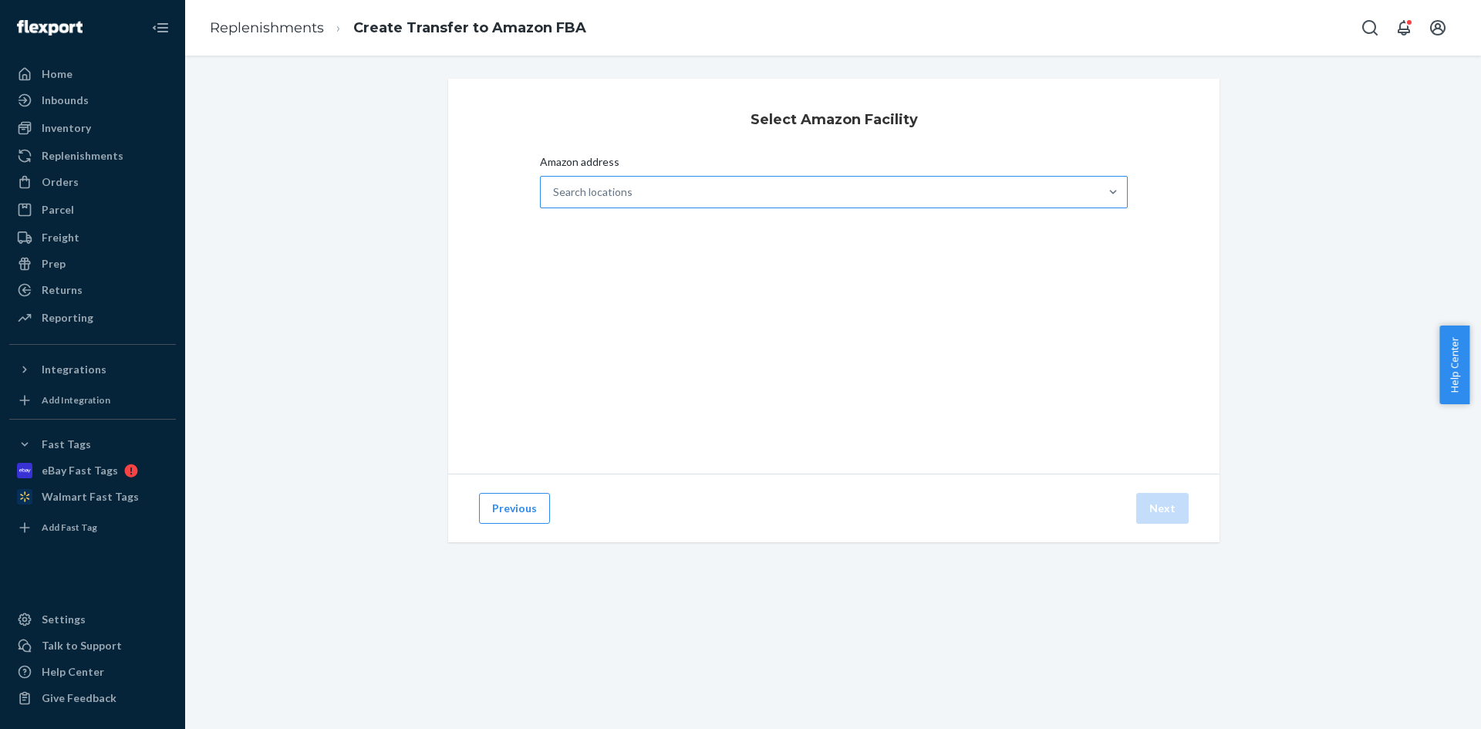
click at [670, 185] on div "Search locations" at bounding box center [820, 192] width 558 height 31
click at [555, 185] on input "Amazon address Search locations" at bounding box center [554, 191] width 2 height 15
paste input "MEM1"
type input "MEM1"
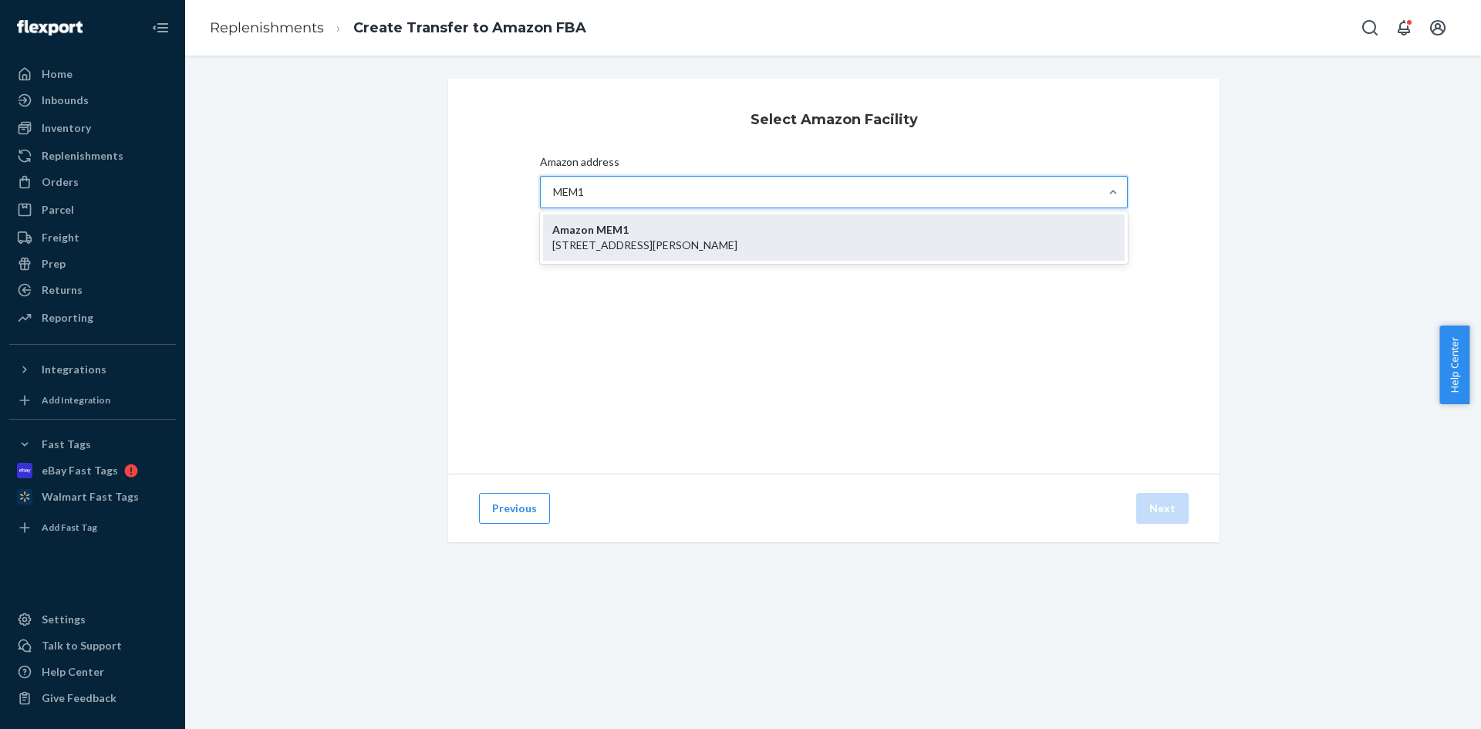
click at [648, 249] on p "[STREET_ADDRESS][PERSON_NAME]" at bounding box center [833, 245] width 563 height 15
click at [587, 200] on input "MEM1" at bounding box center [570, 191] width 34 height 15
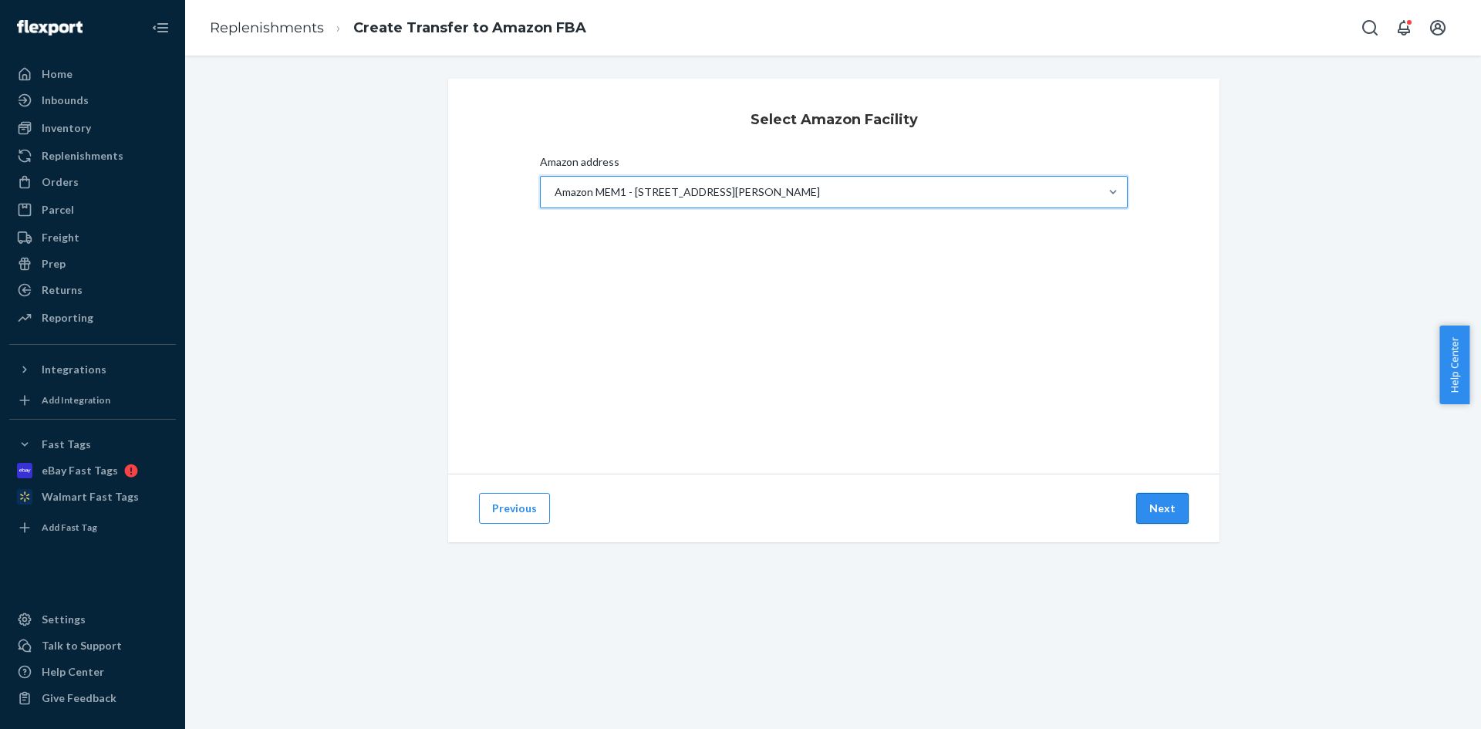
click at [1141, 510] on button "Next" at bounding box center [1162, 508] width 52 height 31
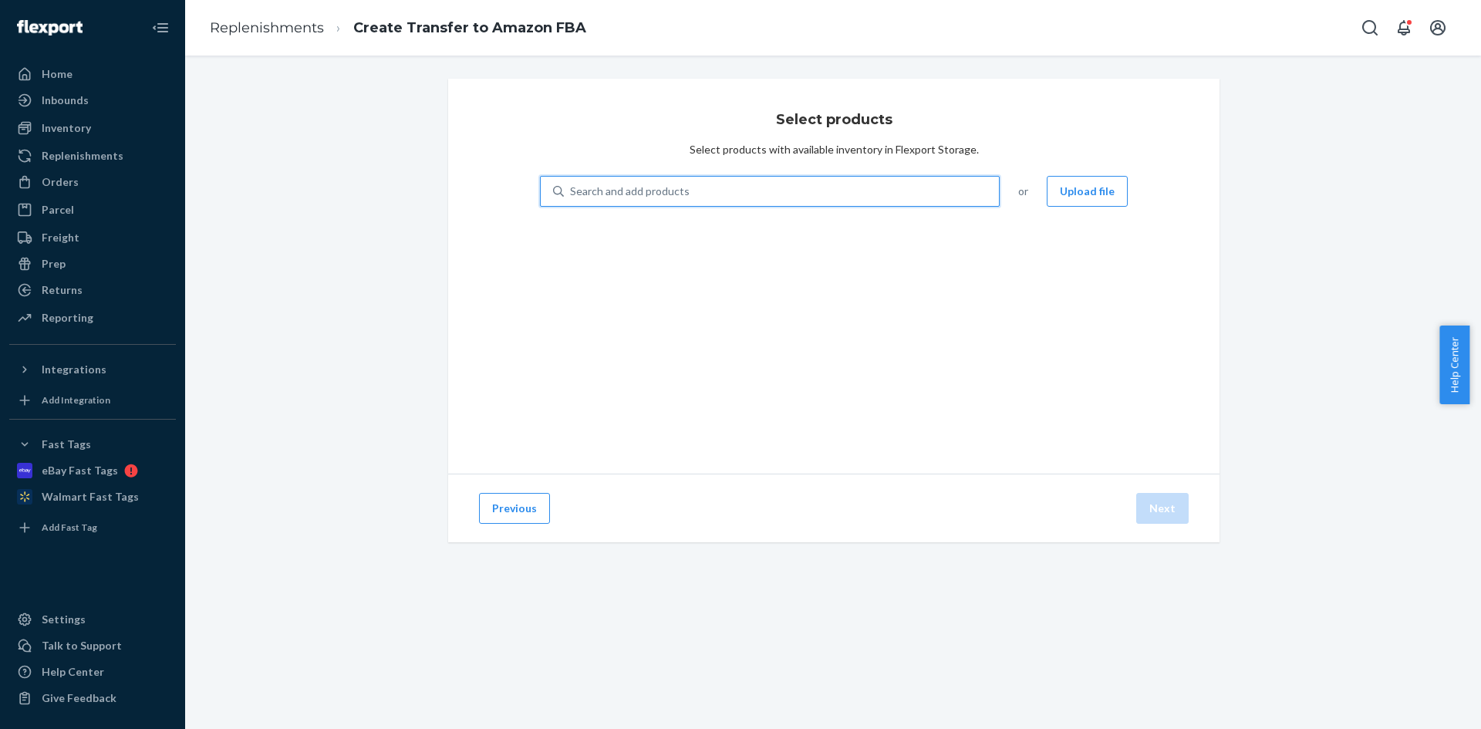
click at [798, 189] on div "Search and add products" at bounding box center [781, 191] width 435 height 28
click at [572, 189] on input "0 results available. Use Up and Down to choose options, press Enter to select t…" at bounding box center [571, 191] width 2 height 15
paste input "UD-3900PDZ"
type input "UD-3900PDZ"
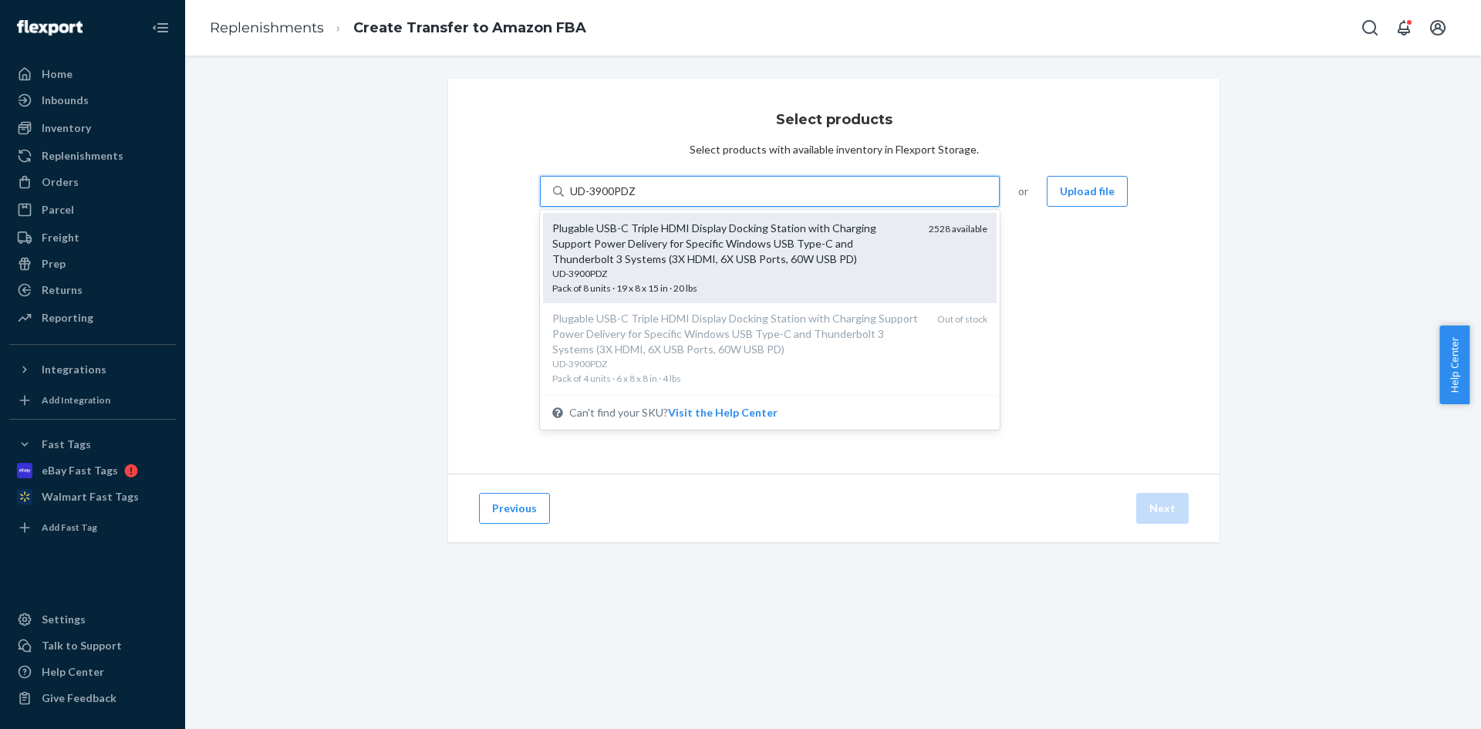
click at [706, 259] on div "Plugable USB-C Triple HDMI Display Docking Station with Charging Support Power …" at bounding box center [734, 244] width 364 height 46
click at [637, 199] on input "UD-3900PDZ" at bounding box center [603, 191] width 67 height 15
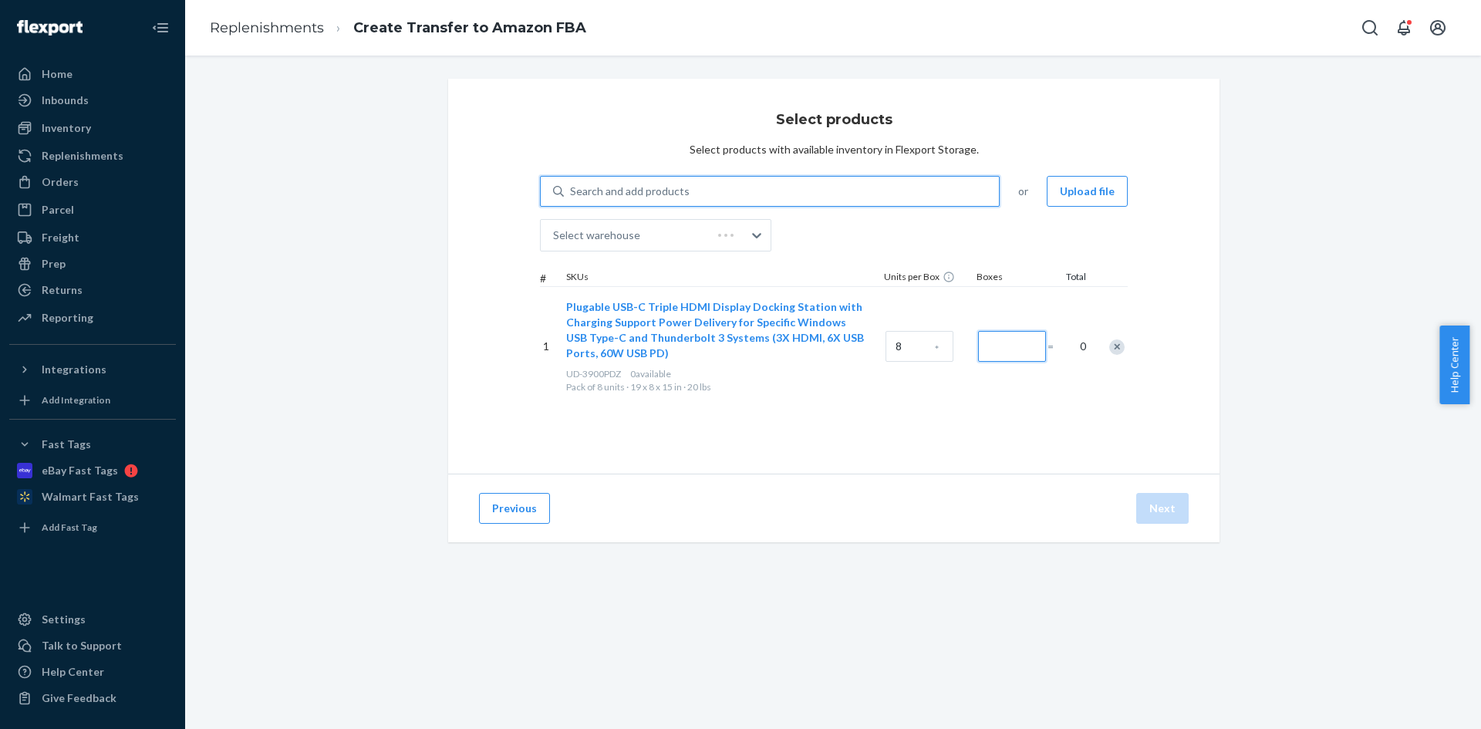
click at [1005, 345] on input "Number of boxes" at bounding box center [1012, 346] width 68 height 31
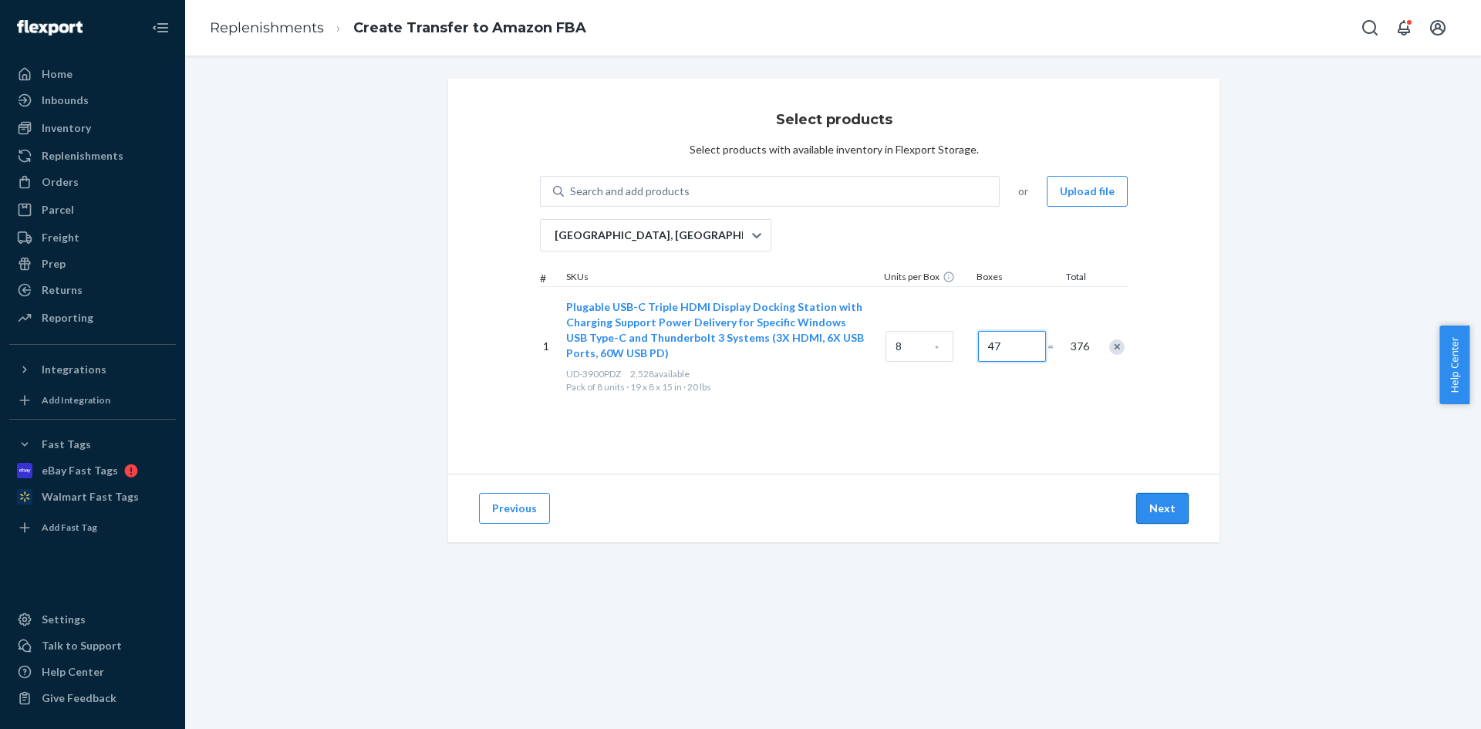
type input "47"
click at [1151, 508] on button "Next" at bounding box center [1162, 508] width 52 height 31
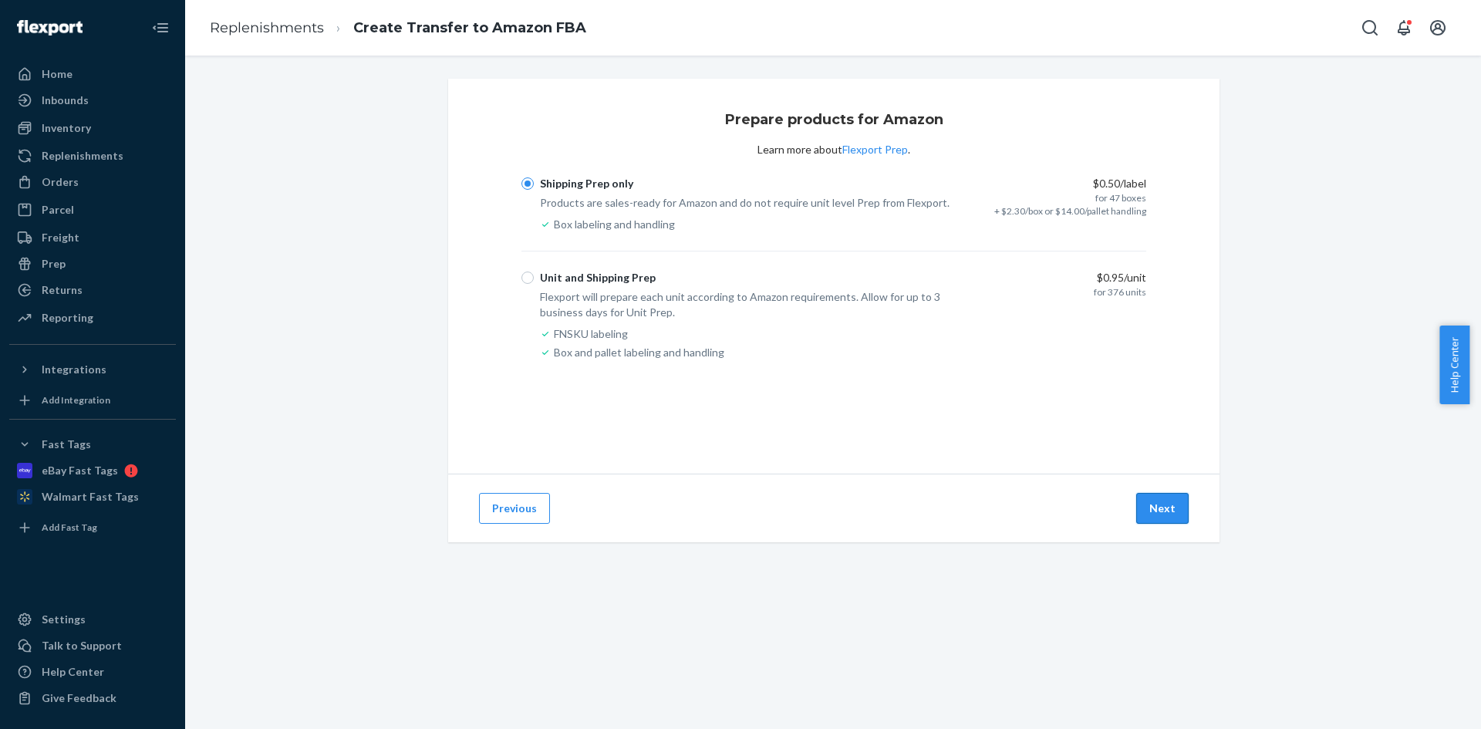
click at [1148, 510] on button "Next" at bounding box center [1162, 508] width 52 height 31
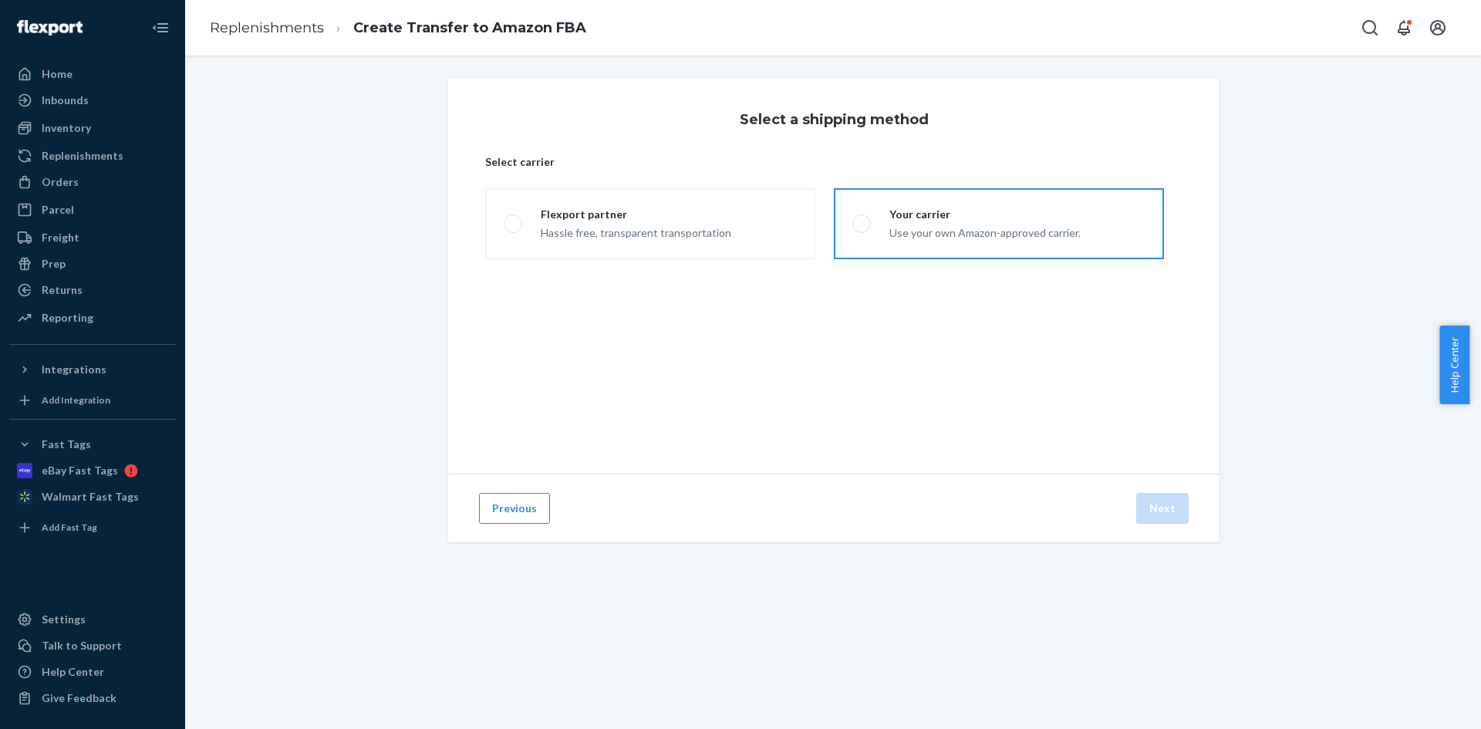
click at [929, 235] on div "Use your own Amazon-approved carrier." at bounding box center [984, 231] width 191 height 19
click at [862, 229] on input "Your carrier Use your own Amazon-approved carrier." at bounding box center [857, 224] width 10 height 10
radio input "true"
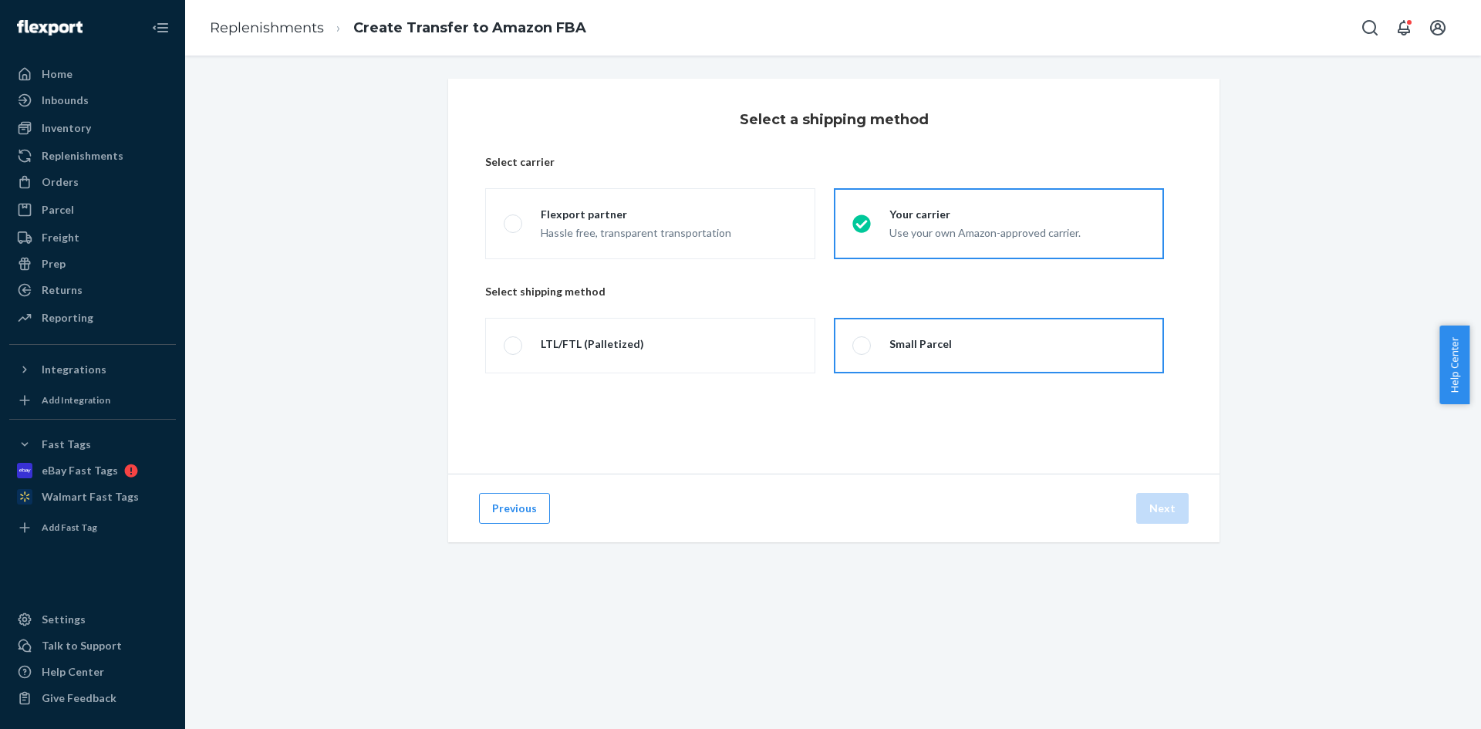
click at [936, 336] on div "Small Parcel" at bounding box center [920, 343] width 62 height 15
click at [862, 341] on input "Small Parcel" at bounding box center [857, 346] width 10 height 10
radio input "true"
click at [1170, 521] on button "Next" at bounding box center [1162, 508] width 52 height 31
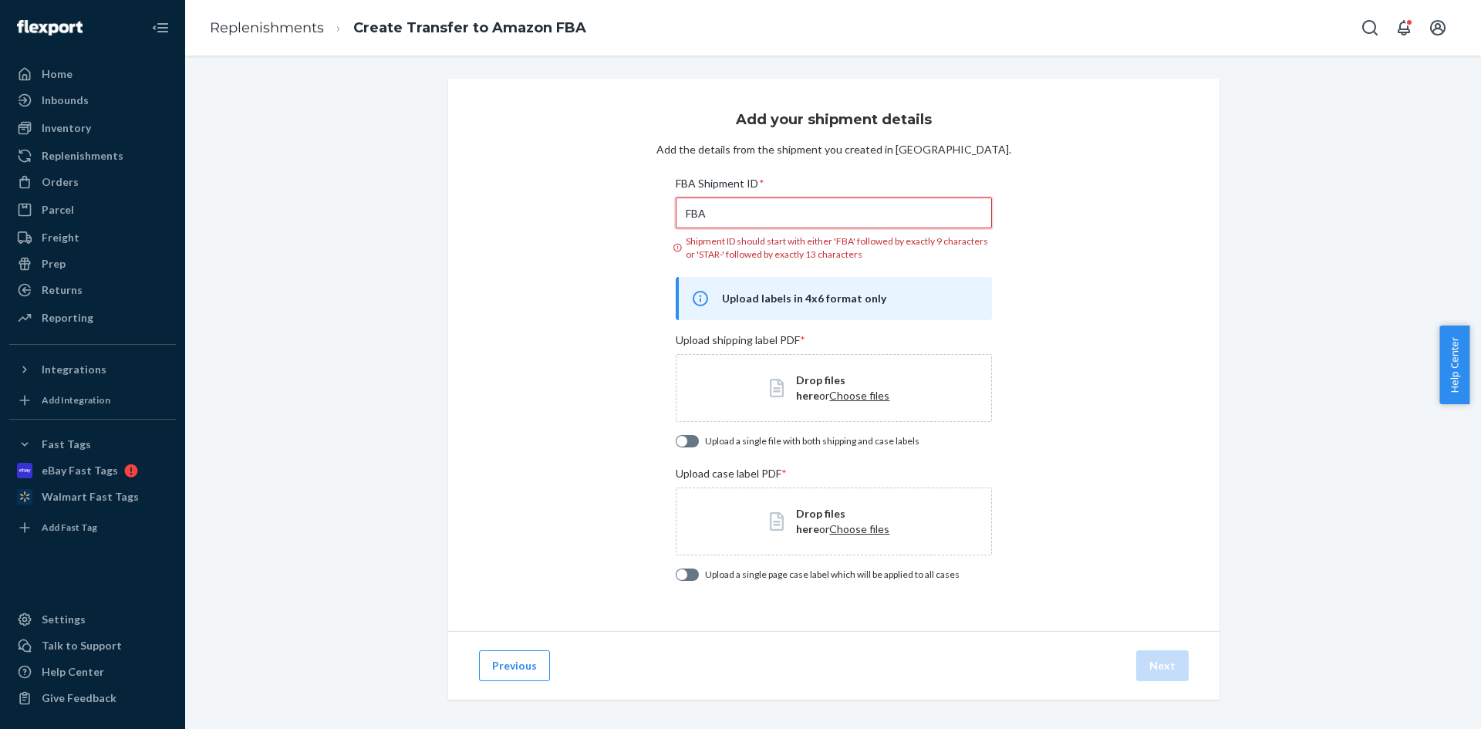
drag, startPoint x: 808, startPoint y: 219, endPoint x: 334, endPoint y: 224, distance: 473.6
click at [334, 224] on div "Add your shipment details Add the details from the shipment you created in Sell…" at bounding box center [833, 408] width 1273 height 658
paste input "191RF3DN9"
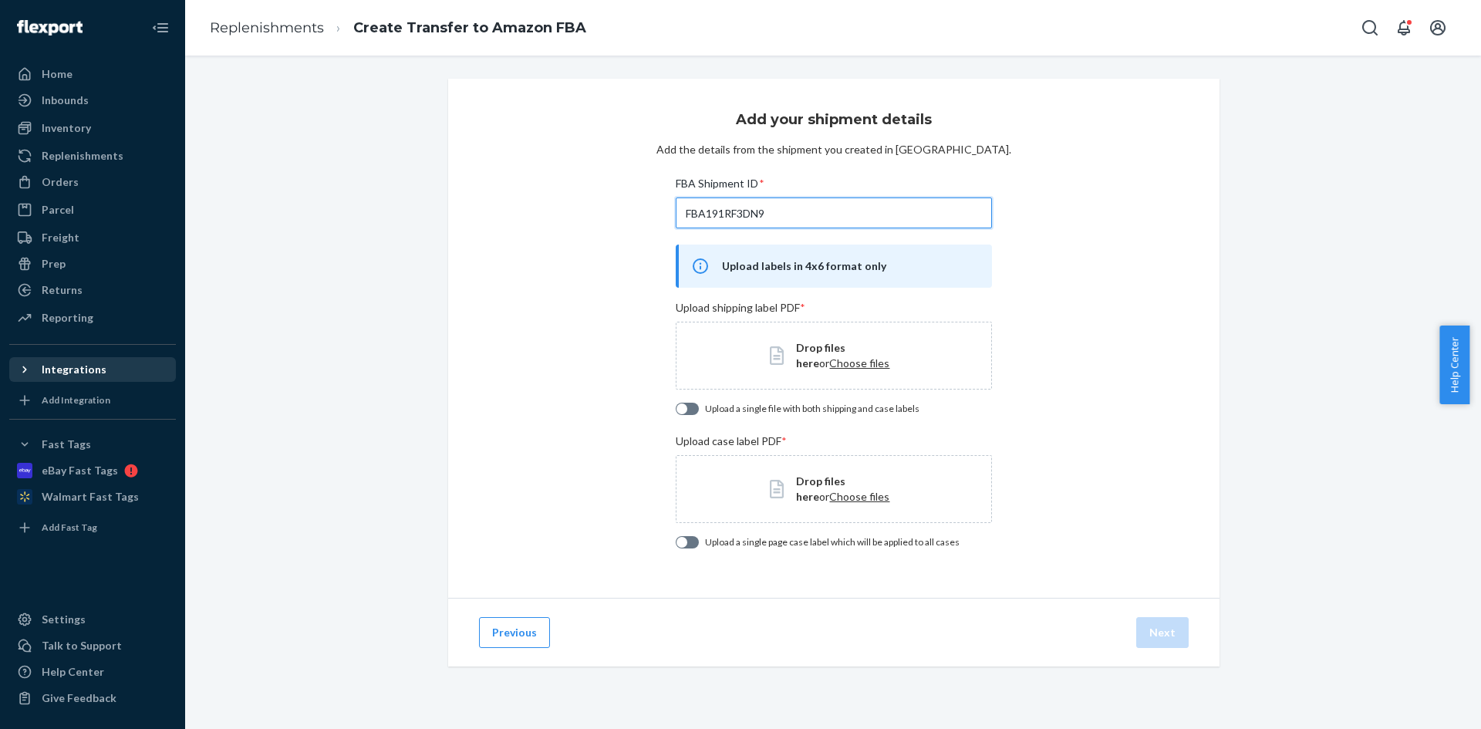
type input "FBA191RF3DN9"
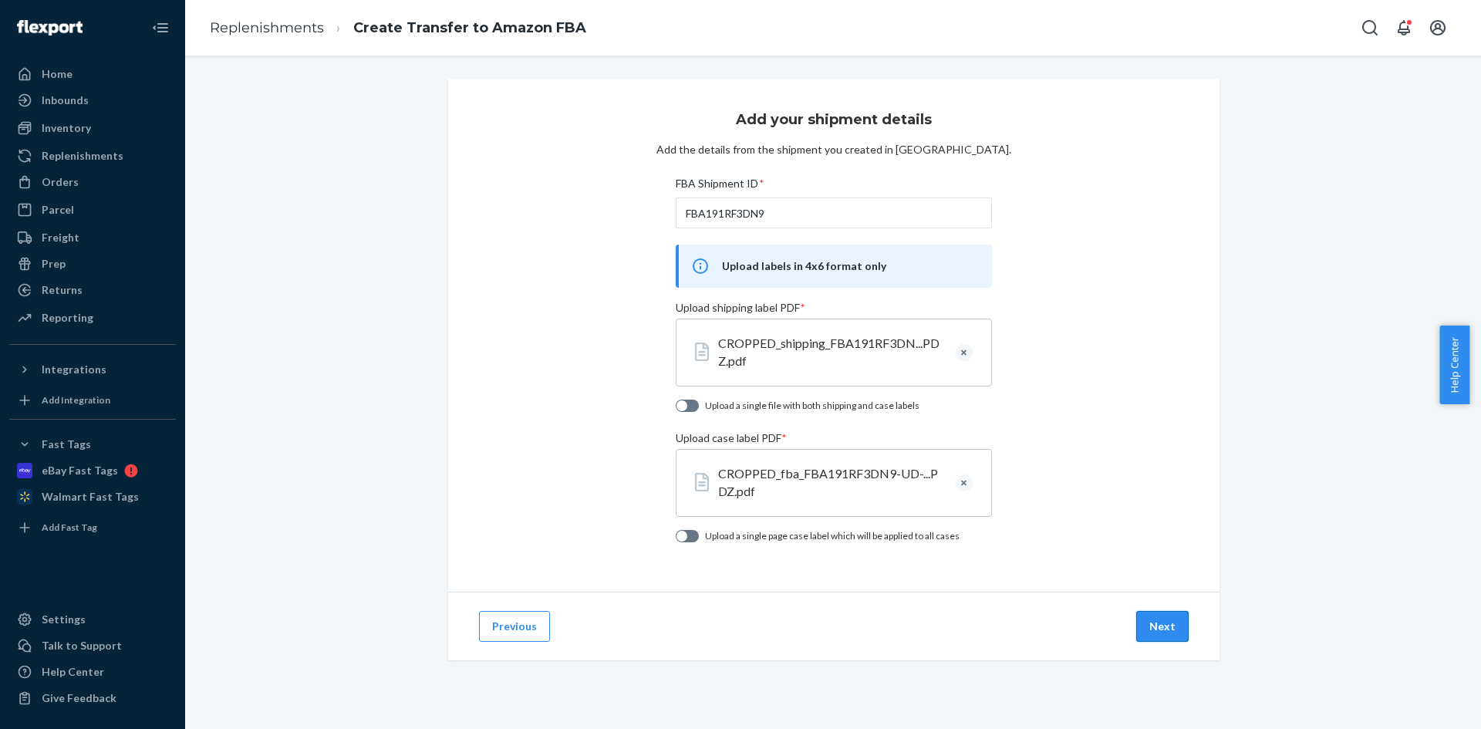
click at [1144, 625] on button "Next" at bounding box center [1162, 626] width 52 height 31
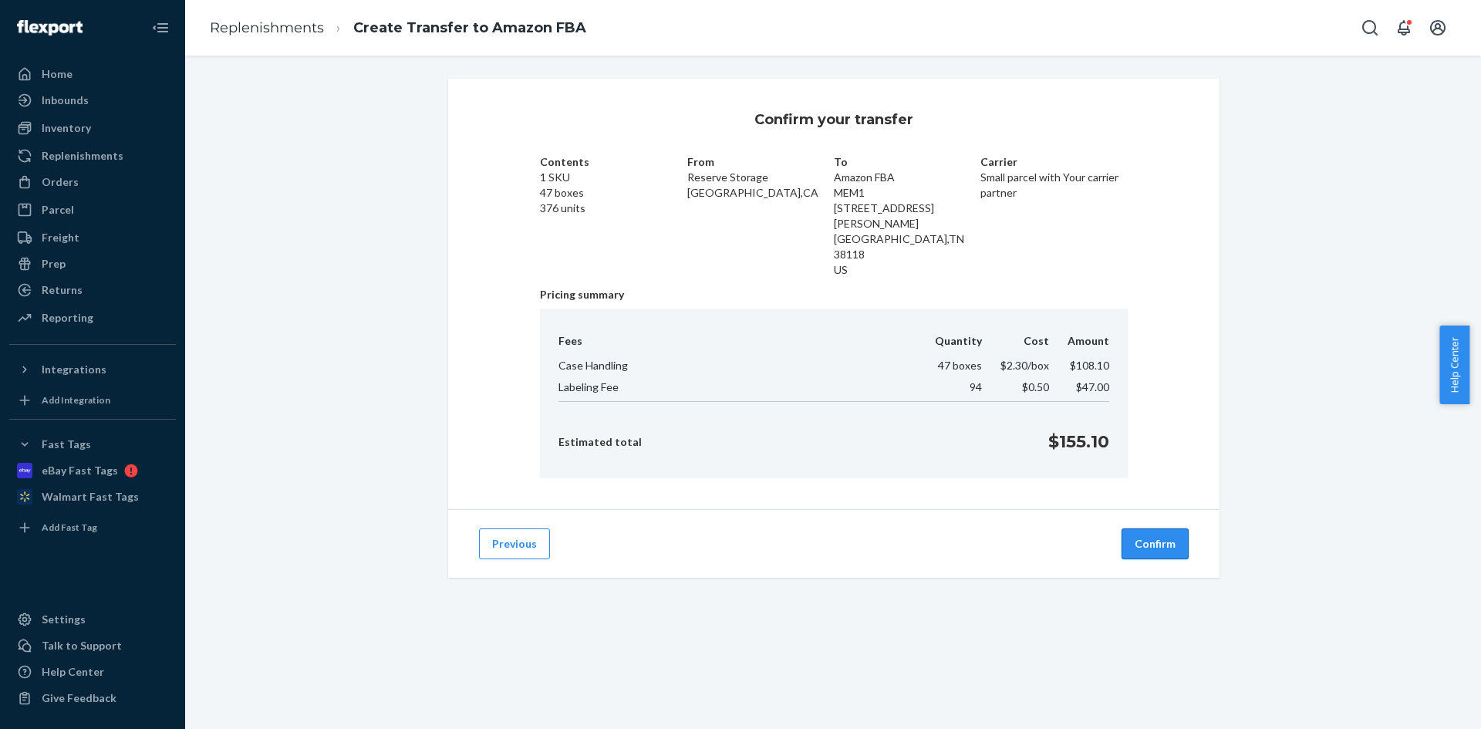
click at [1168, 528] on button "Confirm" at bounding box center [1155, 543] width 67 height 31
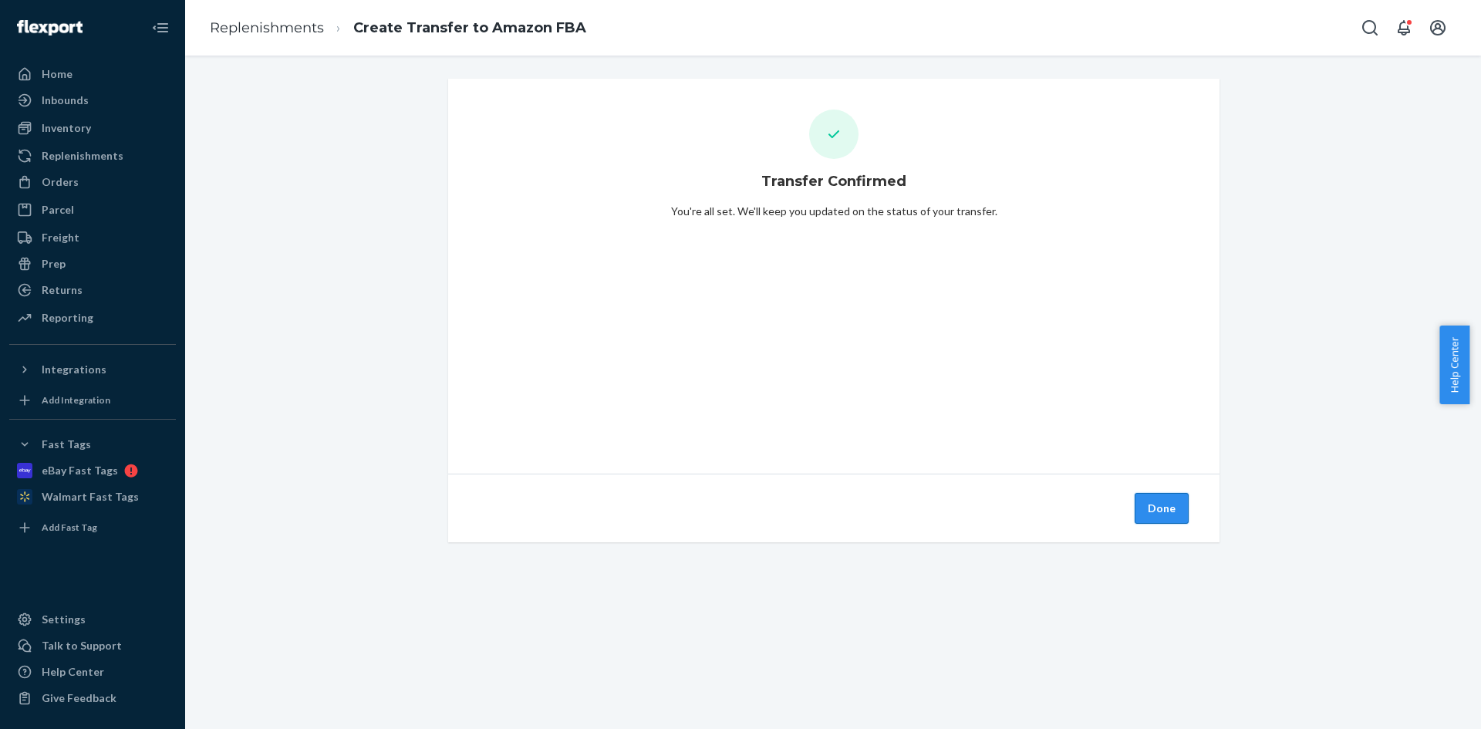
click at [1150, 514] on button "Done" at bounding box center [1162, 508] width 54 height 31
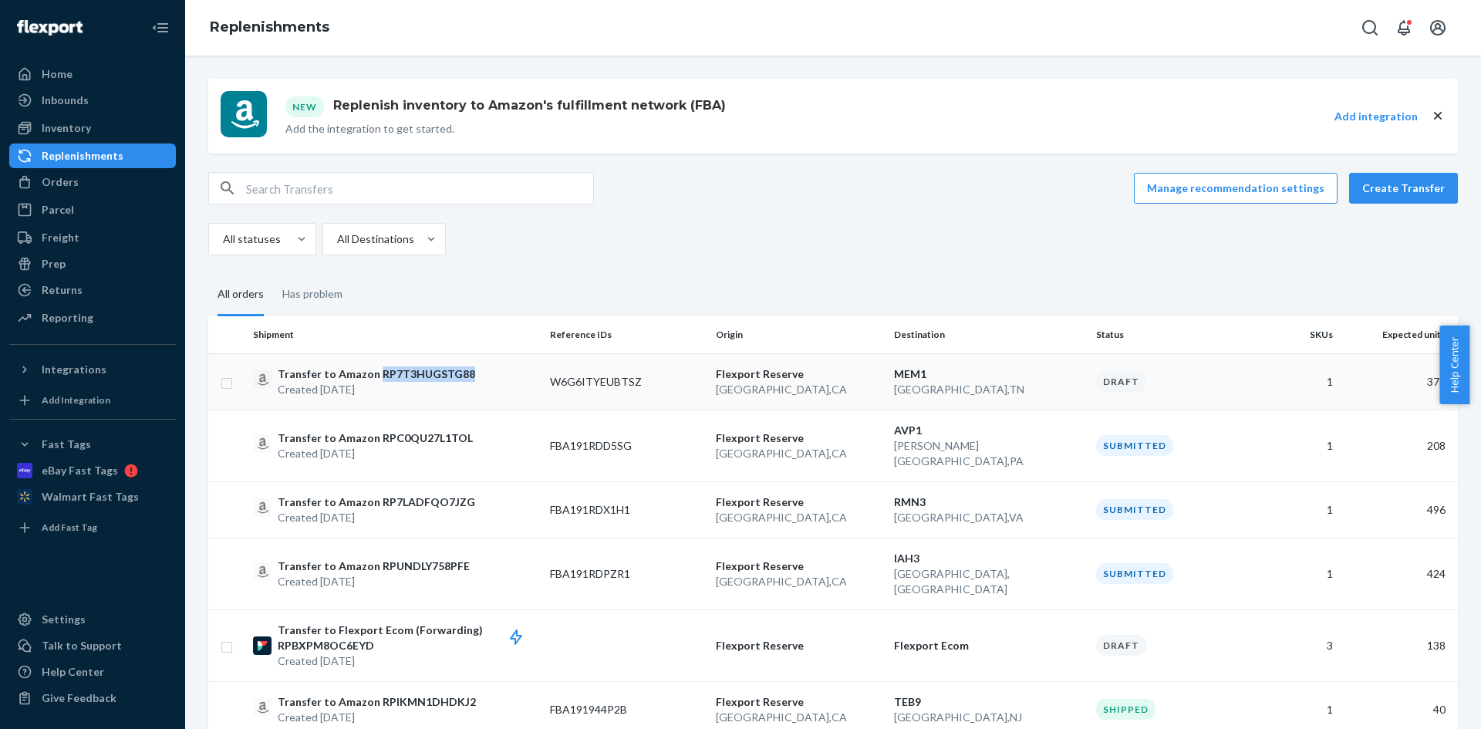
copy p "RP7T3HUGSTG88"
drag, startPoint x: 460, startPoint y: 373, endPoint x: 662, endPoint y: 153, distance: 297.5
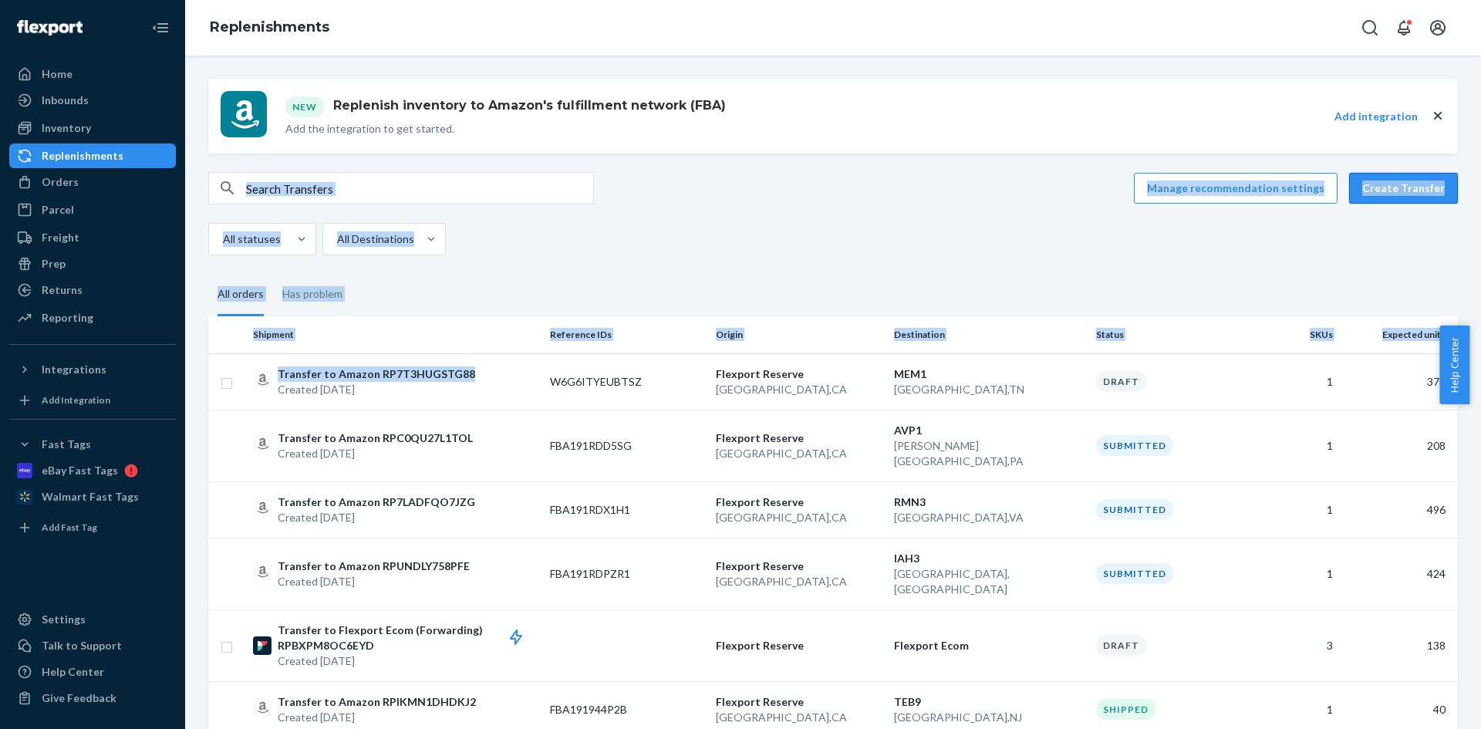
click at [1402, 192] on button "Create Transfer" at bounding box center [1403, 188] width 109 height 31
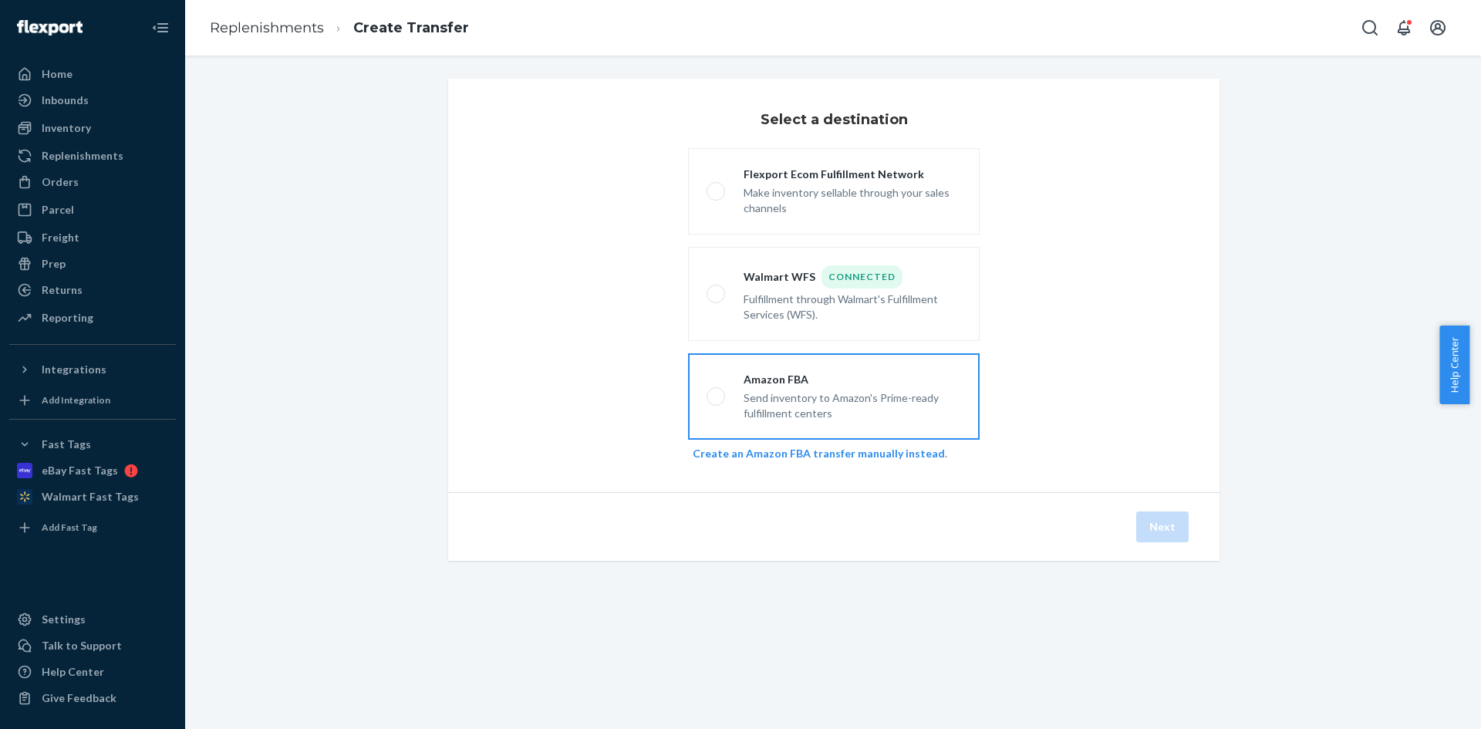
click at [897, 394] on div "Send inventory to Amazon's Prime-ready fulfillment centers" at bounding box center [853, 404] width 218 height 34
click at [717, 394] on input "Amazon FBA Send inventory to Amazon's Prime-ready fulfillment centers" at bounding box center [712, 397] width 10 height 10
radio input "true"
click at [1162, 532] on button "Next" at bounding box center [1162, 526] width 52 height 31
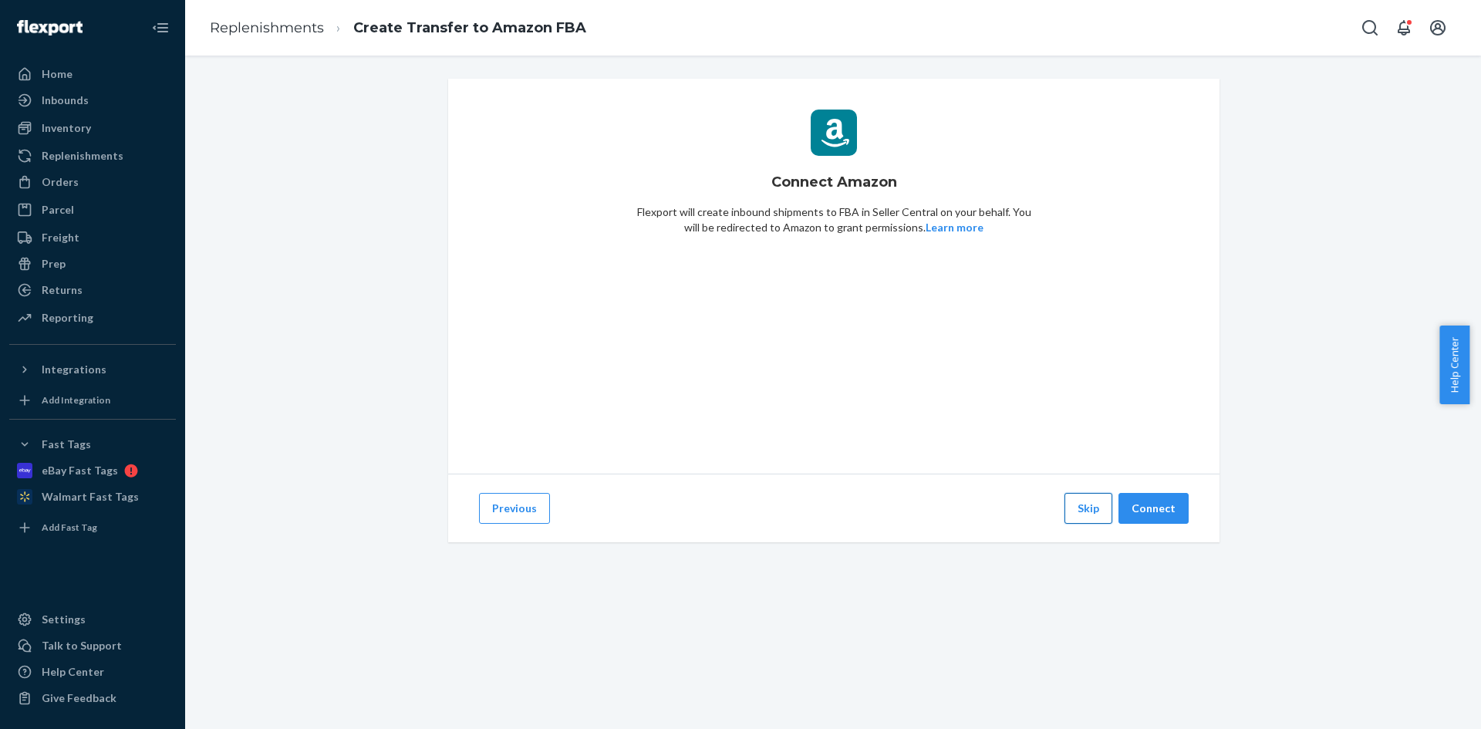
click at [1080, 511] on button "Skip" at bounding box center [1088, 508] width 48 height 31
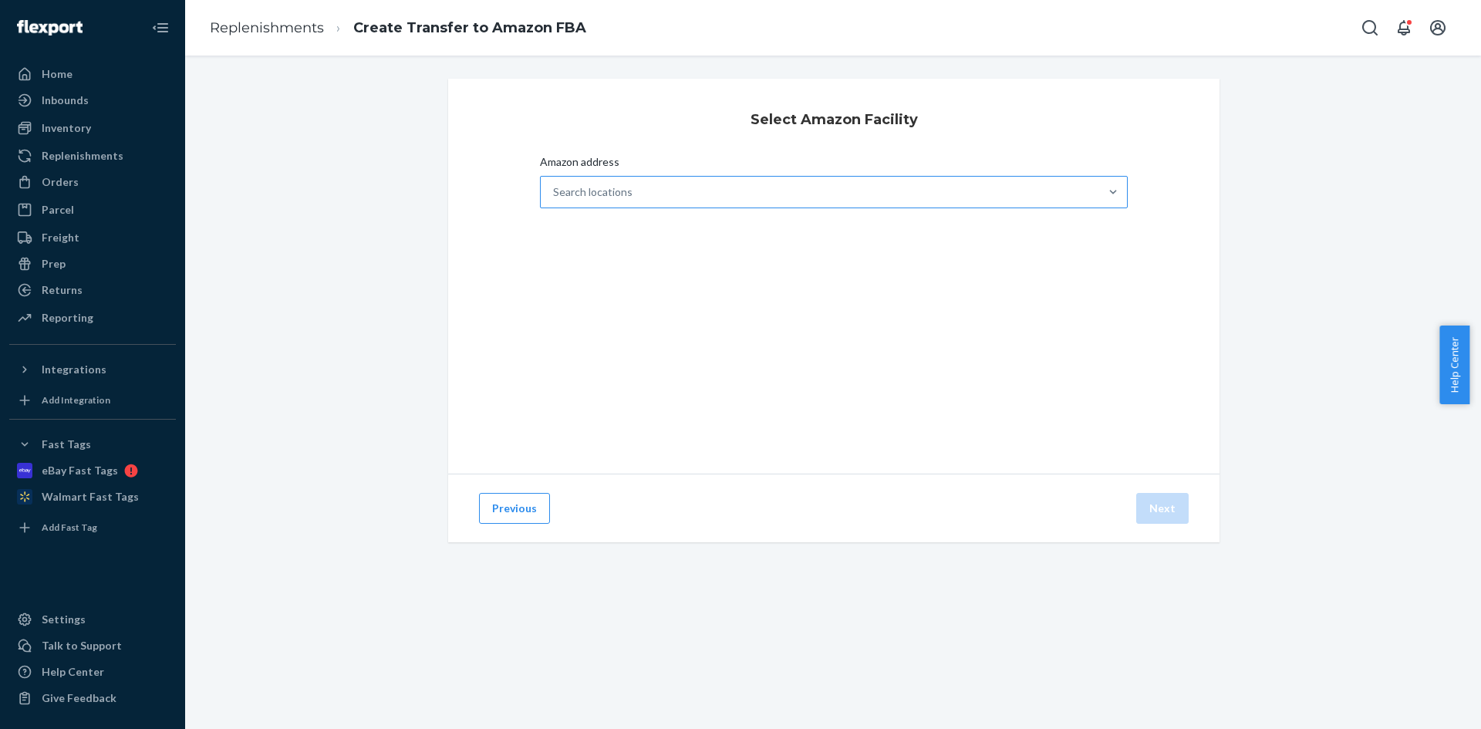
drag, startPoint x: 855, startPoint y: 196, endPoint x: 890, endPoint y: 204, distance: 35.6
click at [855, 196] on div "Search locations" at bounding box center [820, 192] width 558 height 31
click at [555, 196] on input "Amazon address Search locations" at bounding box center [554, 191] width 2 height 15
paste input "LAX9"
type input "LAX9"
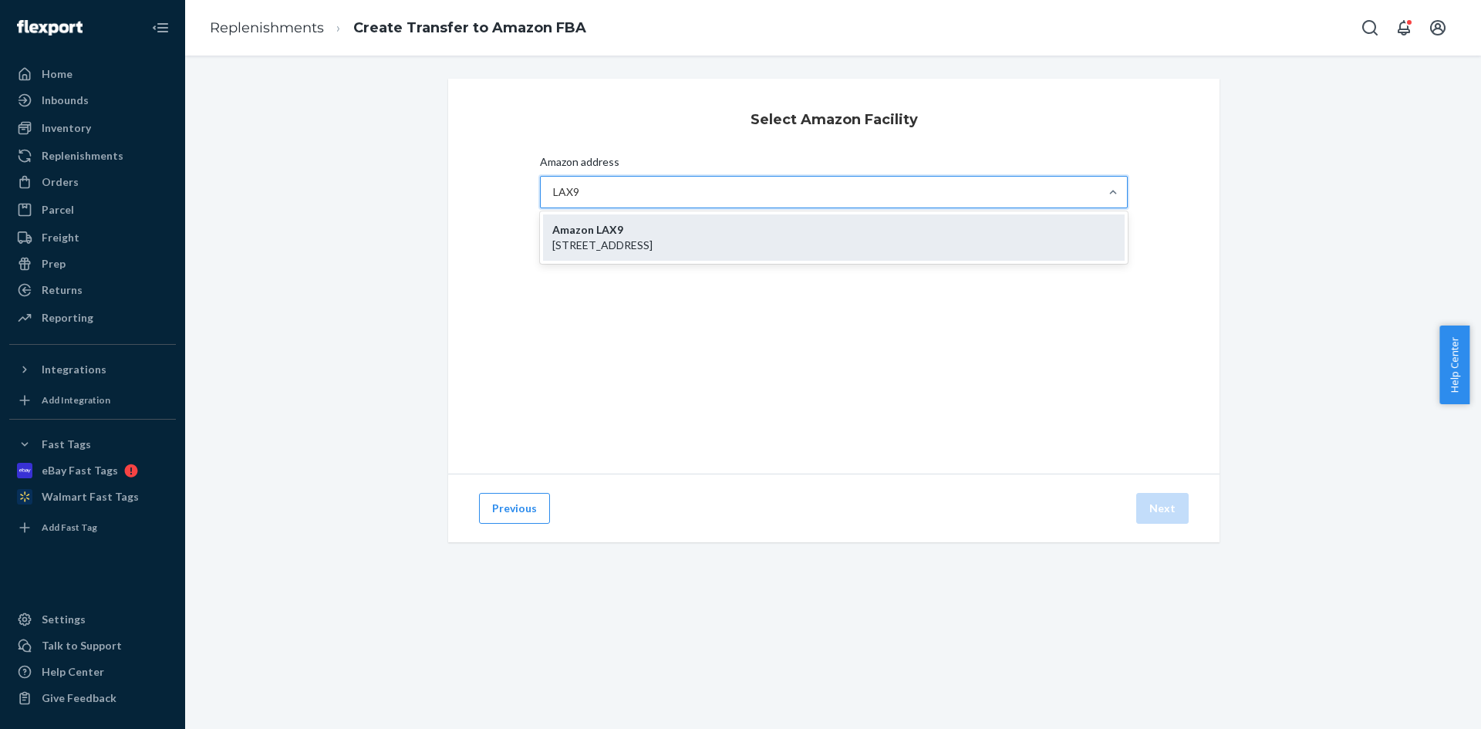
click at [862, 236] on div "Amazon LAX9 [STREET_ADDRESS]" at bounding box center [834, 237] width 582 height 46
click at [581, 200] on input "LAX9" at bounding box center [567, 191] width 28 height 15
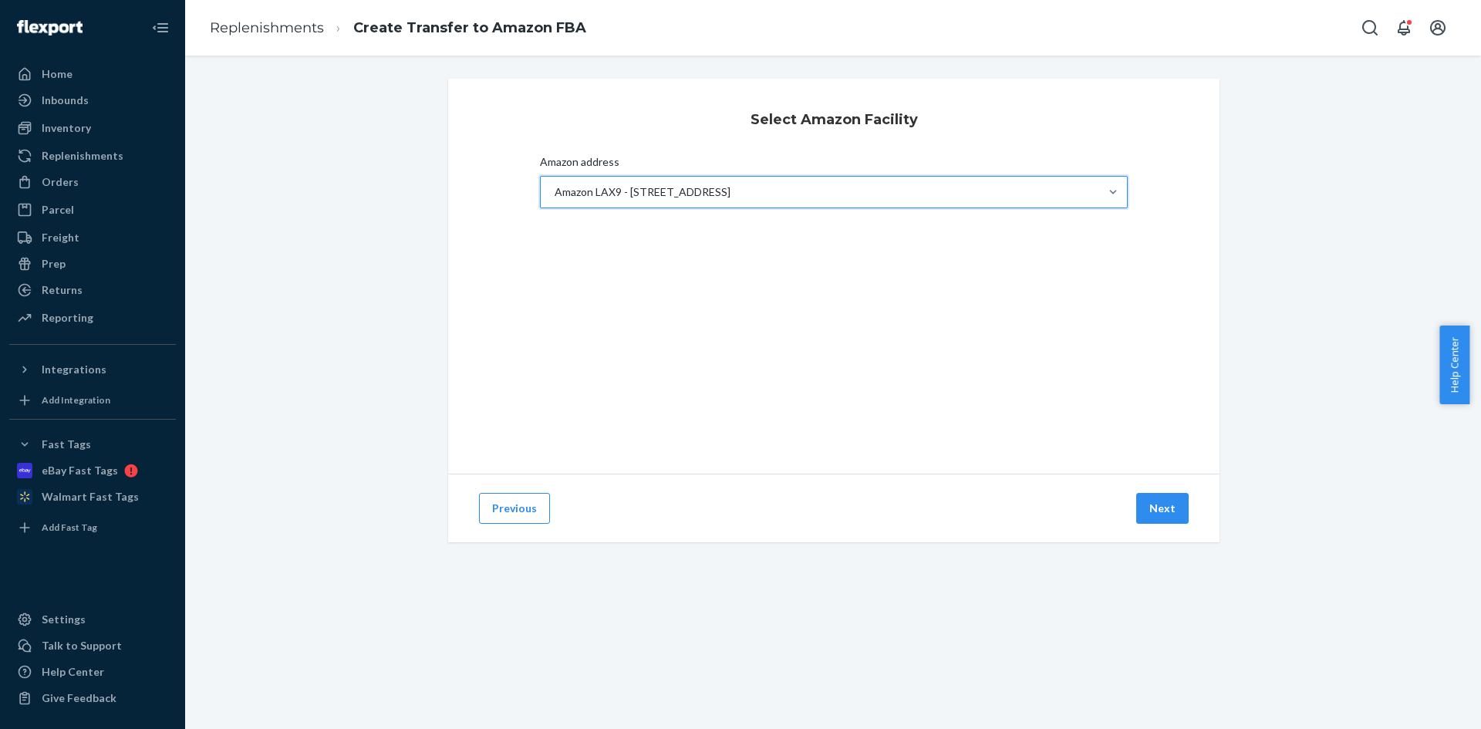
click at [1162, 492] on div "Previous Next" at bounding box center [833, 508] width 771 height 69
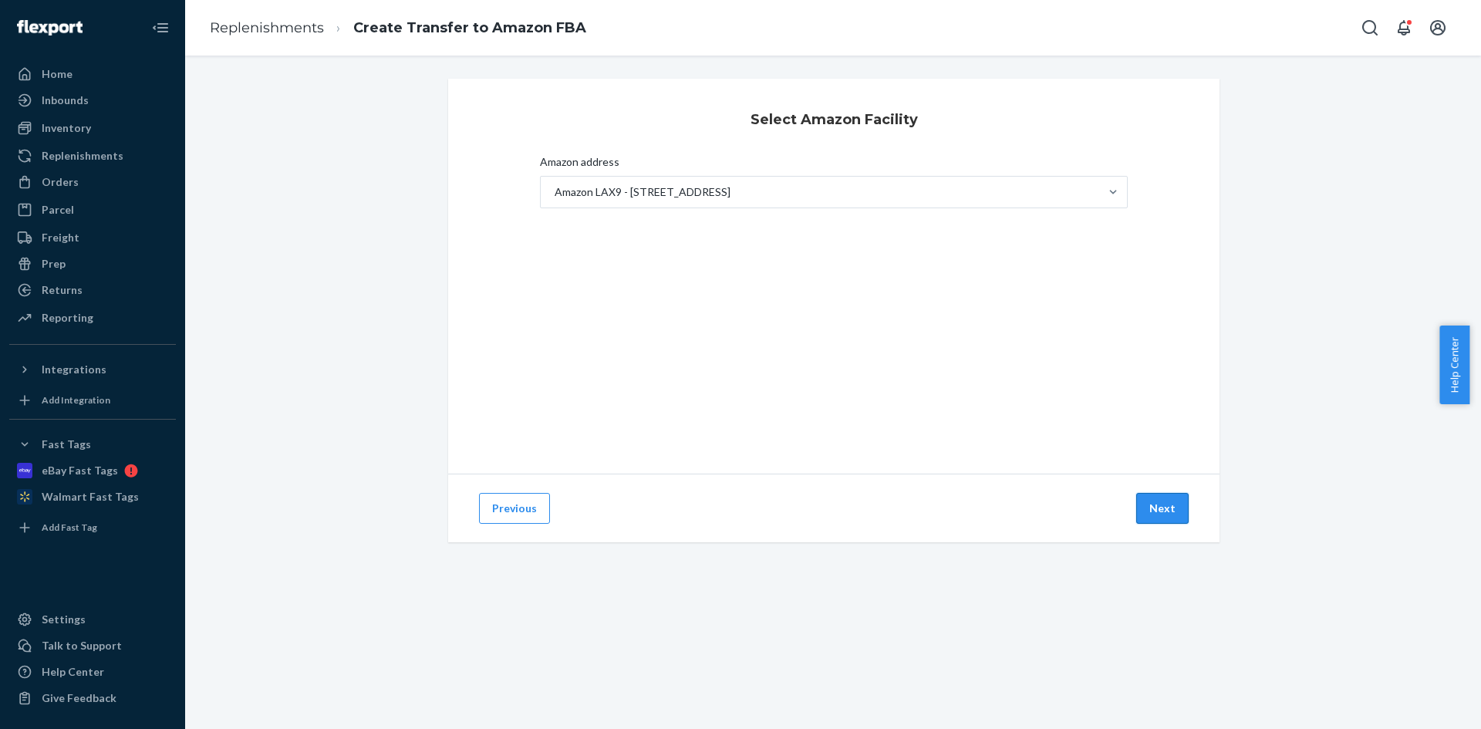
click at [1164, 502] on button "Next" at bounding box center [1162, 508] width 52 height 31
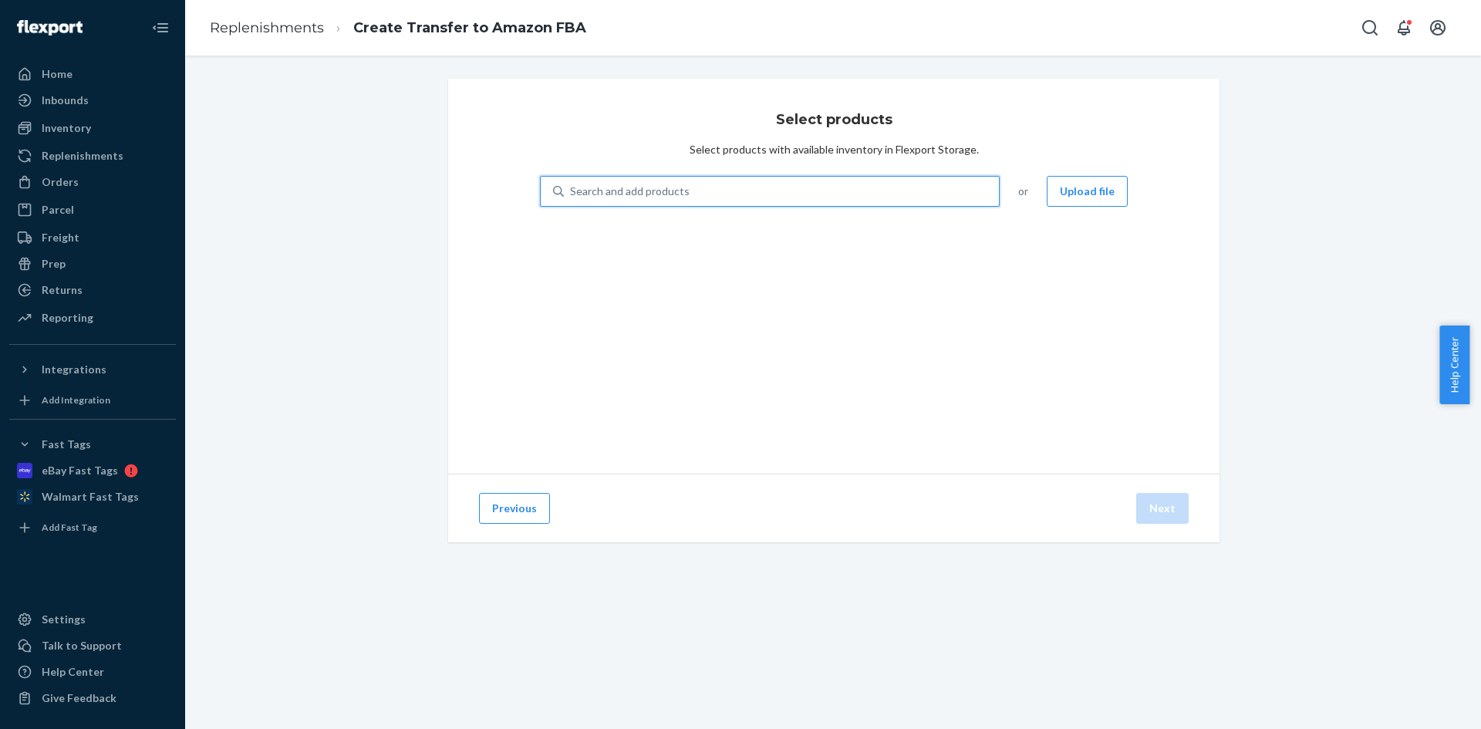
click at [877, 203] on div "Search and add products" at bounding box center [781, 191] width 435 height 28
click at [572, 199] on input "0 results available. Use Up and Down to choose options, press Enter to select t…" at bounding box center [571, 191] width 2 height 15
paste input "UD-3900PDZ"
type input "UD-3900PDZ"
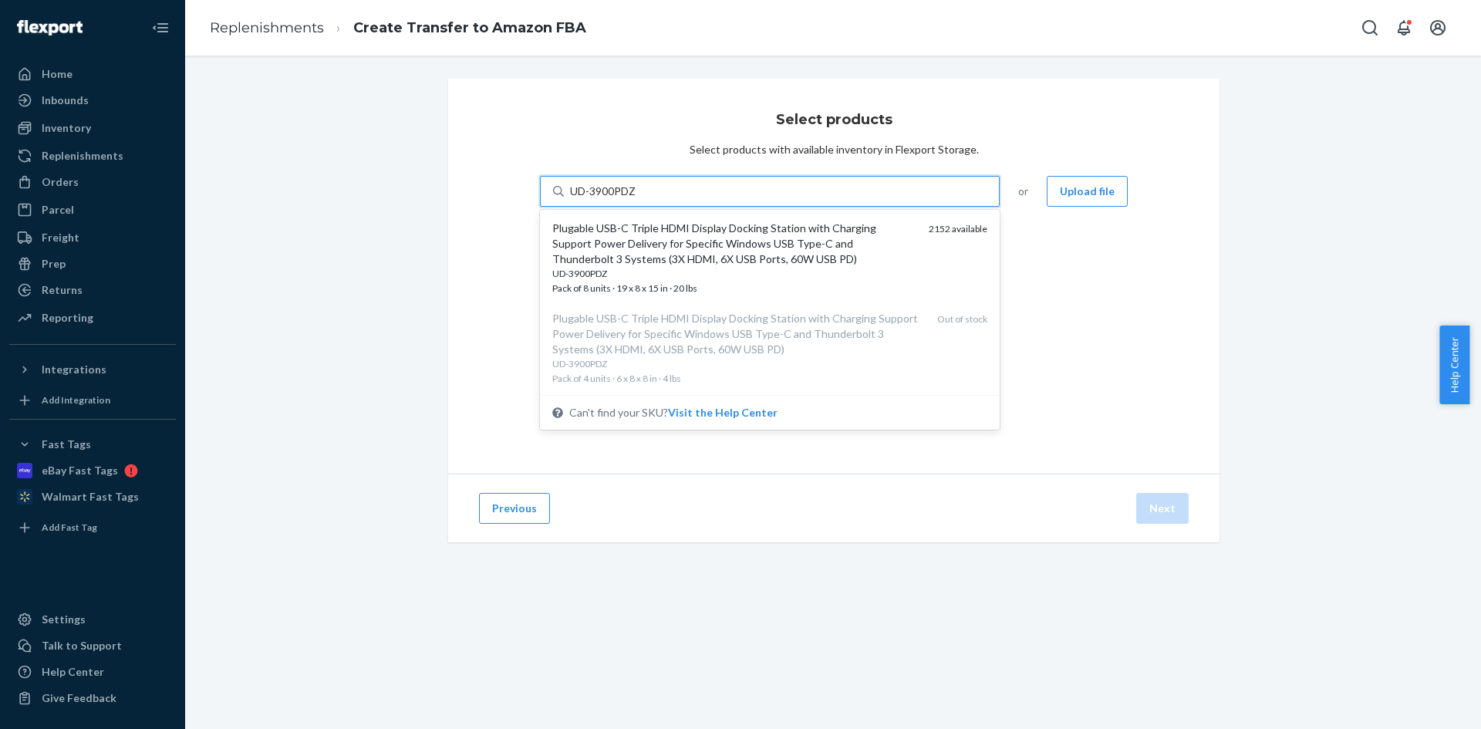
click at [655, 244] on div "Plugable USB-C Triple HDMI Display Docking Station with Charging Support Power …" at bounding box center [734, 244] width 364 height 46
click at [637, 199] on input "UD-3900PDZ" at bounding box center [603, 191] width 67 height 15
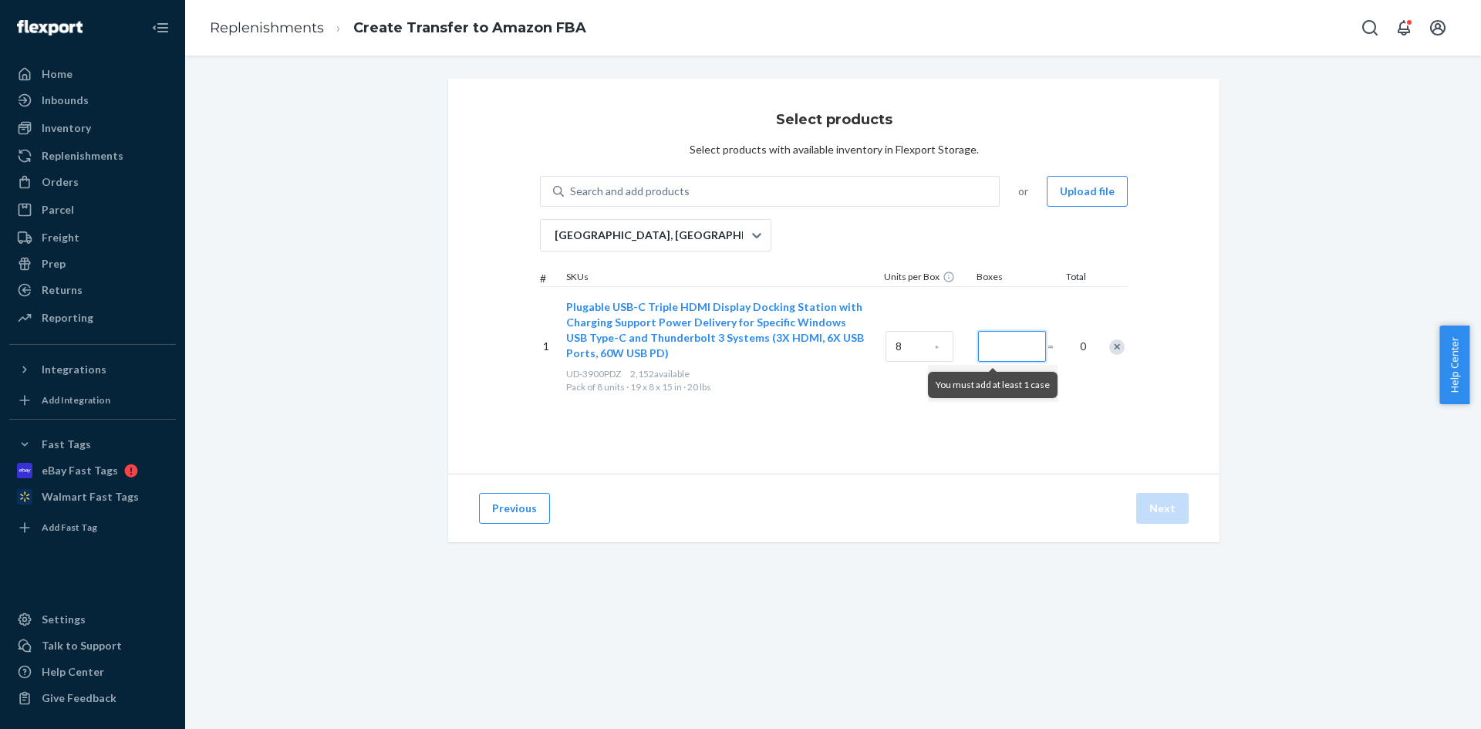
click at [1003, 344] on input "Number of boxes" at bounding box center [1012, 346] width 68 height 31
type input "62"
click at [1165, 511] on button "Next" at bounding box center [1162, 508] width 52 height 31
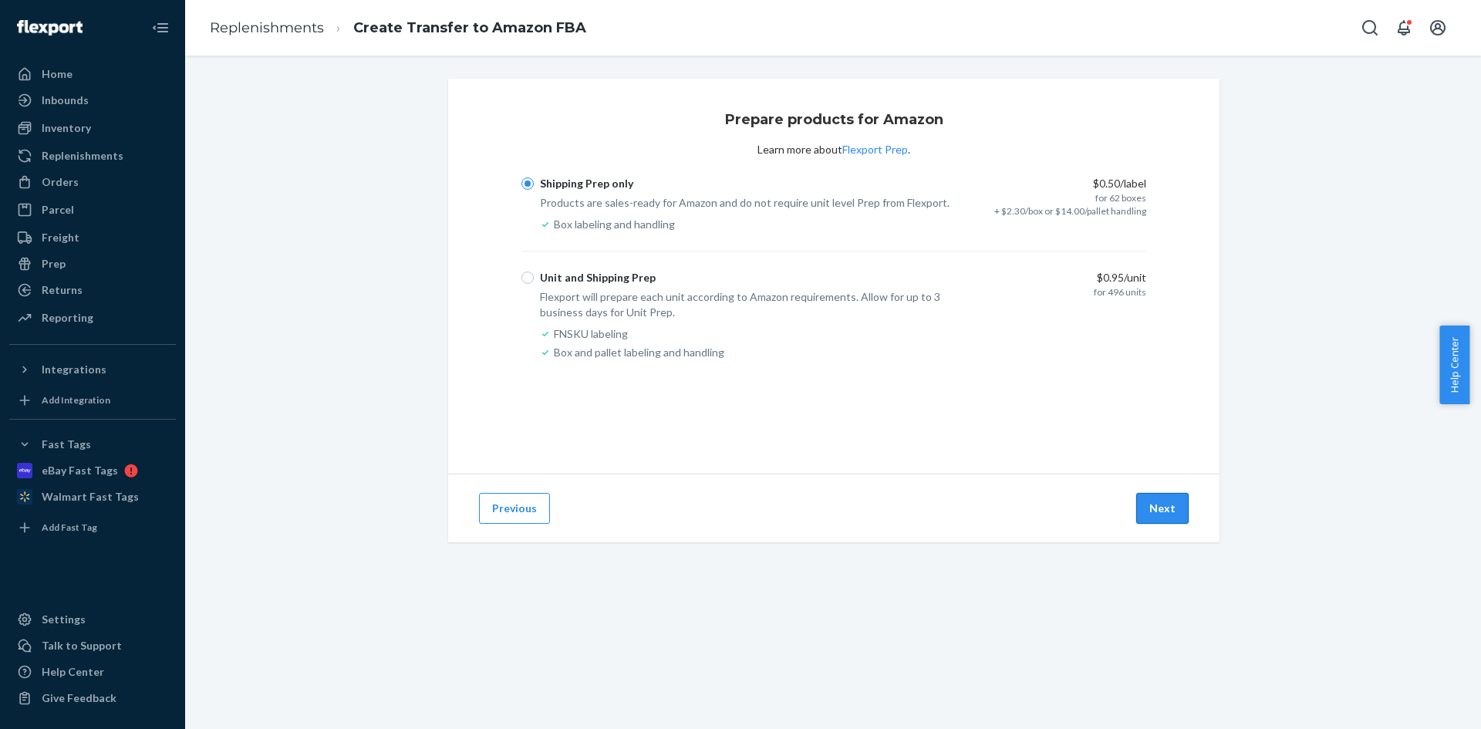
click at [1155, 506] on button "Next" at bounding box center [1162, 508] width 52 height 31
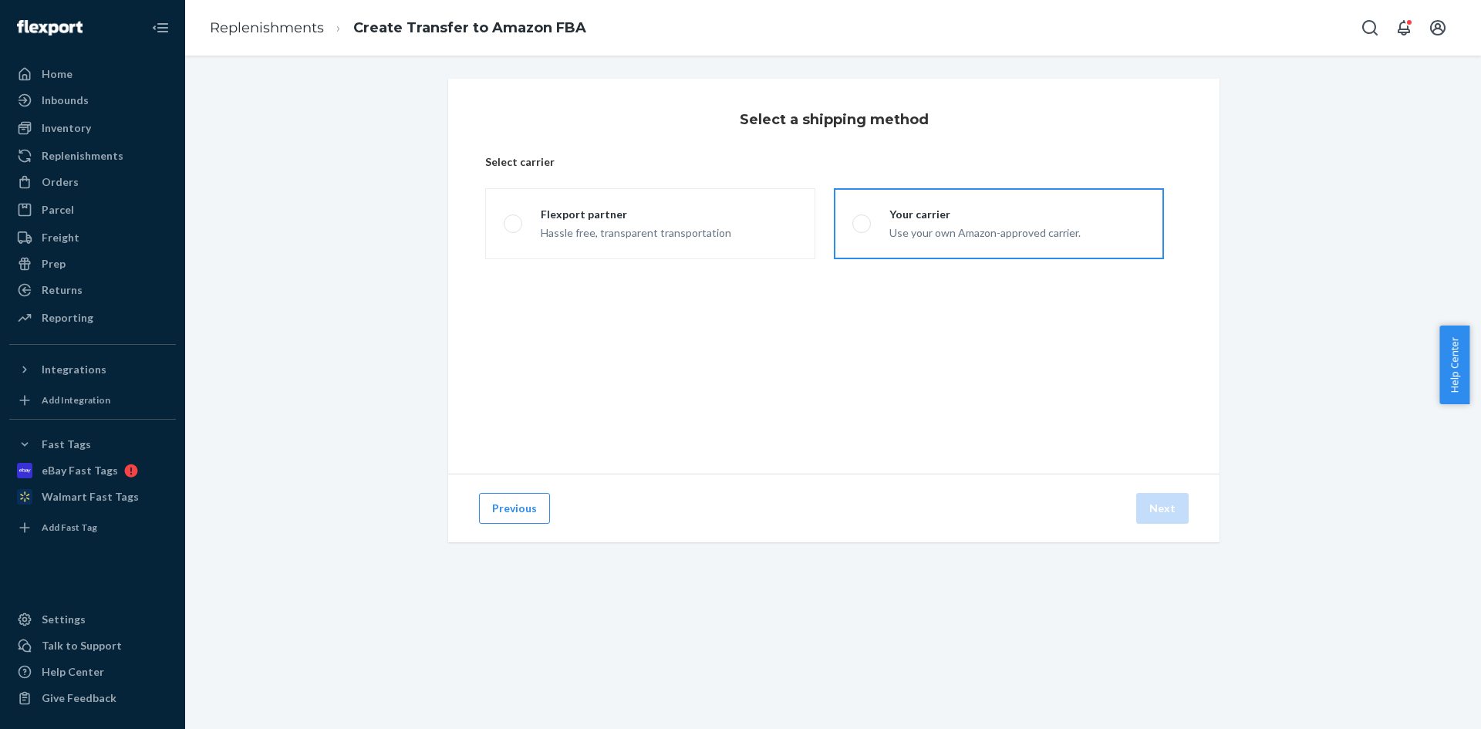
click at [989, 227] on div "Use your own Amazon-approved carrier." at bounding box center [984, 231] width 191 height 19
click at [862, 227] on input "Your carrier Use your own Amazon-approved carrier." at bounding box center [857, 224] width 10 height 10
radio input "true"
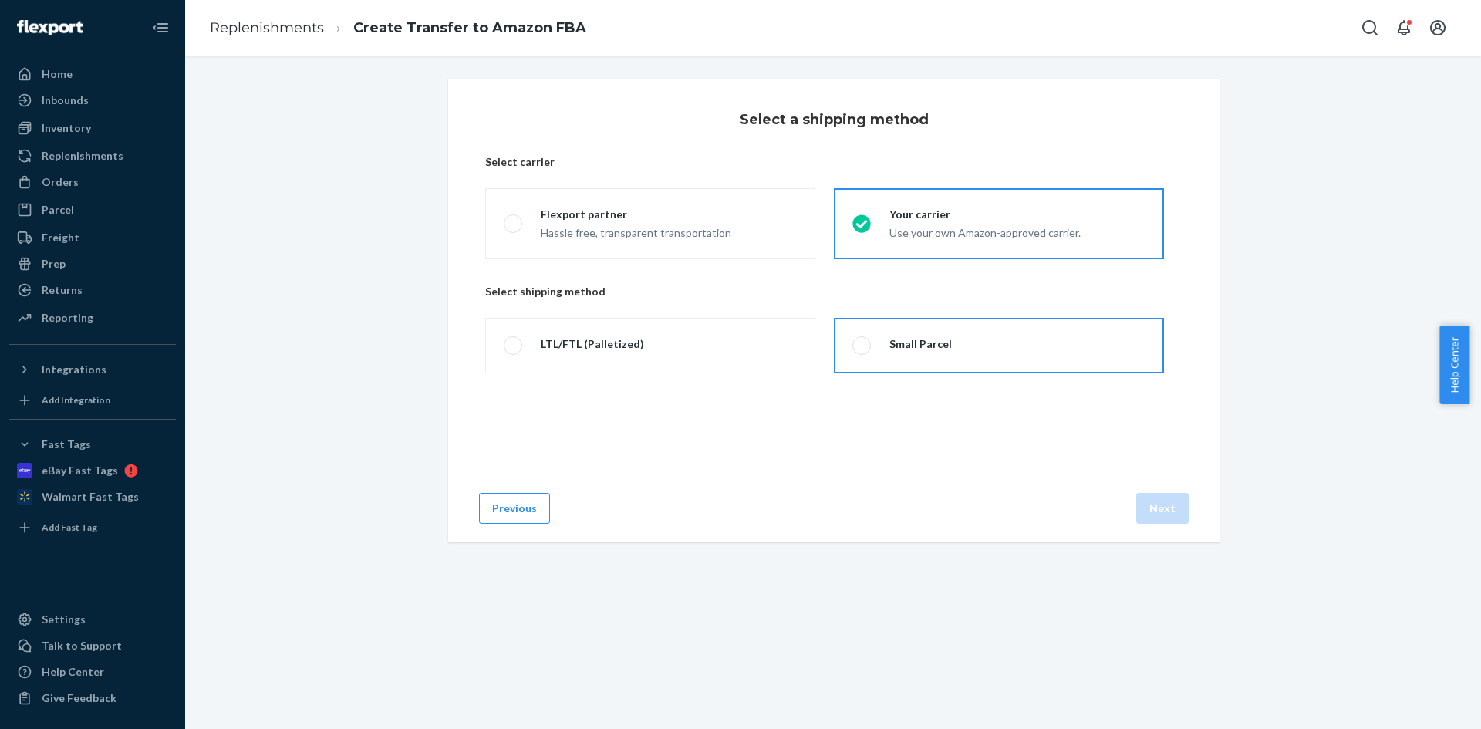
click at [960, 345] on label "Small Parcel" at bounding box center [999, 346] width 330 height 56
click at [862, 345] on input "Small Parcel" at bounding box center [857, 346] width 10 height 10
radio input "true"
click at [1161, 515] on button "Next" at bounding box center [1162, 508] width 52 height 31
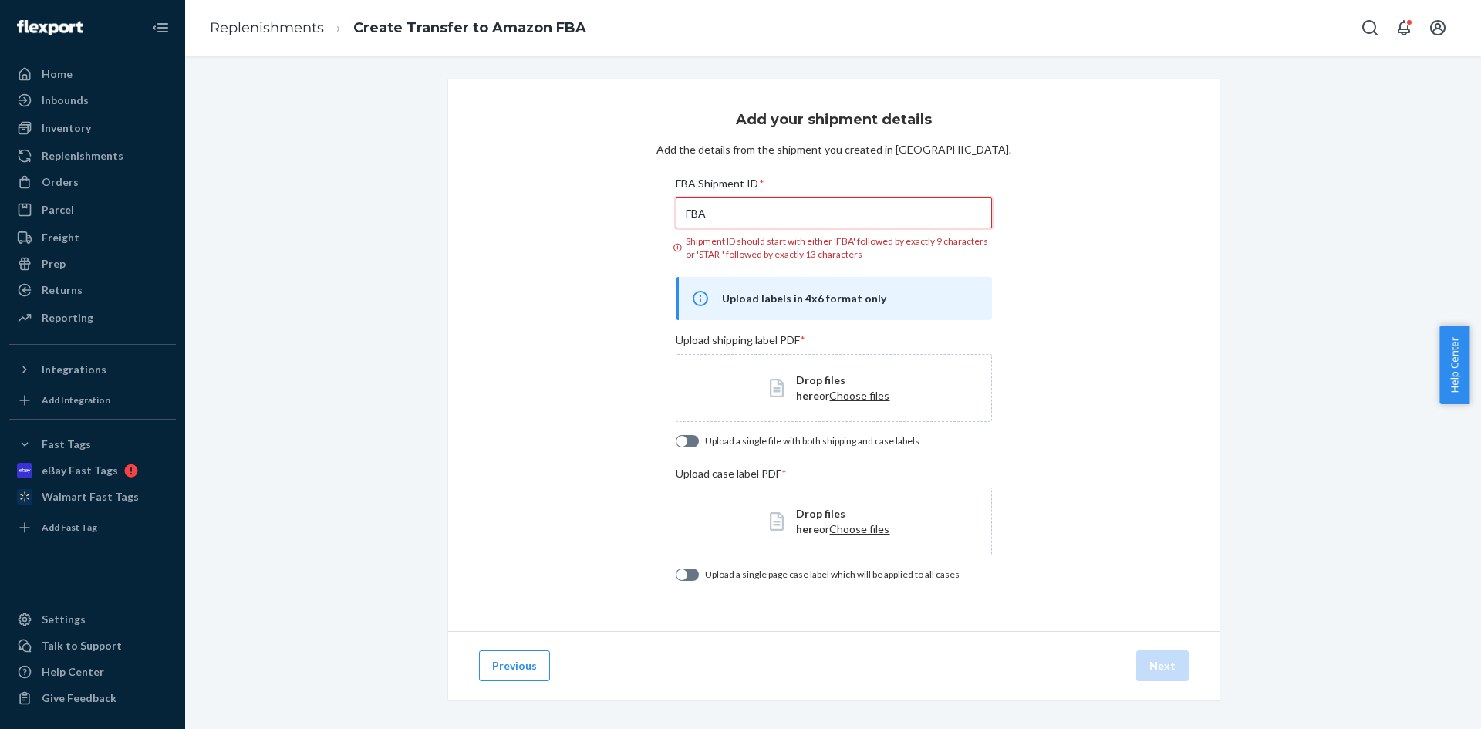
drag, startPoint x: 807, startPoint y: 219, endPoint x: 371, endPoint y: 225, distance: 435.8
click at [371, 225] on div "Add your shipment details Add the details from the shipment you created in Sell…" at bounding box center [833, 408] width 1273 height 658
paste input "191RDQ5KP"
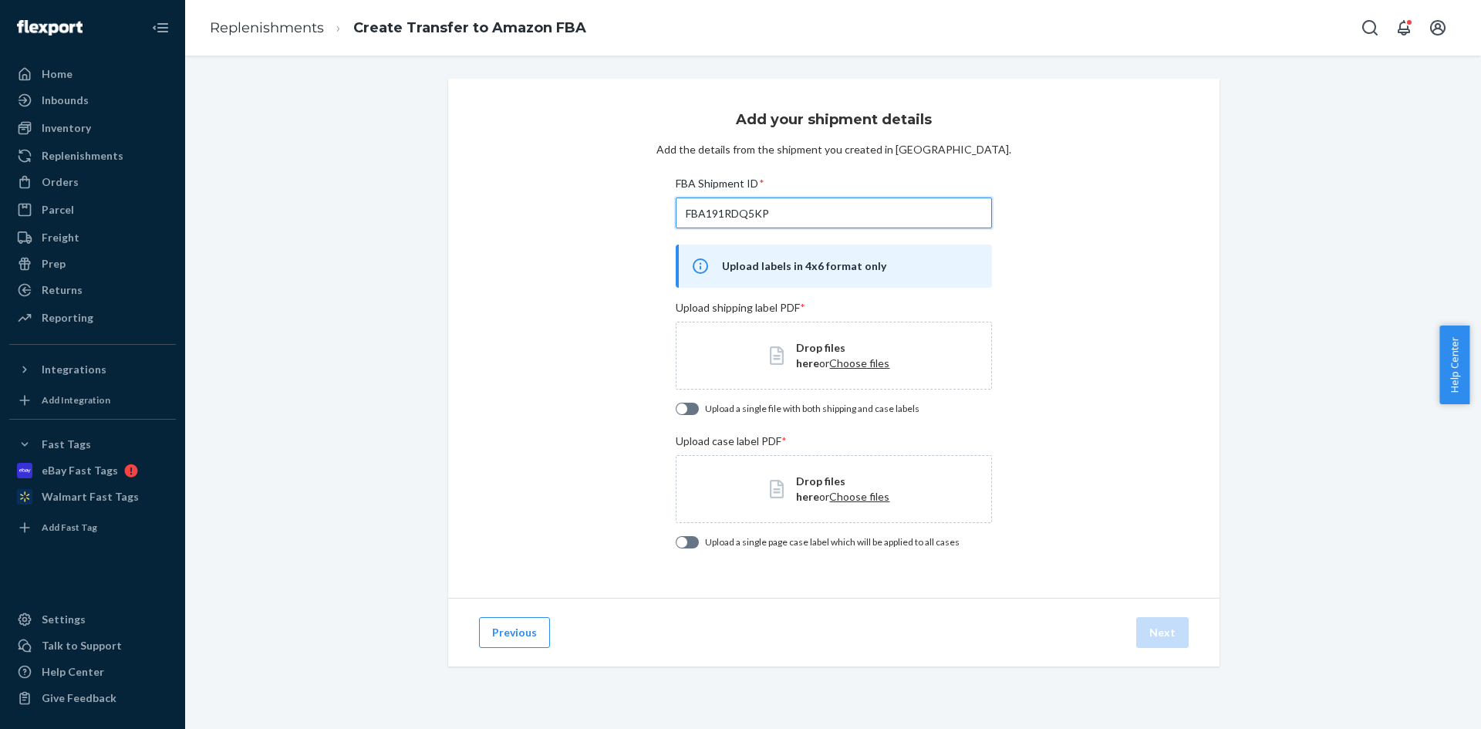
type input "FBA191RDQ5KP"
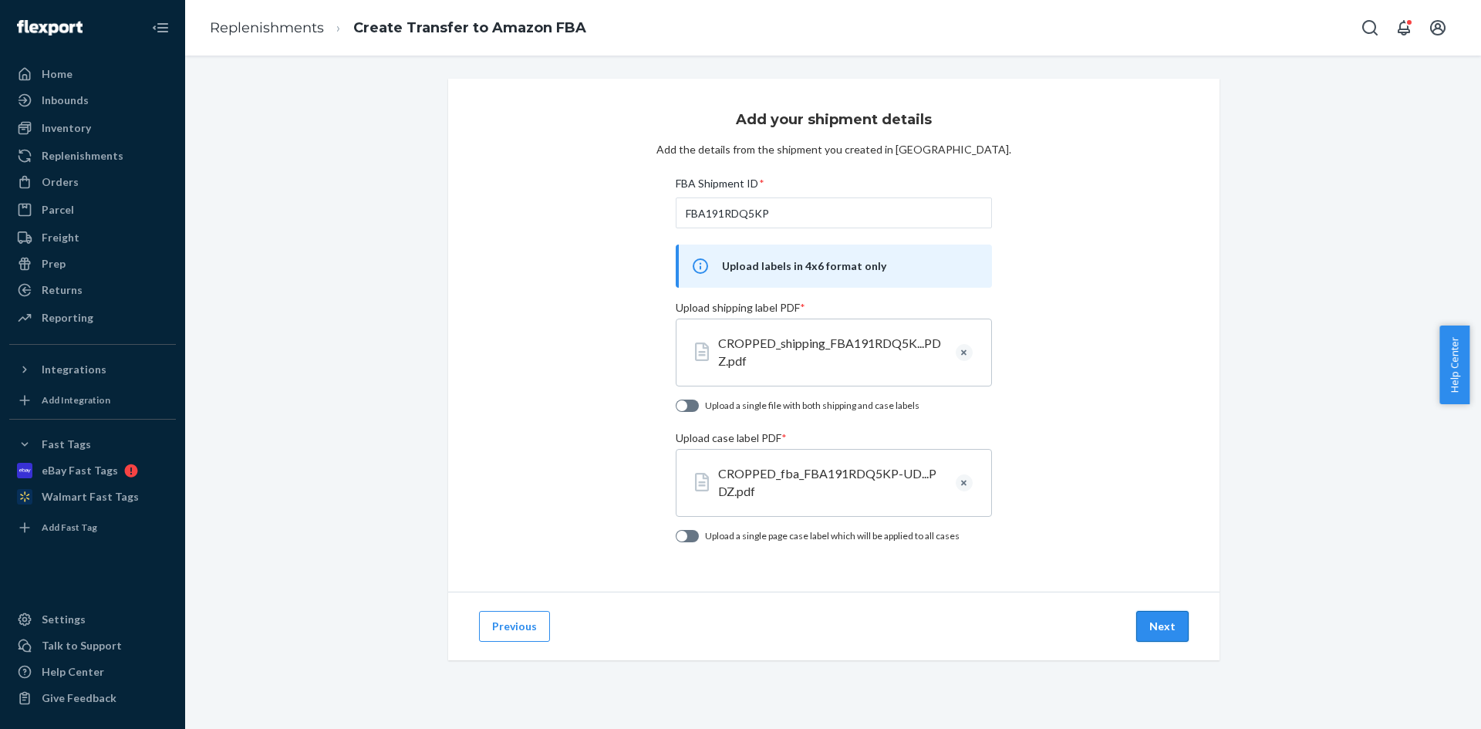
click at [1165, 619] on button "Next" at bounding box center [1162, 626] width 52 height 31
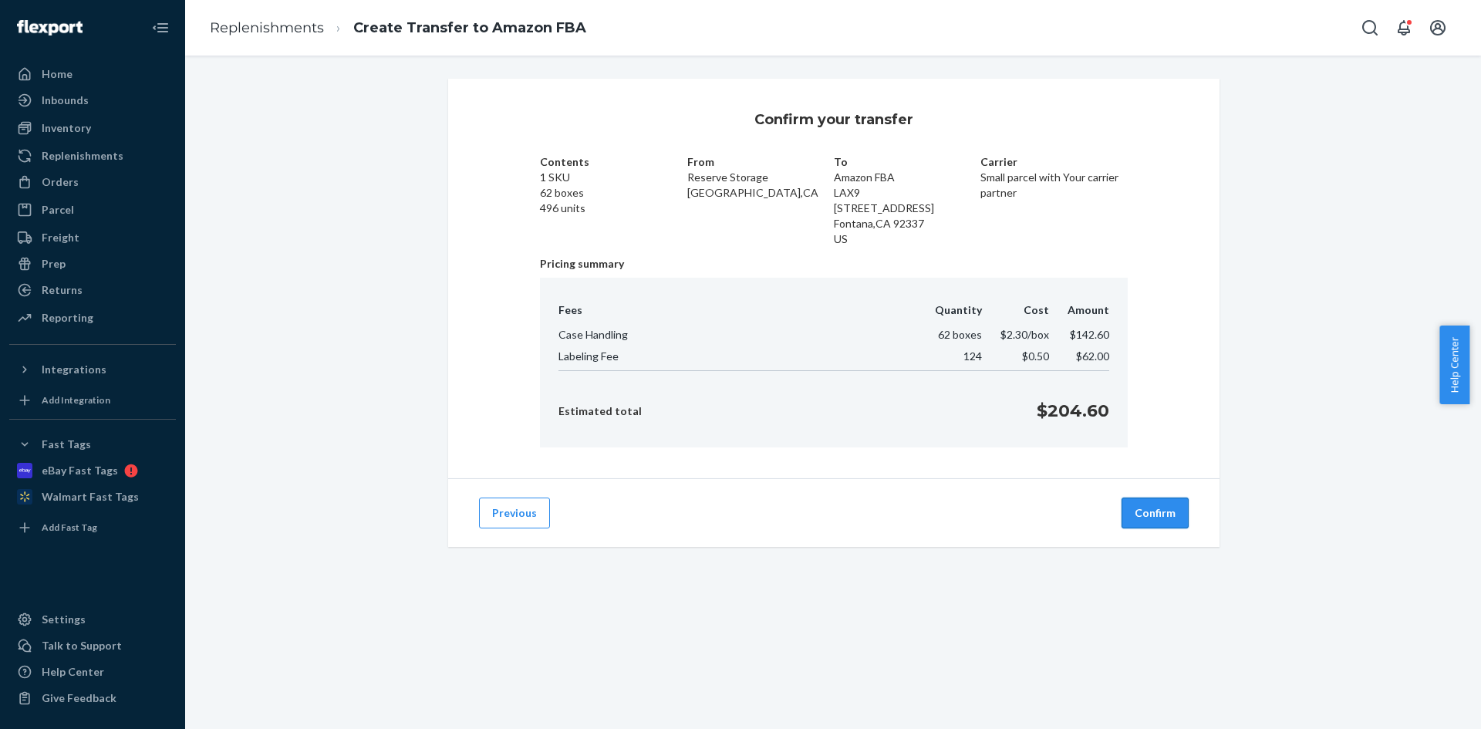
click at [1155, 502] on button "Confirm" at bounding box center [1155, 513] width 67 height 31
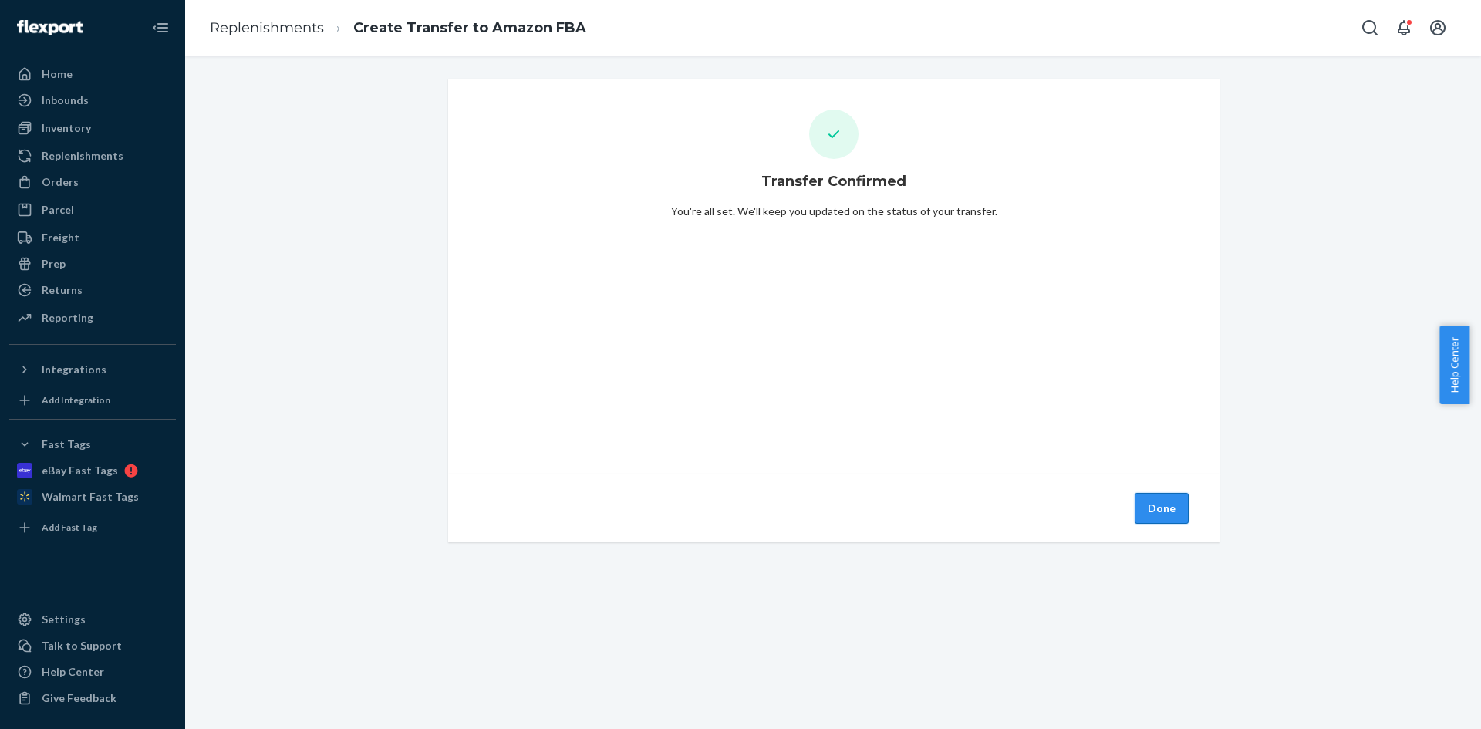
click at [1145, 508] on button "Done" at bounding box center [1162, 508] width 54 height 31
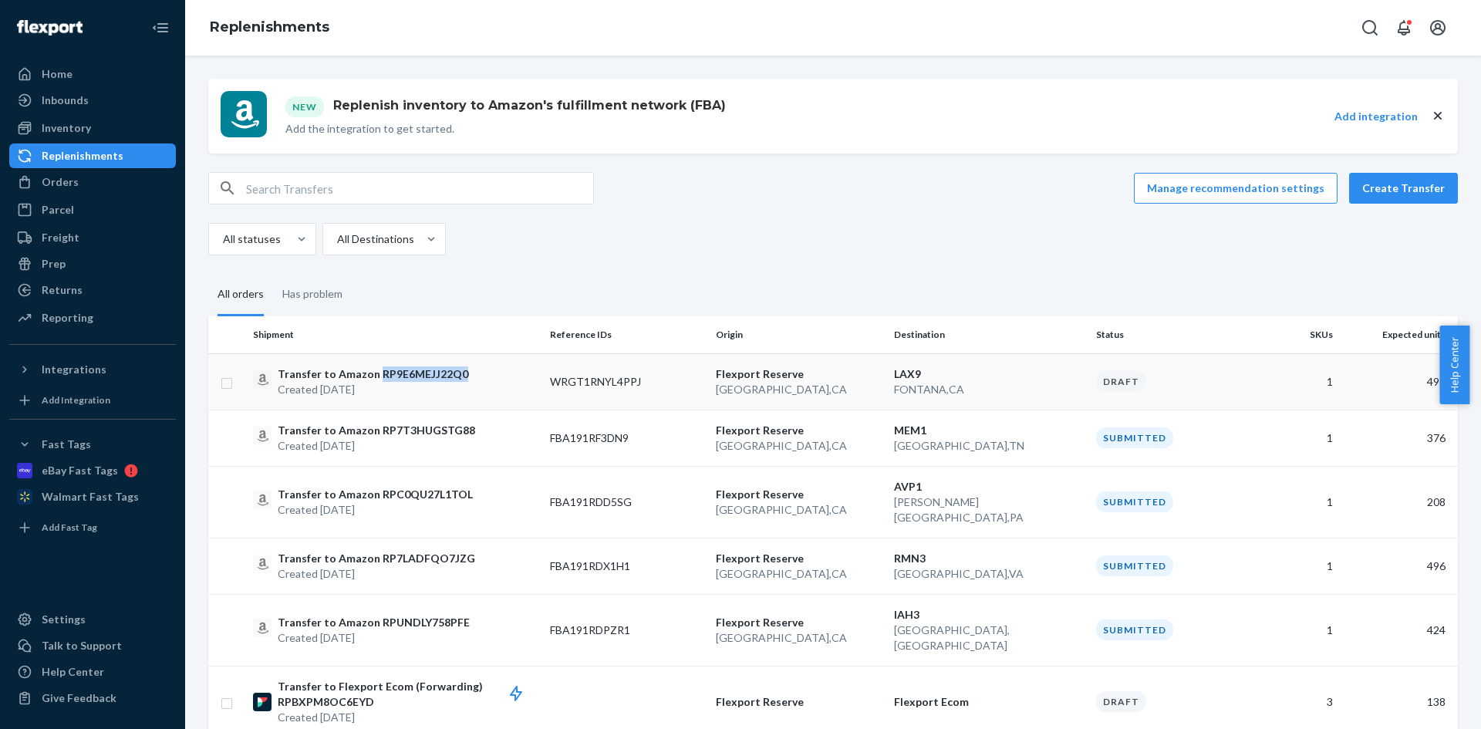
copy p "RP9E6MEJJ22Q0"
drag, startPoint x: 474, startPoint y: 373, endPoint x: 1469, endPoint y: 223, distance: 1006.2
